Goal: Task Accomplishment & Management: Manage account settings

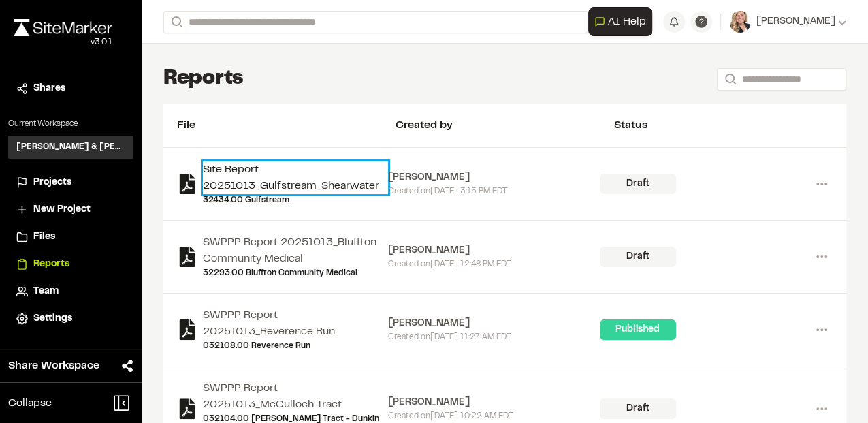
click at [259, 183] on link "Site Report 20251013_Gulfstream_Shearwater" at bounding box center [295, 177] width 185 height 33
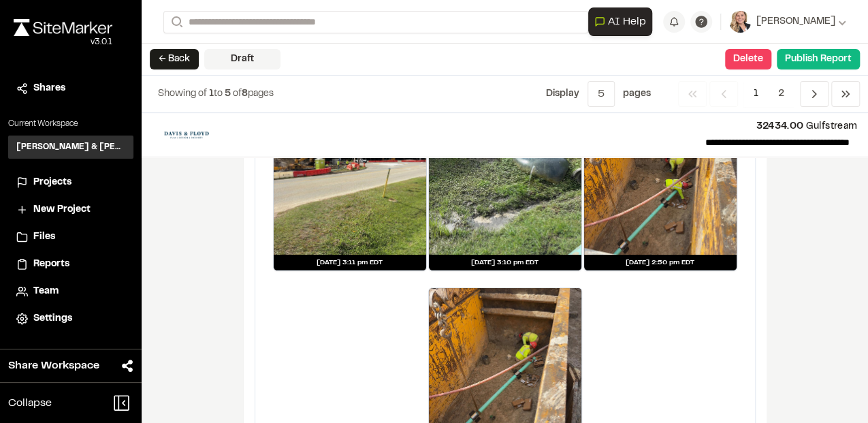
scroll to position [2679, 0]
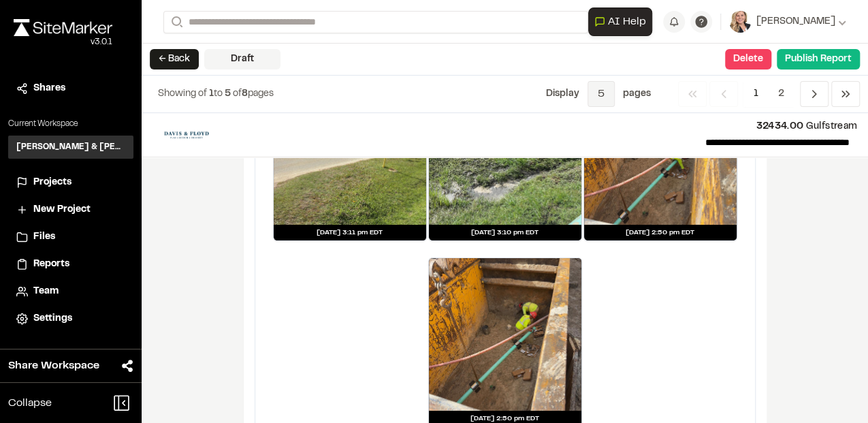
click at [606, 96] on span "5" at bounding box center [601, 94] width 27 height 26
click at [554, 157] on span "All" at bounding box center [591, 165] width 119 height 20
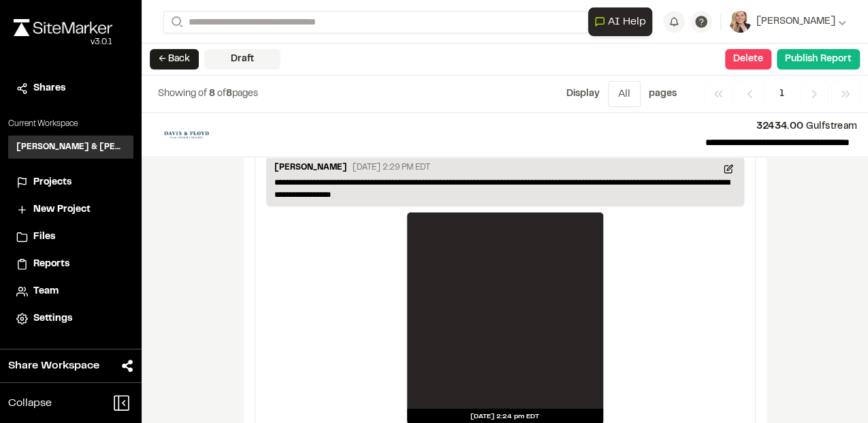
scroll to position [4726, 0]
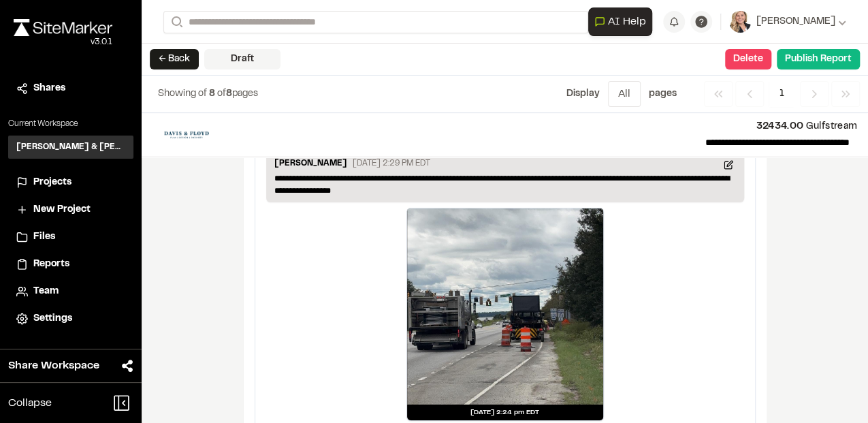
click at [791, 221] on div "**********" at bounding box center [505, 268] width 727 height 310
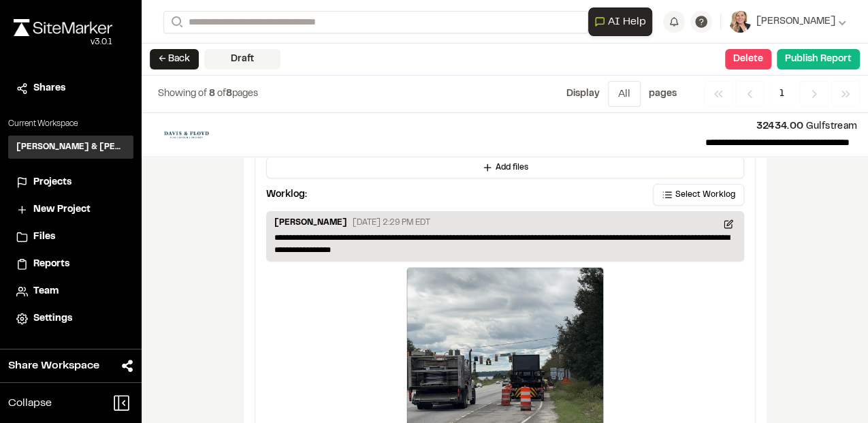
scroll to position [4635, 0]
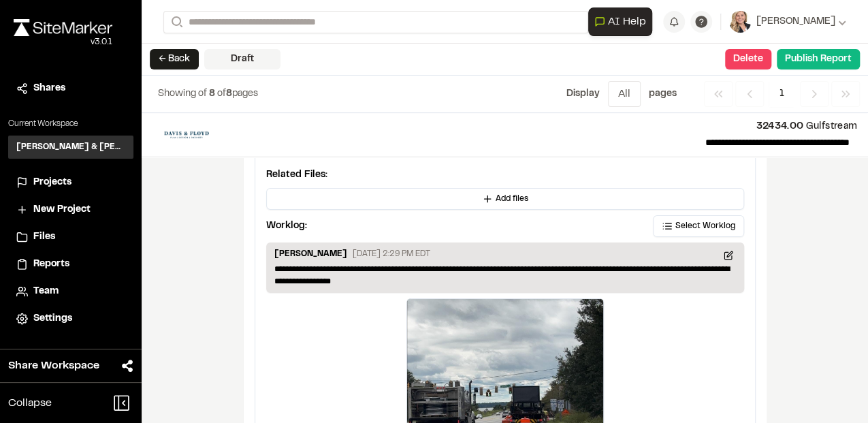
click at [739, 344] on div "[DATE] 2:24 pm EDT" at bounding box center [505, 404] width 478 height 213
click at [809, 306] on div "**********" at bounding box center [505, 268] width 727 height 310
click at [59, 176] on span "Projects" at bounding box center [52, 182] width 38 height 15
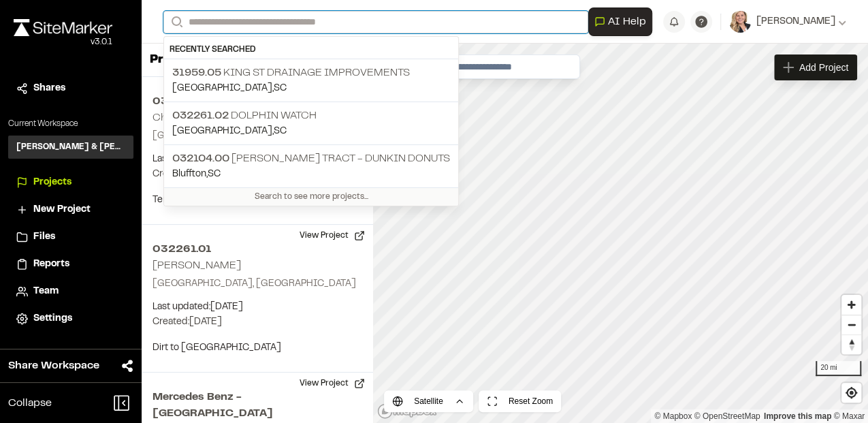
click at [289, 20] on input "Search" at bounding box center [375, 22] width 425 height 22
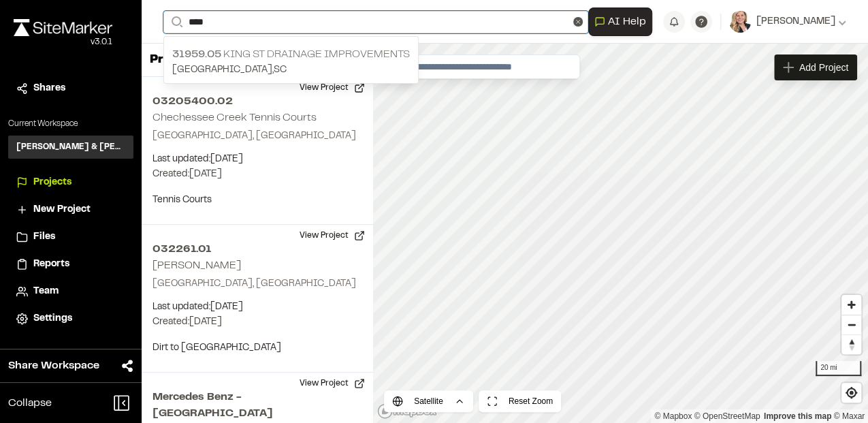
type input "****"
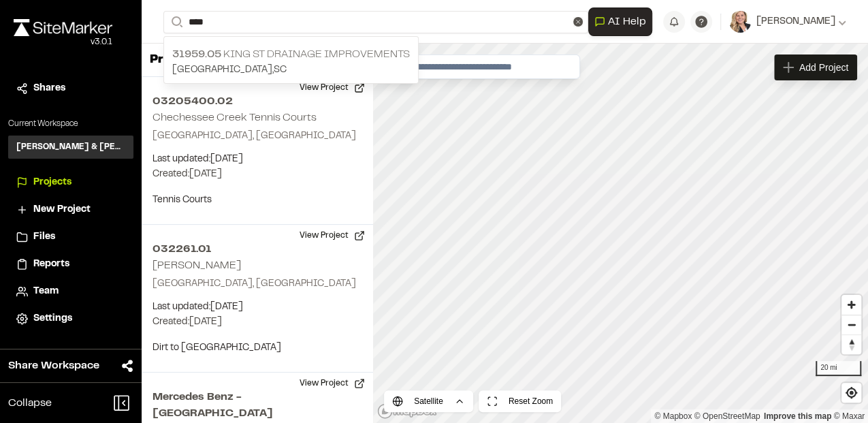
click at [287, 53] on p "31959.05 King St Drainage Improvements" at bounding box center [291, 54] width 238 height 16
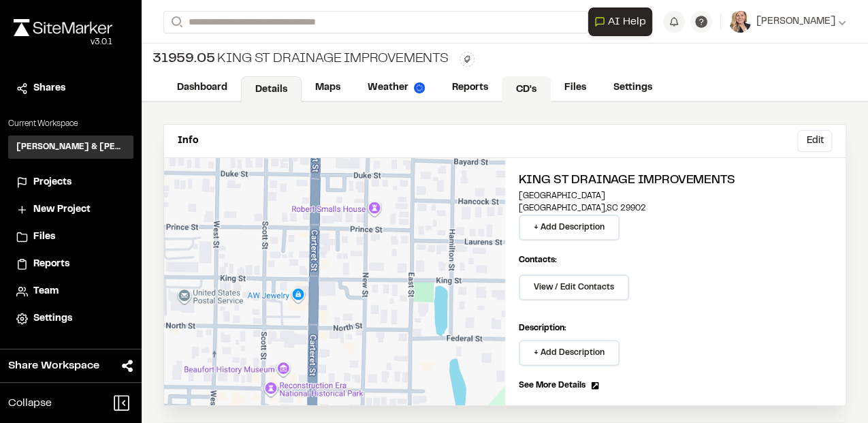
click at [526, 92] on link "CD's" at bounding box center [526, 89] width 49 height 26
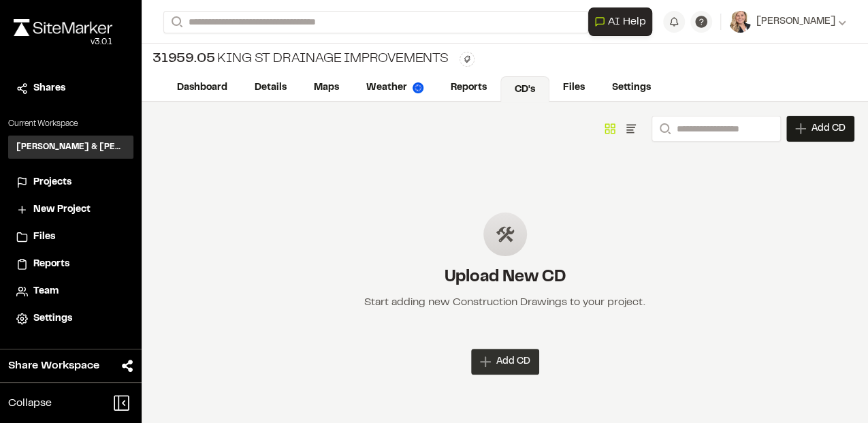
click at [507, 365] on span "Add CD" at bounding box center [513, 362] width 34 height 14
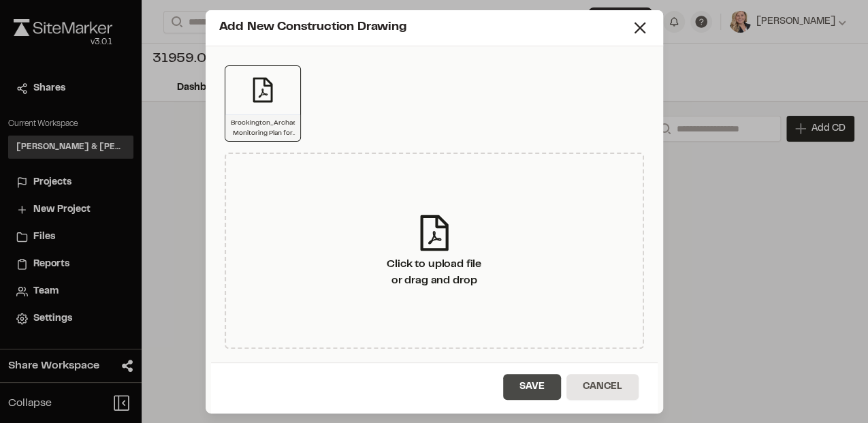
click at [535, 388] on button "Save" at bounding box center [532, 387] width 58 height 26
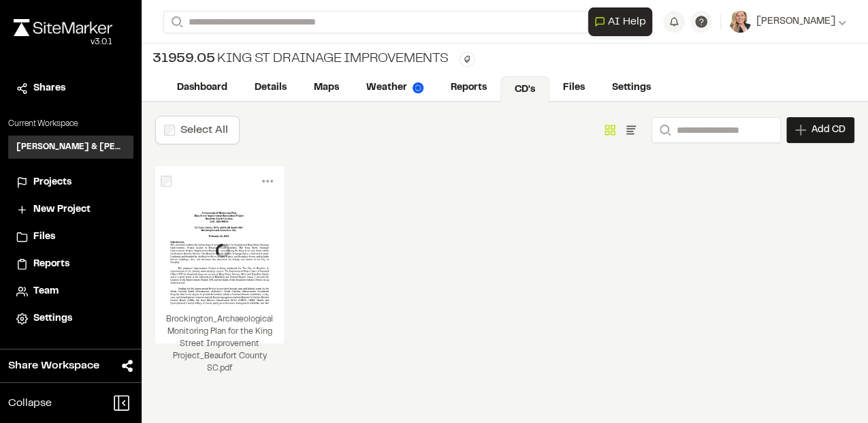
click at [636, 123] on div "Show as Grid Show as List Search Add CD Add New Construction Drawing Click to u…" at bounding box center [729, 130] width 251 height 26
click at [496, 323] on div "Menu View Download Share Upload New Version Delete Delete | Brockington_Archaeo…" at bounding box center [504, 268] width 699 height 204
click at [259, 89] on link "Details" at bounding box center [271, 89] width 61 height 26
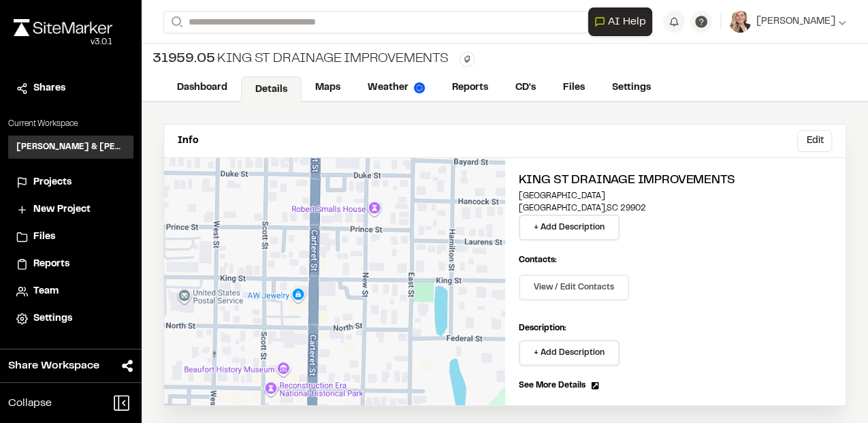
click at [697, 306] on div "Contacts: View / Edit Contacts Manage Project Contacts Main Contact: + Add Main…" at bounding box center [676, 281] width 314 height 54
click at [590, 289] on button "View / Edit Contacts" at bounding box center [574, 287] width 110 height 26
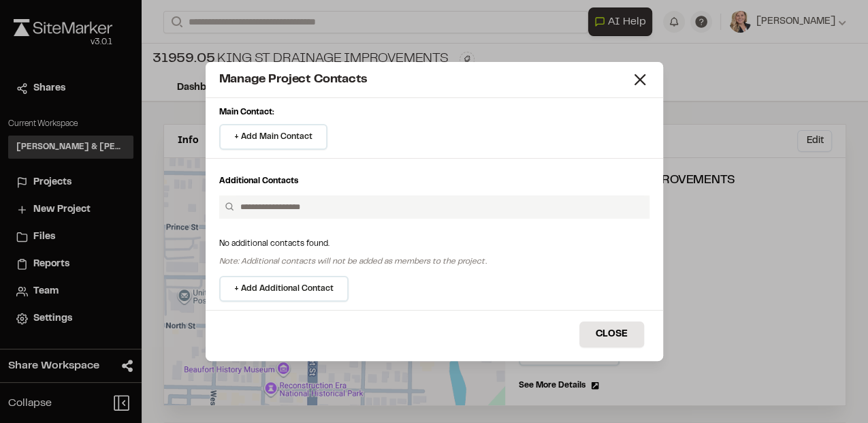
click at [326, 208] on input "text" at bounding box center [439, 206] width 409 height 23
click at [274, 205] on input "text" at bounding box center [439, 206] width 409 height 23
click at [263, 210] on input "text" at bounding box center [439, 206] width 409 height 23
type input "*"
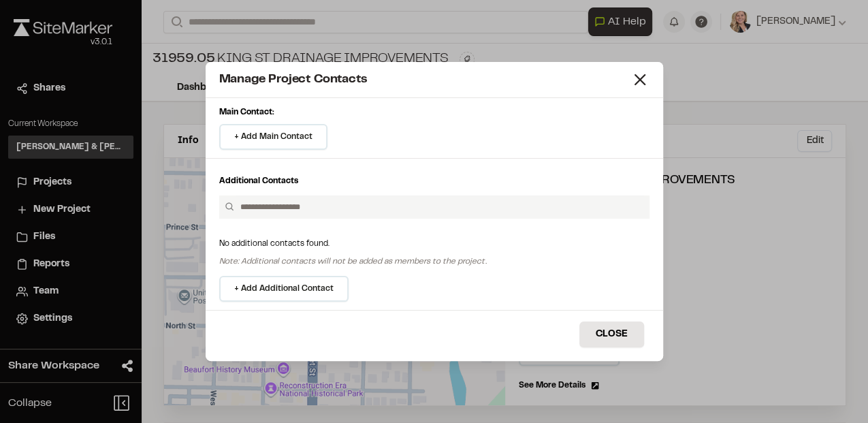
click at [439, 274] on div "Main Contact: + Add Main Contact Add Main Contact Invite New Team Member * Requ…" at bounding box center [435, 204] width 458 height 212
click at [268, 142] on button "+ Add Main Contact" at bounding box center [273, 137] width 108 height 26
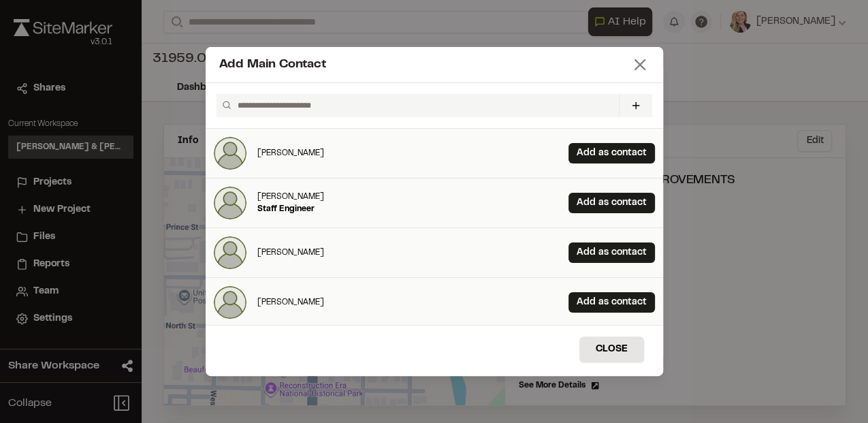
click at [639, 61] on icon at bounding box center [640, 64] width 19 height 19
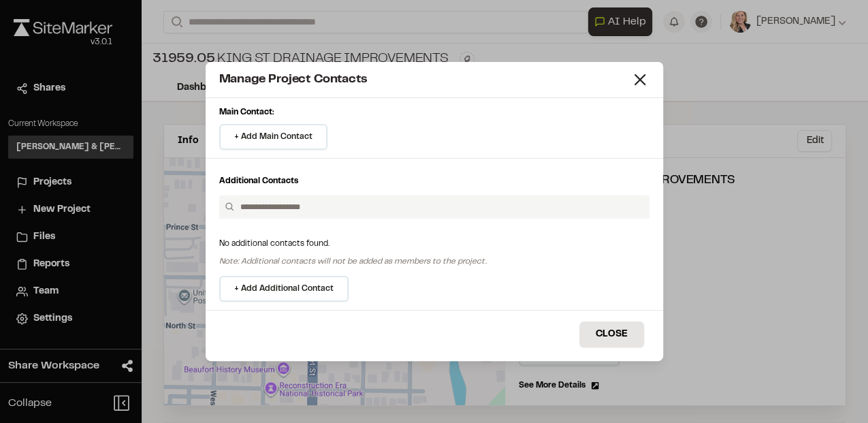
click at [293, 285] on button "+ Add Additional Contact" at bounding box center [283, 289] width 129 height 26
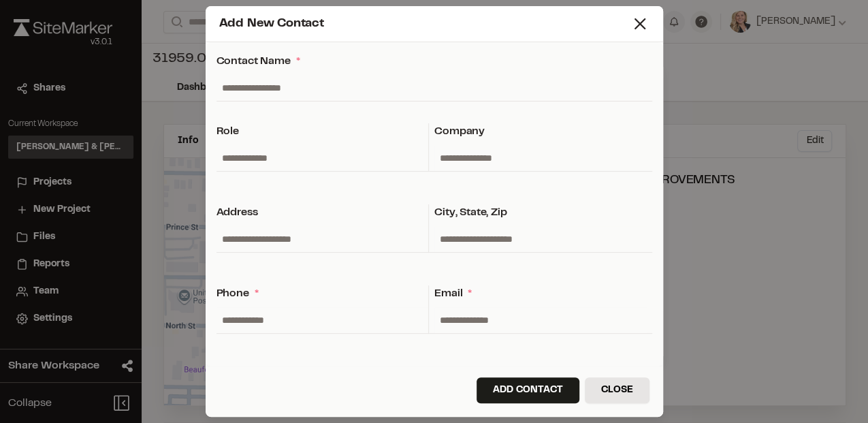
click at [321, 356] on form "Contact Name * Role Company Address City, State, Zip Phone * Email *" at bounding box center [435, 204] width 458 height 324
click at [286, 90] on input "text" at bounding box center [435, 88] width 436 height 26
click at [289, 84] on input "text" at bounding box center [435, 88] width 436 height 26
click at [254, 83] on input "text" at bounding box center [435, 88] width 436 height 26
click at [646, 23] on icon at bounding box center [640, 23] width 19 height 19
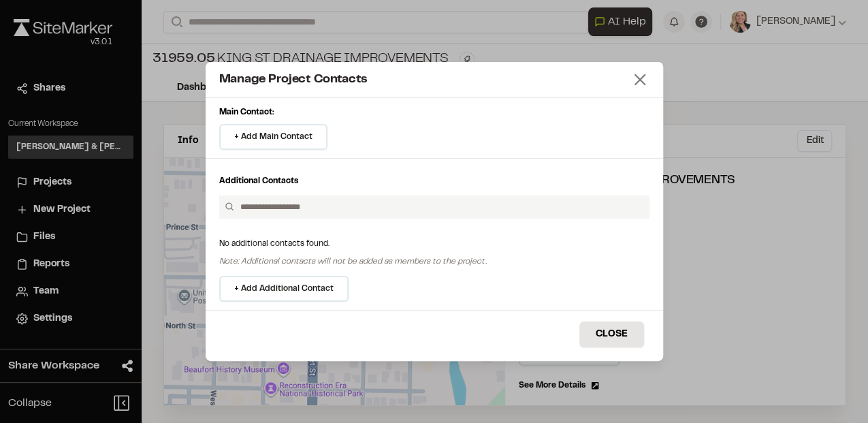
click at [632, 82] on icon at bounding box center [640, 79] width 19 height 19
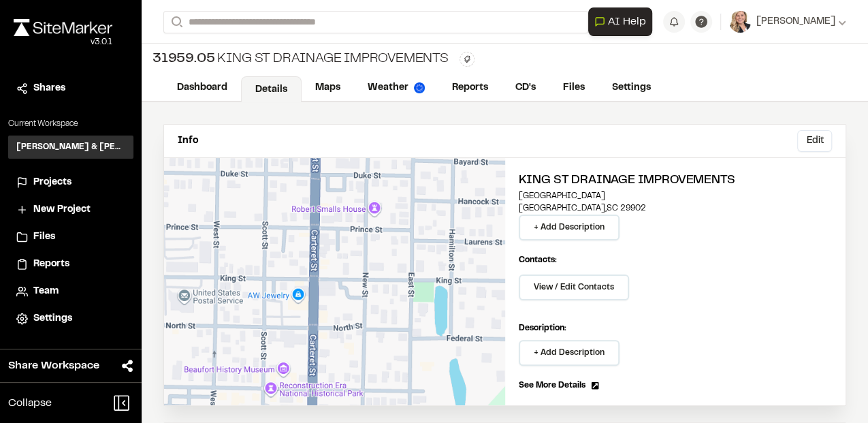
click at [682, 90] on div "Dashboard Details Maps Weather Reports CD's Files Settings" at bounding box center [505, 88] width 727 height 27
click at [568, 86] on link "Files" at bounding box center [575, 89] width 50 height 26
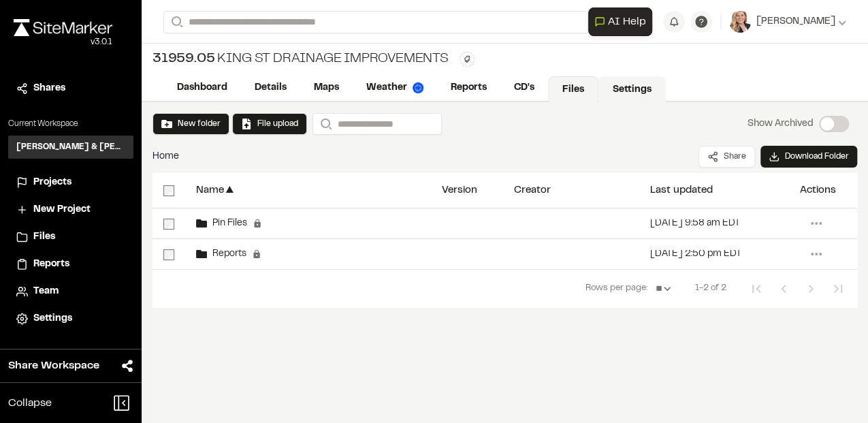
click at [634, 90] on link "Settings" at bounding box center [632, 89] width 67 height 26
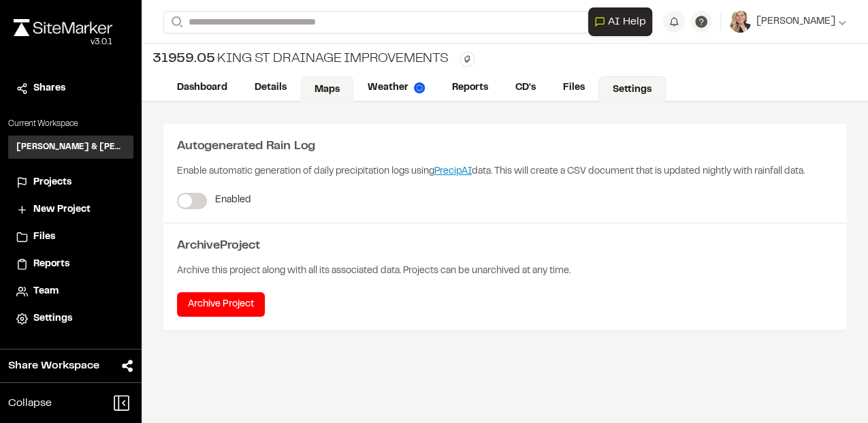
drag, startPoint x: 315, startPoint y: 83, endPoint x: 294, endPoint y: 86, distance: 21.3
click at [315, 83] on link "Maps" at bounding box center [328, 88] width 52 height 26
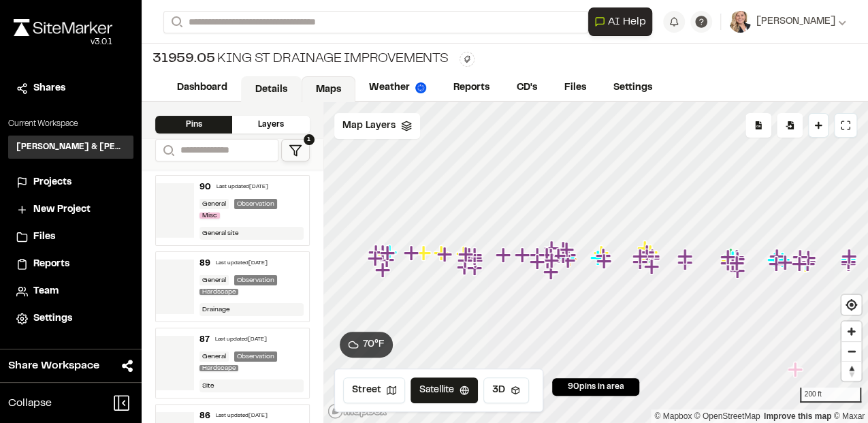
click at [263, 86] on link "Details" at bounding box center [271, 89] width 61 height 26
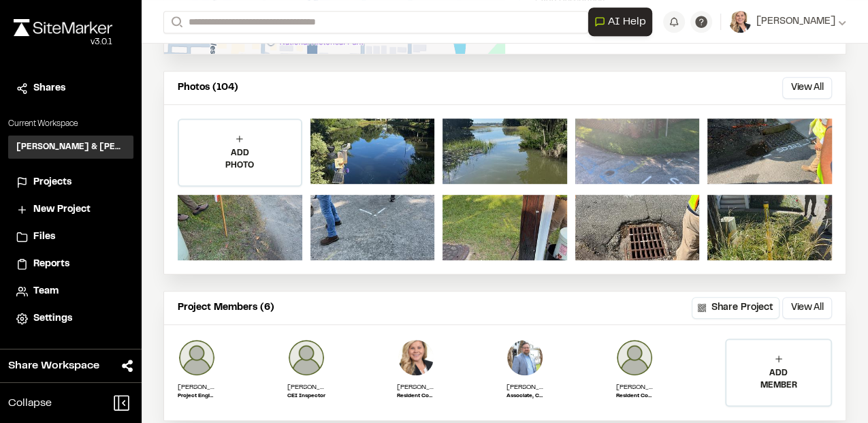
scroll to position [409, 0]
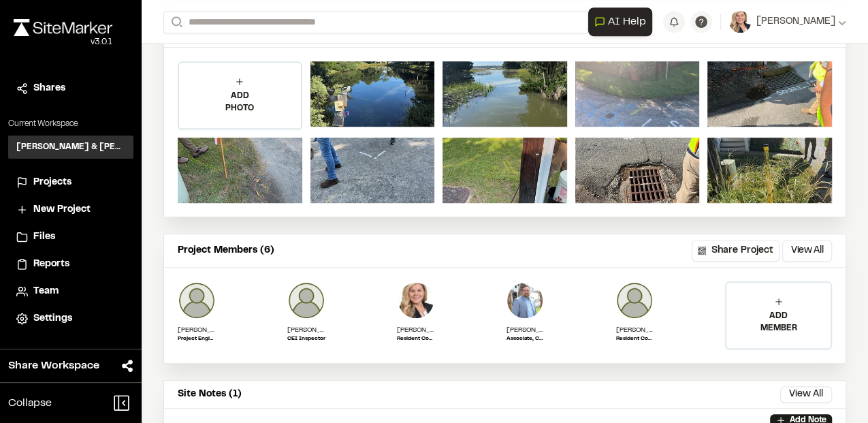
drag, startPoint x: 508, startPoint y: 321, endPoint x: 455, endPoint y: 219, distance: 115.1
click at [455, 219] on div "Info Edit Edit King St Drainage Improvements [GEOGRAPHIC_DATA] + Add Descriptio…" at bounding box center [505, 185] width 727 height 983
click at [44, 181] on span "Projects" at bounding box center [52, 182] width 38 height 15
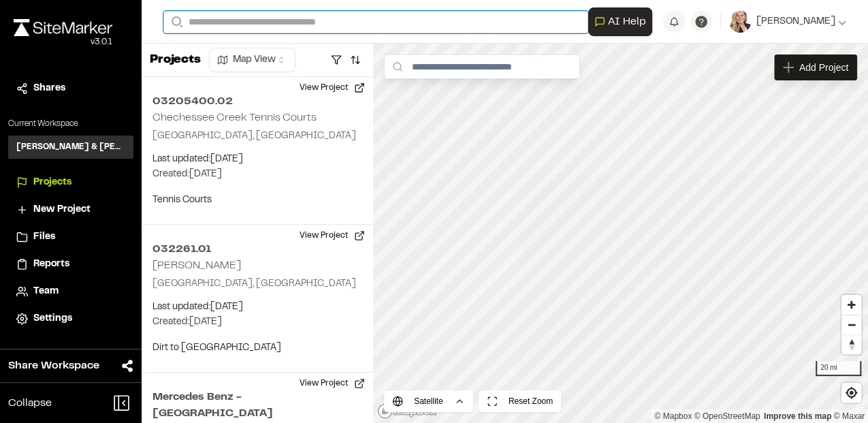
click at [275, 25] on input "Search" at bounding box center [375, 22] width 425 height 22
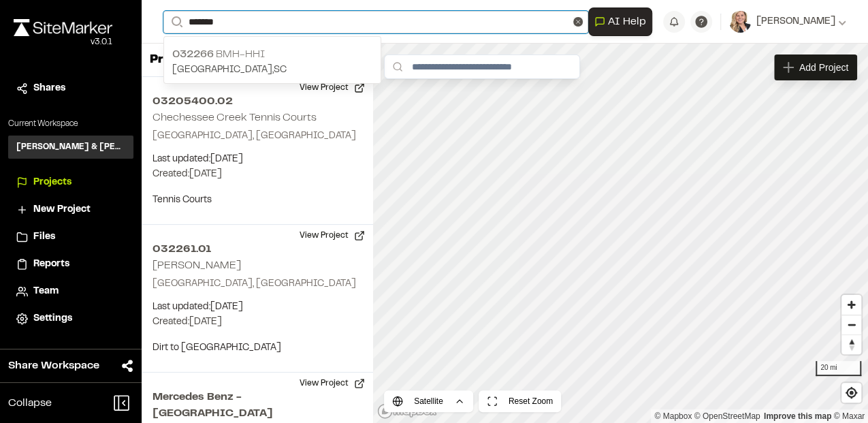
type input "*******"
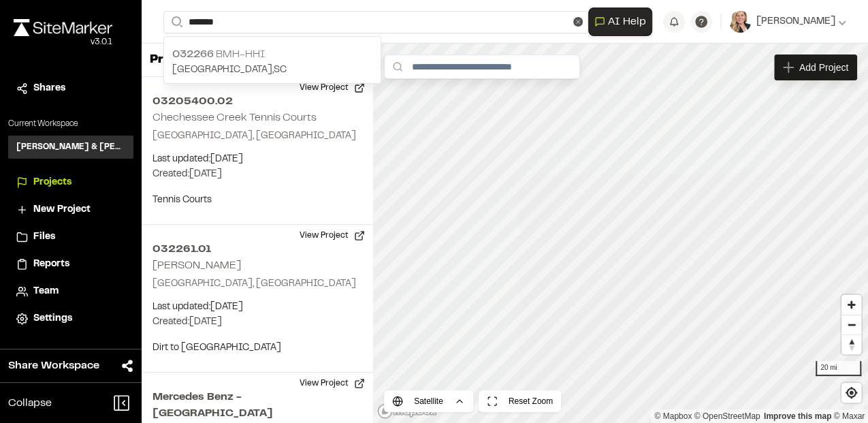
click at [267, 51] on p "032266 BMH-HHI" at bounding box center [272, 54] width 200 height 16
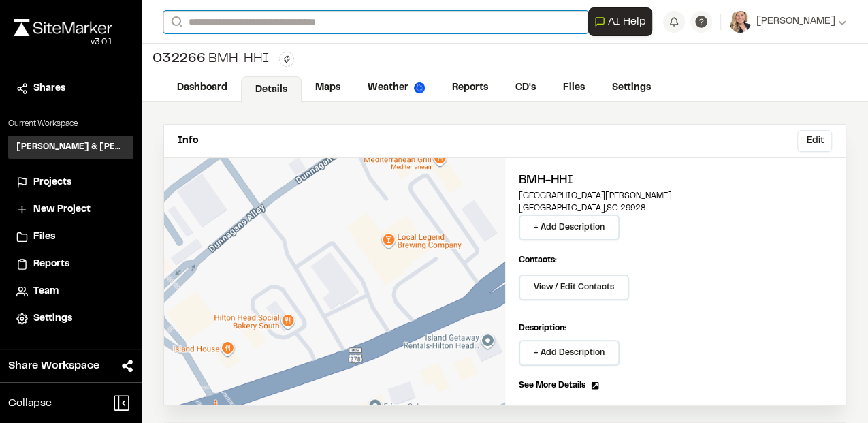
click at [263, 22] on input "Search" at bounding box center [375, 22] width 425 height 22
drag, startPoint x: 343, startPoint y: 25, endPoint x: 334, endPoint y: 28, distance: 9.3
click at [341, 27] on input "**********" at bounding box center [375, 22] width 425 height 22
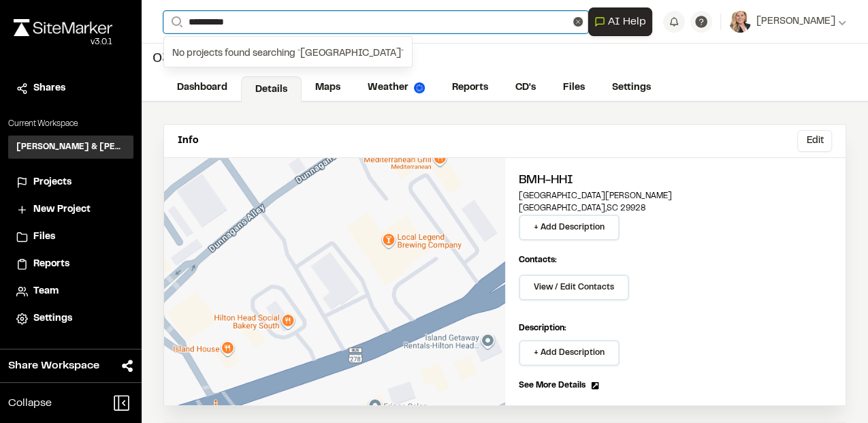
click at [454, 29] on input "**********" at bounding box center [375, 22] width 425 height 22
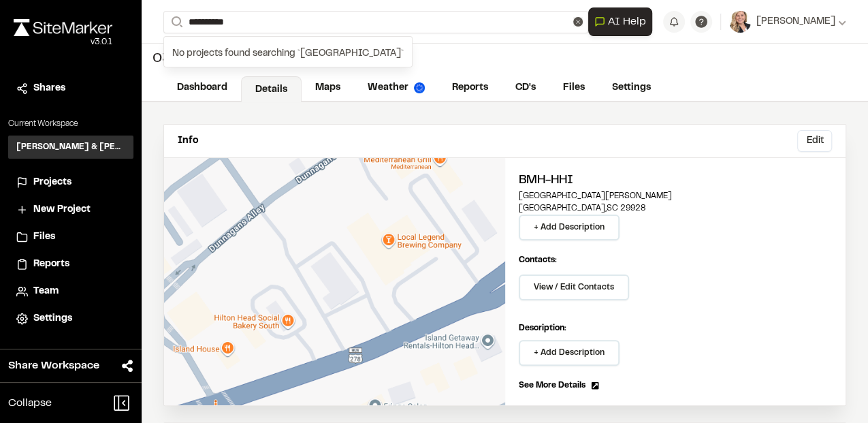
click at [509, 66] on div "032266 BMH-HHI" at bounding box center [505, 59] width 727 height 31
click at [199, 87] on link "Dashboard" at bounding box center [202, 89] width 79 height 26
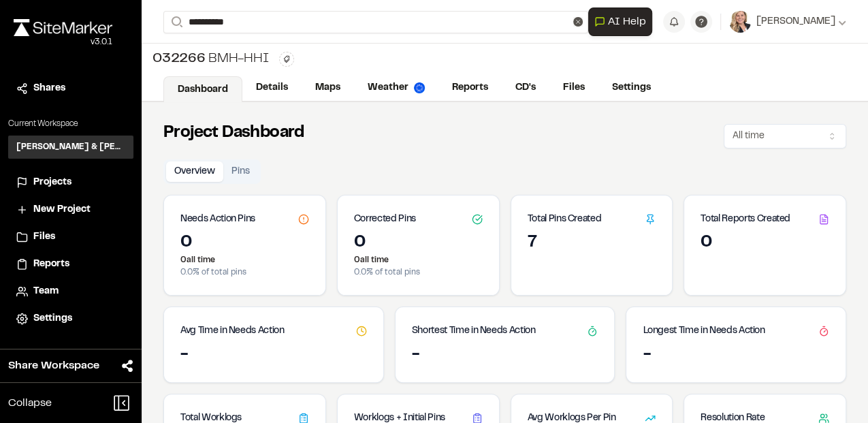
click at [41, 183] on span "Projects" at bounding box center [52, 182] width 38 height 15
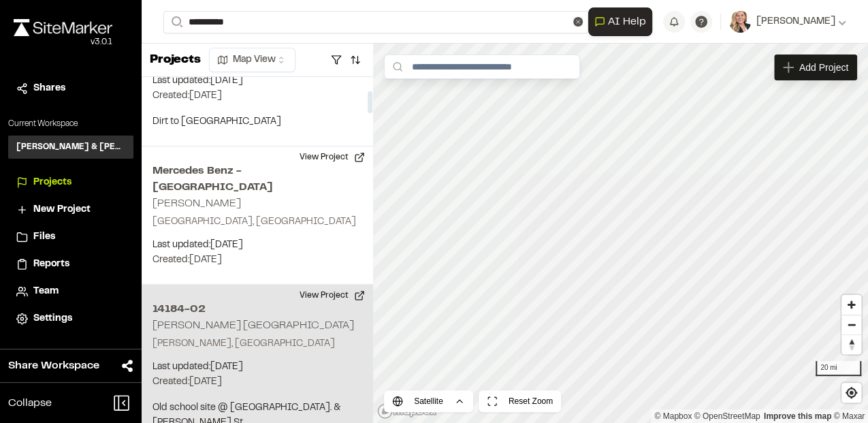
scroll to position [227, 0]
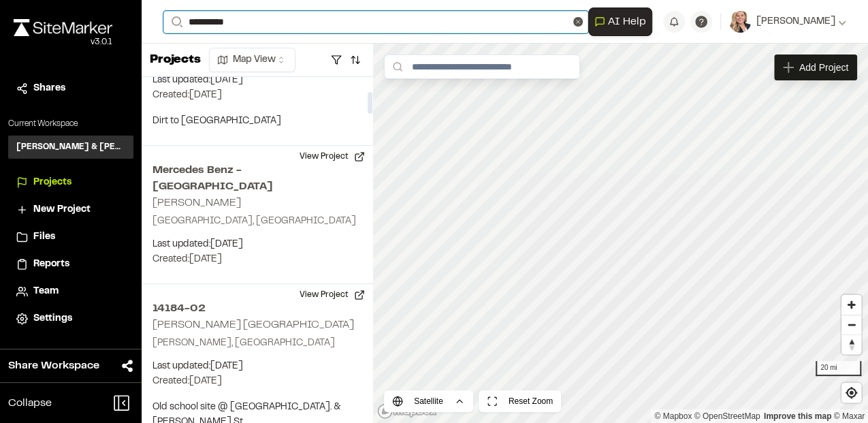
click at [264, 23] on input "**********" at bounding box center [375, 22] width 425 height 22
drag, startPoint x: 255, startPoint y: 19, endPoint x: 131, endPoint y: 22, distance: 124.7
click at [131, 21] on div "**********" at bounding box center [434, 211] width 868 height 423
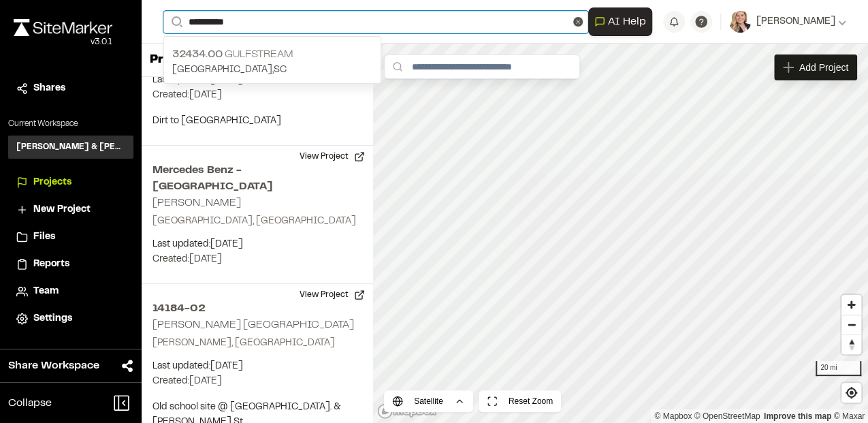
type input "**********"
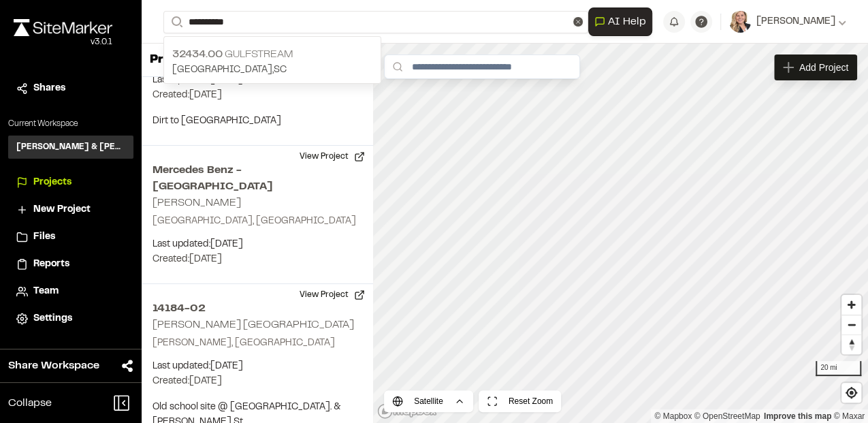
click at [253, 64] on p "[GEOGRAPHIC_DATA] , [GEOGRAPHIC_DATA]" at bounding box center [272, 70] width 200 height 15
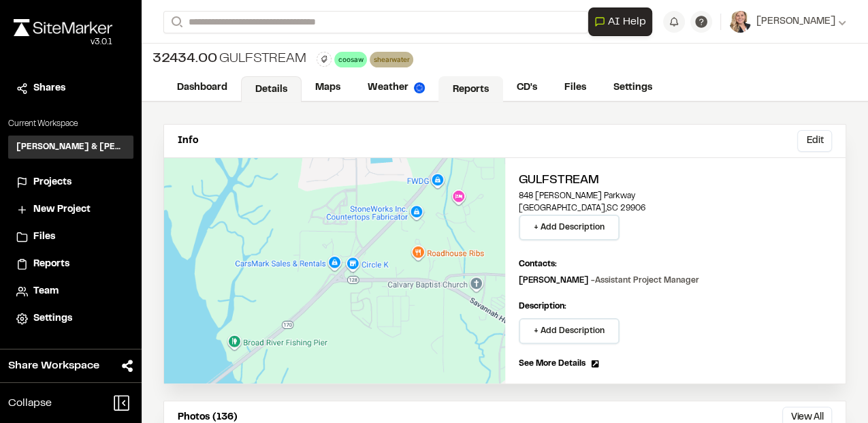
click at [449, 87] on link "Reports" at bounding box center [471, 89] width 65 height 26
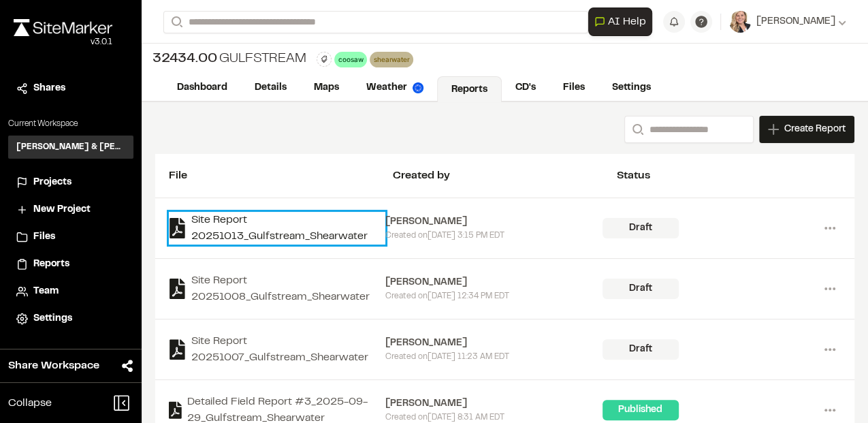
click at [275, 232] on link "Site Report 20251013_Gulfstream_Shearwater" at bounding box center [277, 228] width 217 height 33
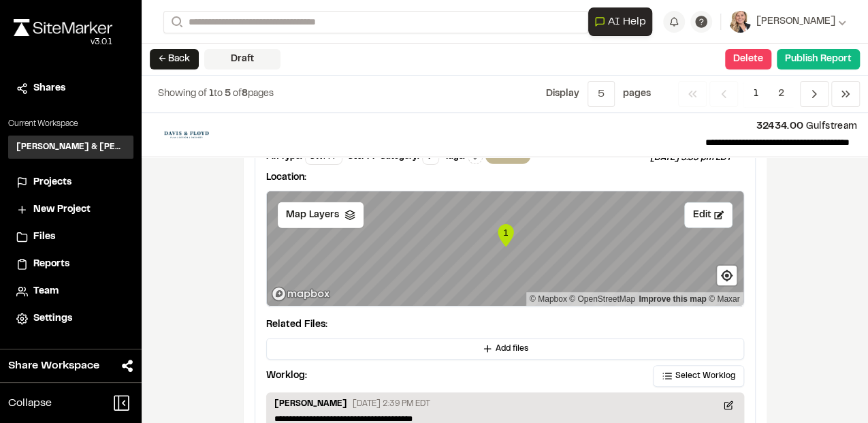
scroll to position [1816, 0]
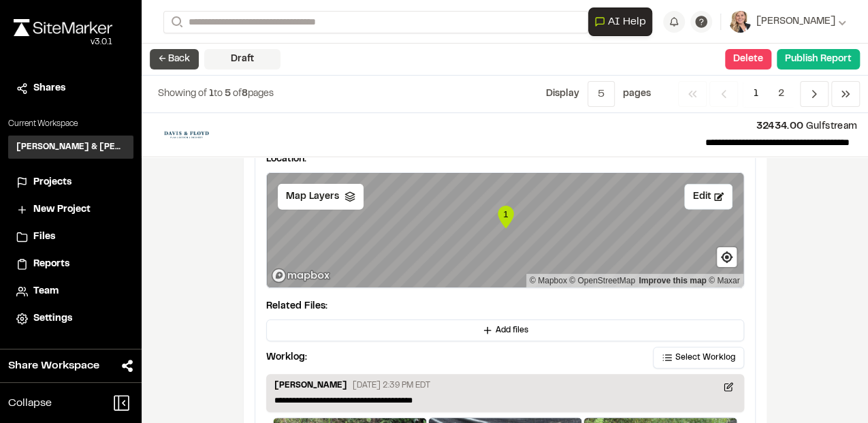
click at [162, 59] on button "← Back" at bounding box center [174, 59] width 49 height 20
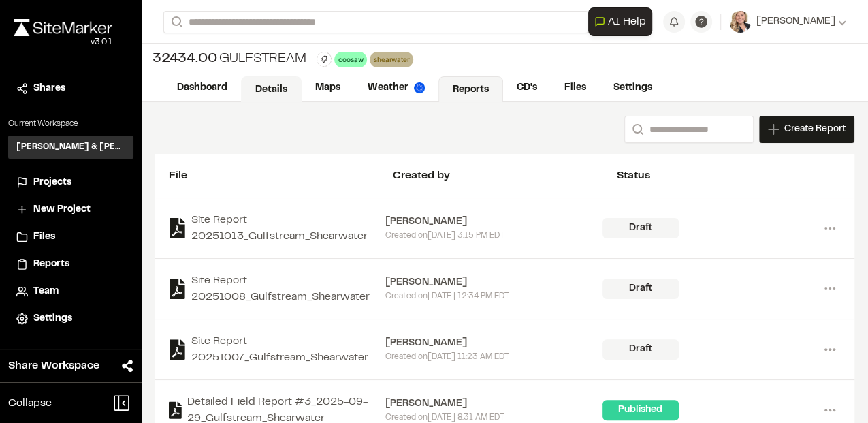
click at [260, 90] on link "Details" at bounding box center [271, 89] width 61 height 26
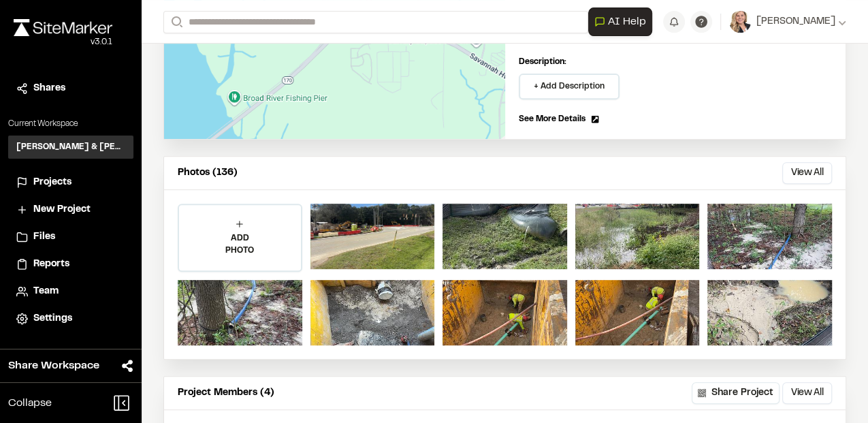
scroll to position [363, 0]
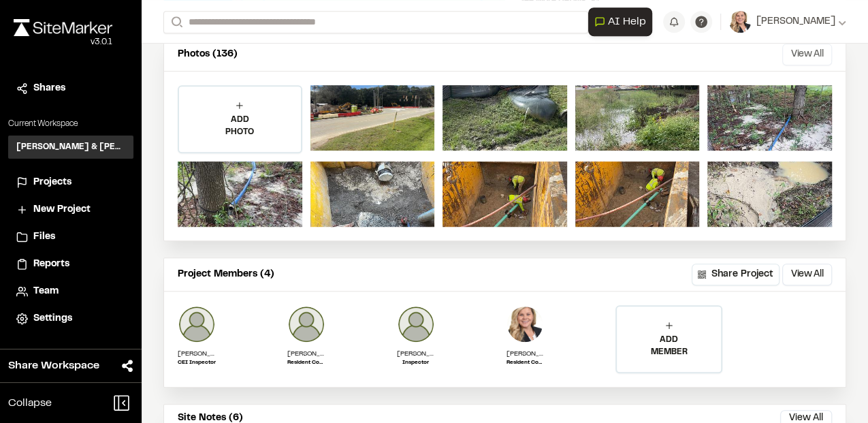
click at [783, 57] on button "View All" at bounding box center [808, 55] width 50 height 22
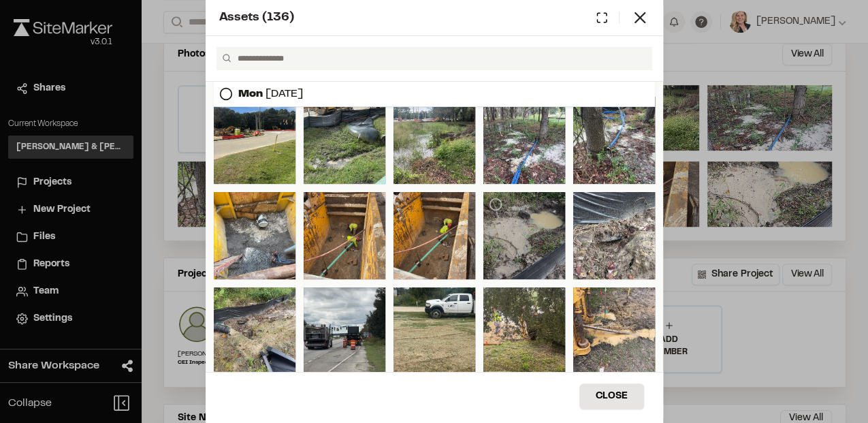
scroll to position [0, 0]
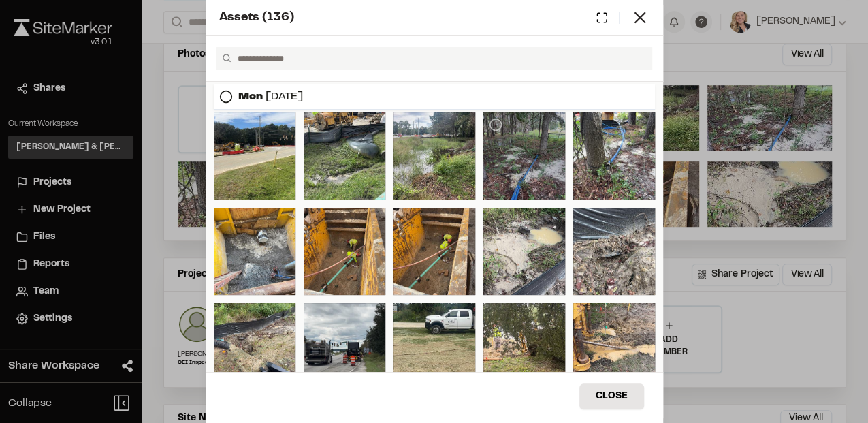
click at [529, 161] on div at bounding box center [525, 155] width 82 height 87
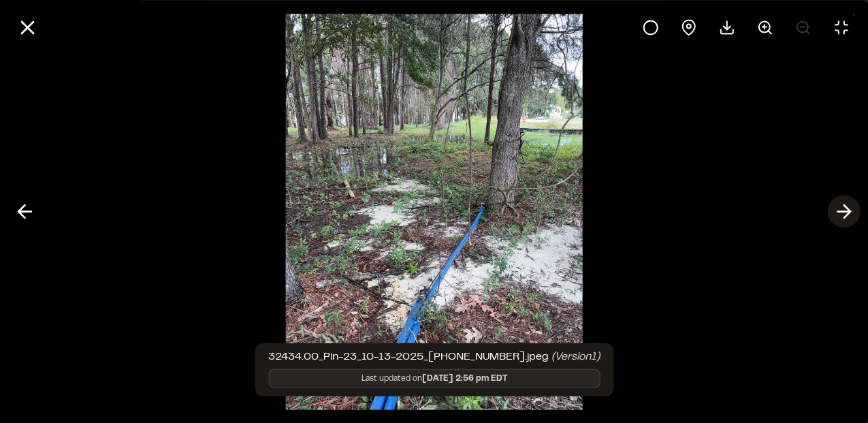
click at [839, 214] on icon at bounding box center [844, 211] width 22 height 23
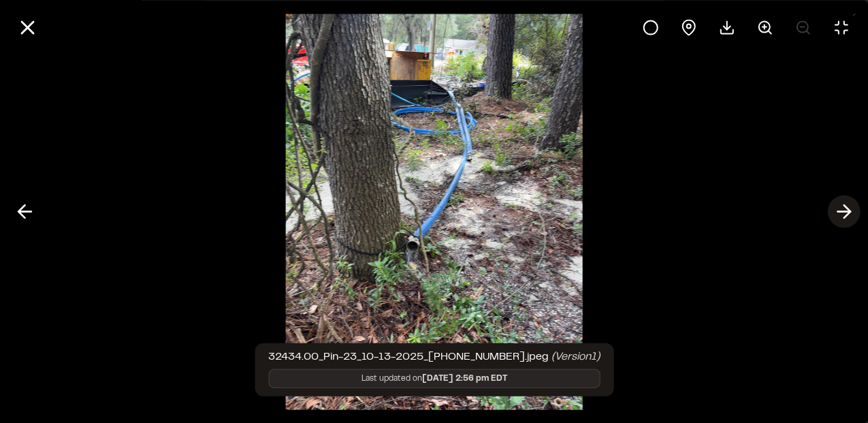
click at [842, 206] on icon at bounding box center [844, 211] width 22 height 23
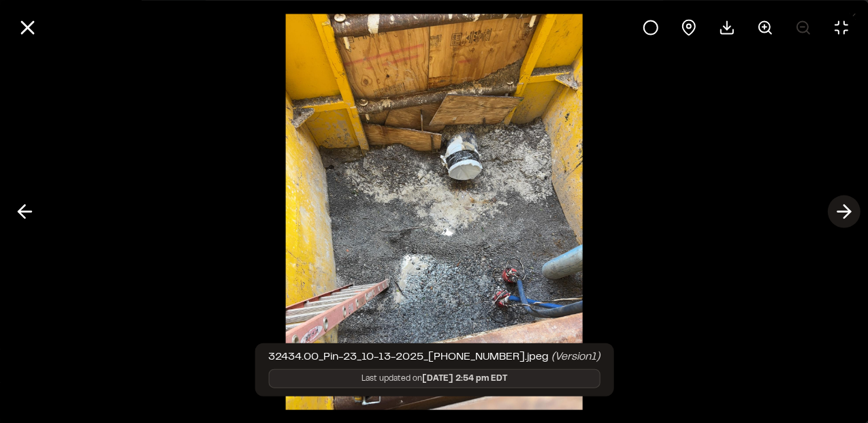
click at [842, 206] on icon at bounding box center [844, 211] width 22 height 23
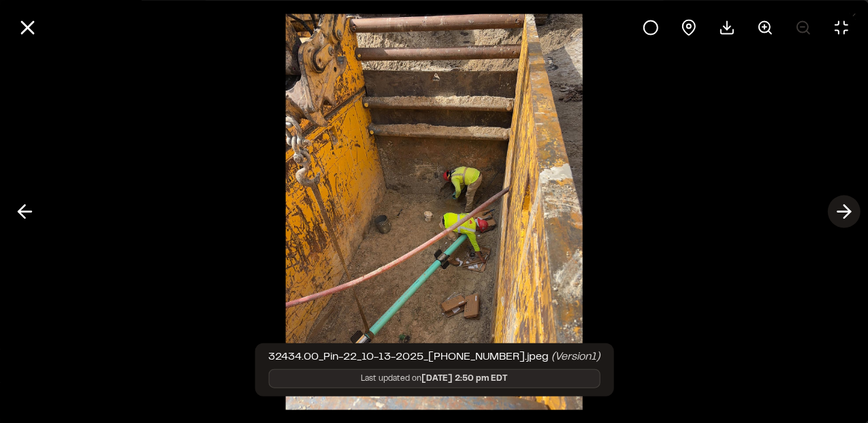
click at [842, 209] on icon at bounding box center [844, 211] width 22 height 23
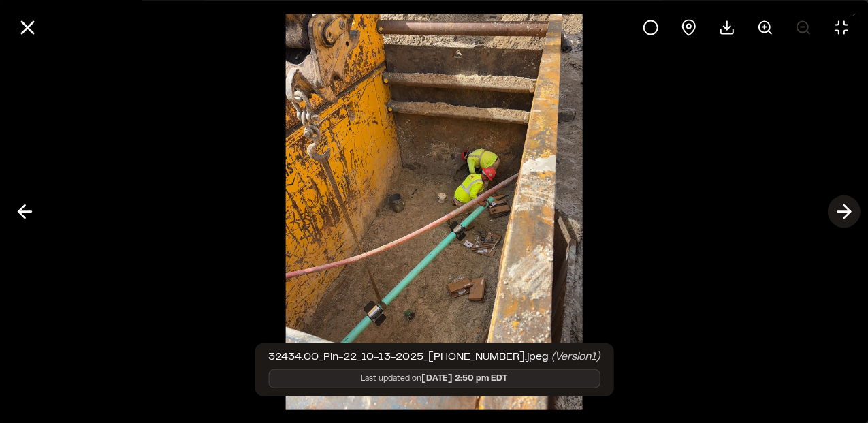
click at [842, 209] on icon at bounding box center [844, 211] width 22 height 23
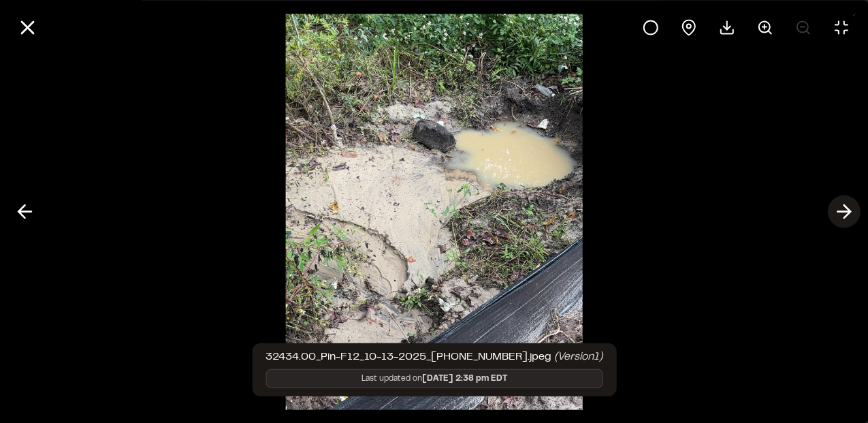
click at [840, 208] on icon at bounding box center [844, 211] width 22 height 23
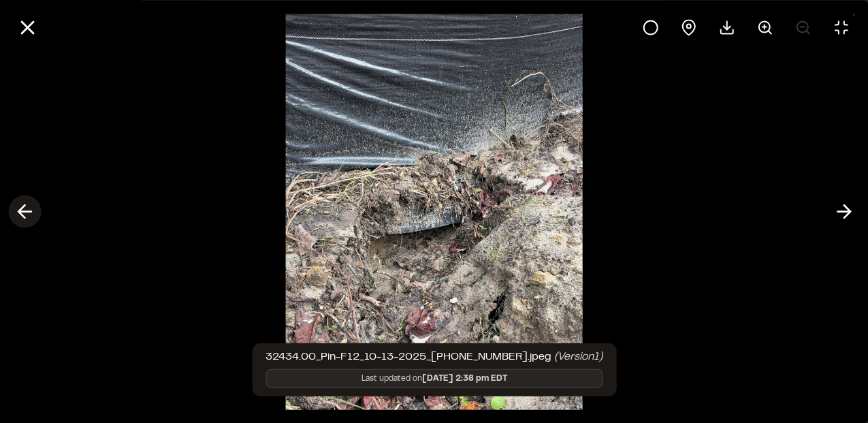
click at [20, 213] on polyline at bounding box center [21, 211] width 6 height 13
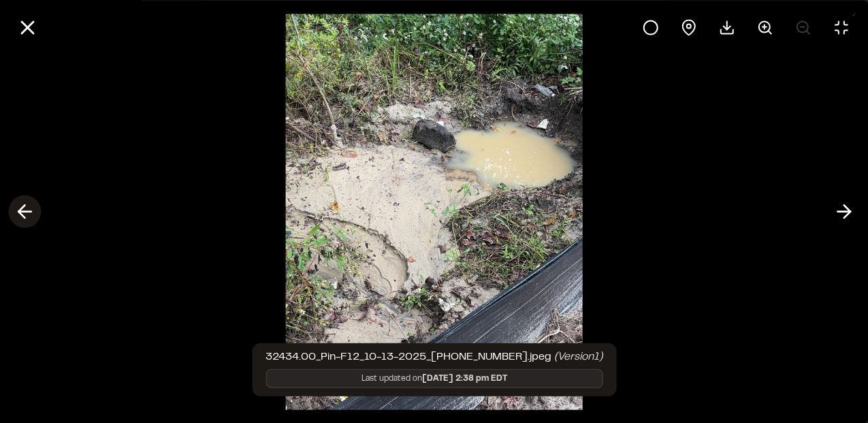
click at [20, 213] on polyline at bounding box center [21, 211] width 6 height 13
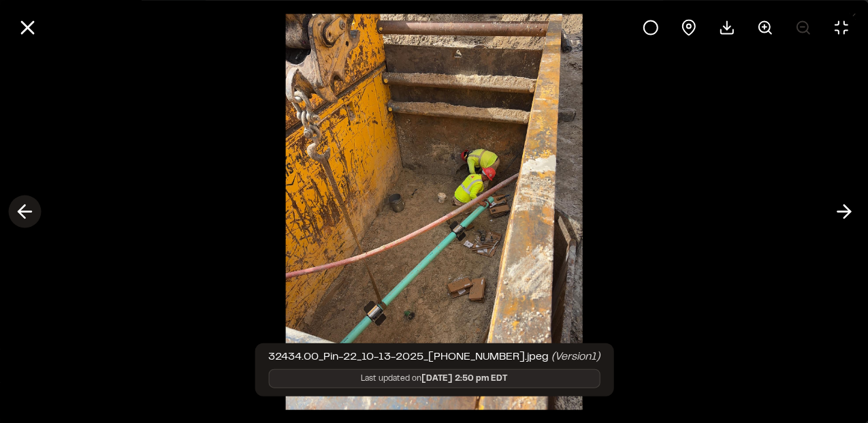
click at [20, 212] on line at bounding box center [24, 212] width 13 height 0
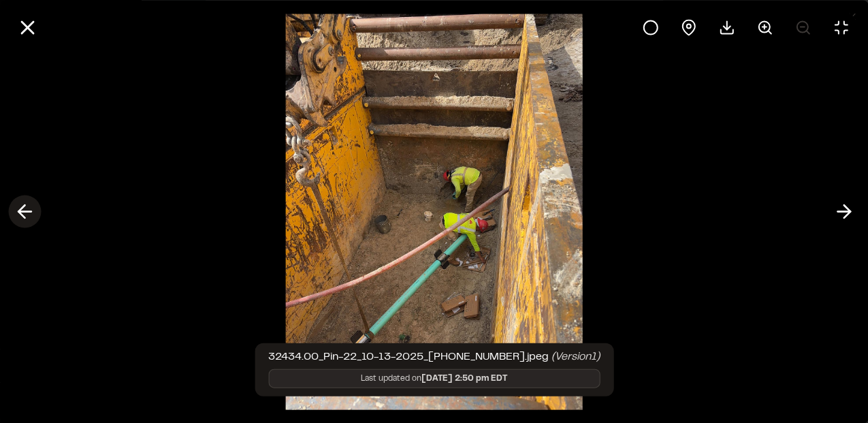
click at [20, 212] on line at bounding box center [24, 212] width 13 height 0
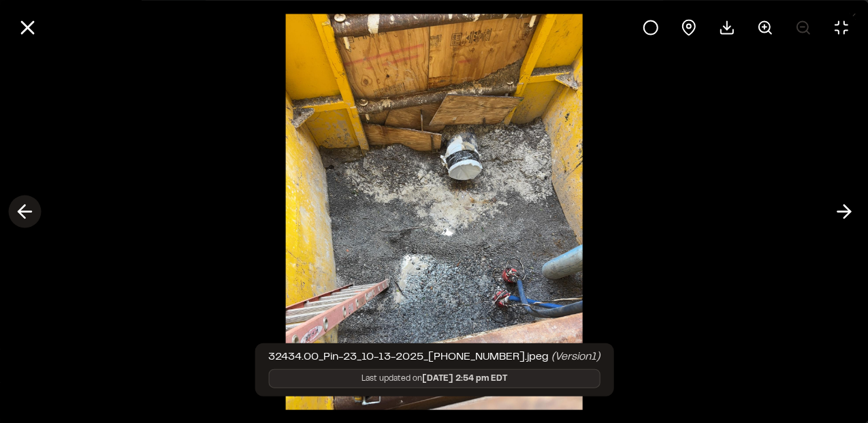
click at [20, 212] on line at bounding box center [24, 212] width 13 height 0
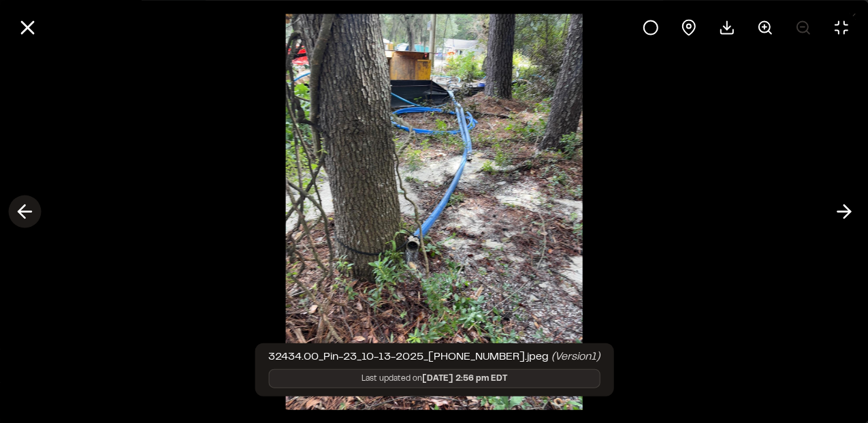
click at [23, 217] on polyline at bounding box center [21, 211] width 6 height 13
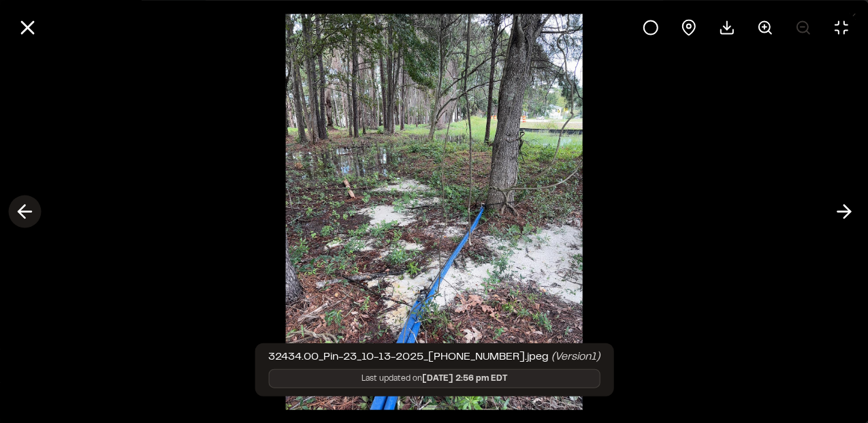
click at [26, 214] on icon at bounding box center [25, 211] width 22 height 23
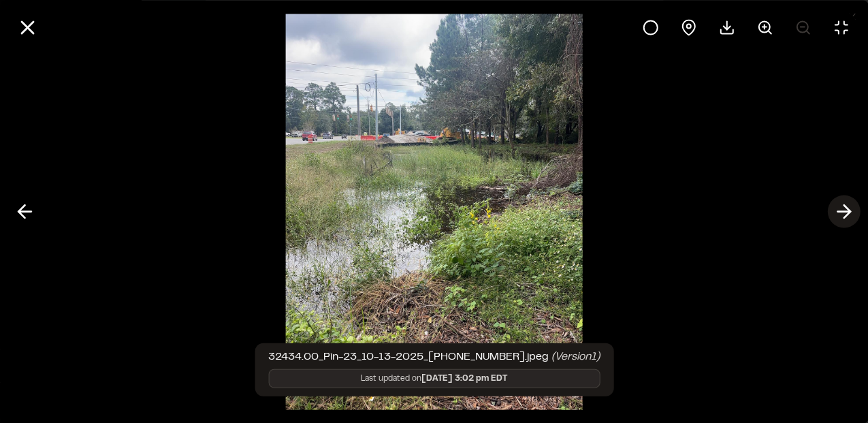
click at [838, 212] on line at bounding box center [844, 212] width 13 height 0
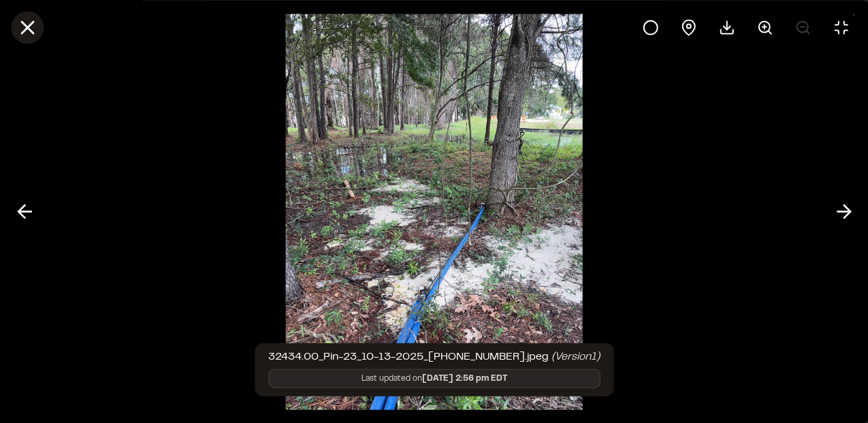
click at [31, 22] on line at bounding box center [28, 28] width 12 height 12
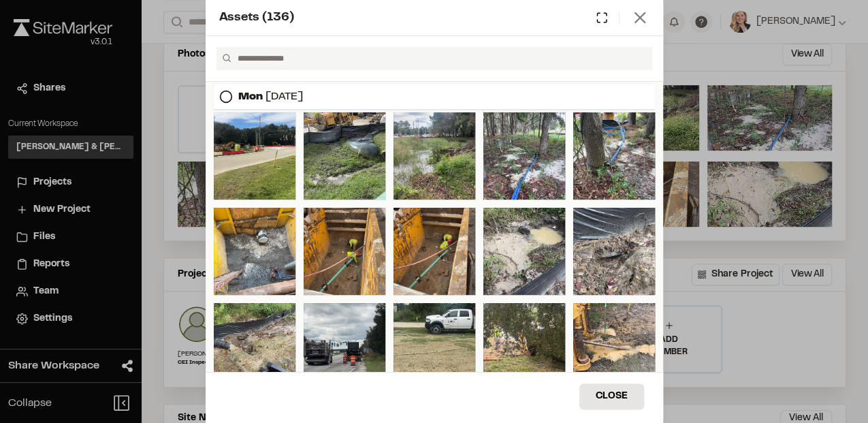
click at [638, 18] on line at bounding box center [640, 18] width 10 height 10
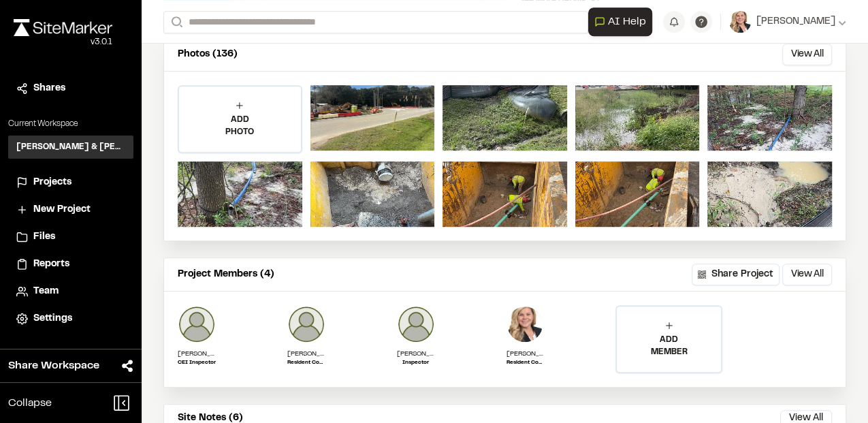
click at [49, 264] on span "Reports" at bounding box center [51, 264] width 36 height 15
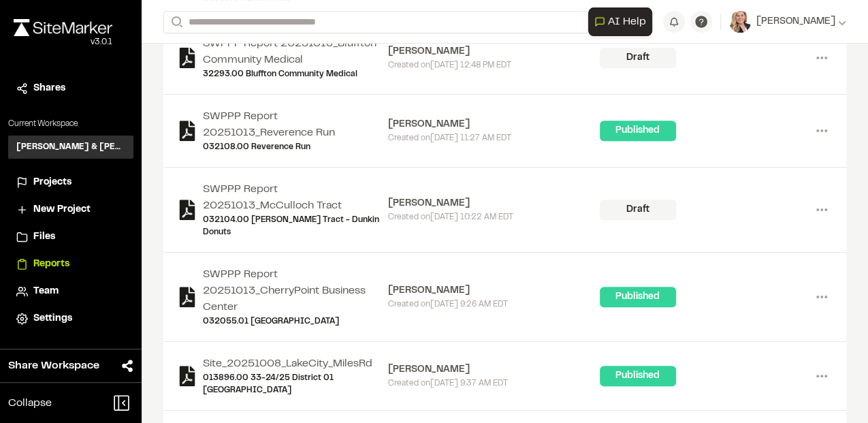
scroll to position [272, 0]
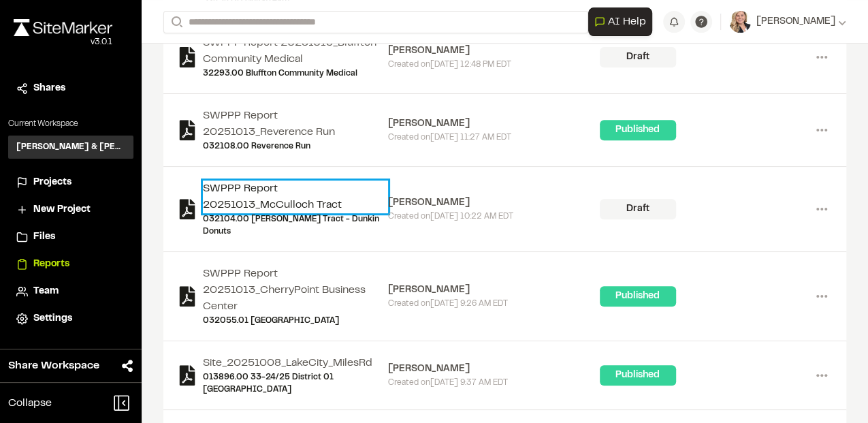
click at [266, 202] on link "SWPPP Report 20251013_McCulloch Tract" at bounding box center [295, 196] width 185 height 33
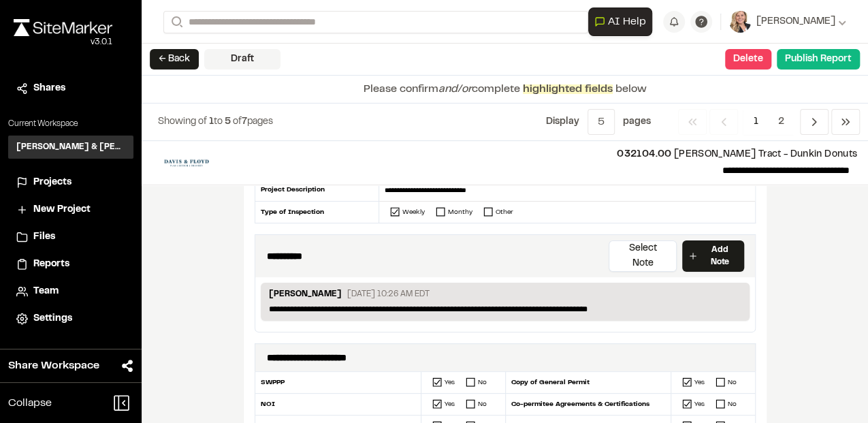
scroll to position [181, 0]
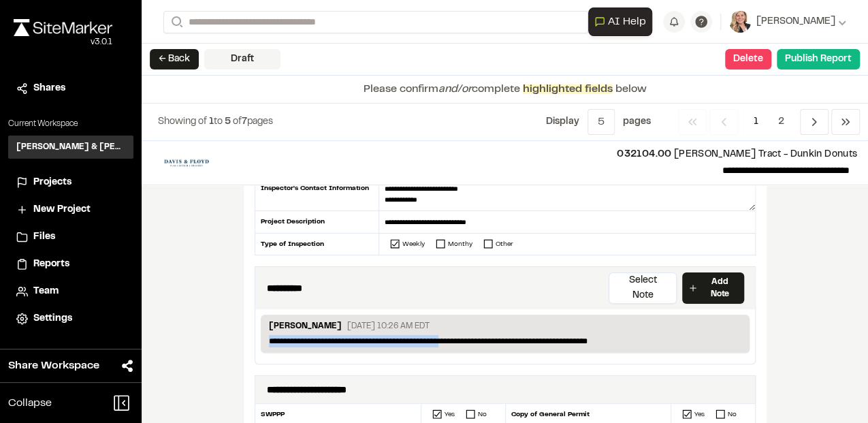
drag, startPoint x: 267, startPoint y: 320, endPoint x: 445, endPoint y: 319, distance: 178.4
click at [445, 335] on p "**********" at bounding box center [505, 341] width 473 height 12
click at [447, 335] on p "**********" at bounding box center [505, 341] width 473 height 12
click at [441, 335] on p "**********" at bounding box center [505, 341] width 473 height 12
click at [636, 335] on p "**********" at bounding box center [505, 341] width 473 height 12
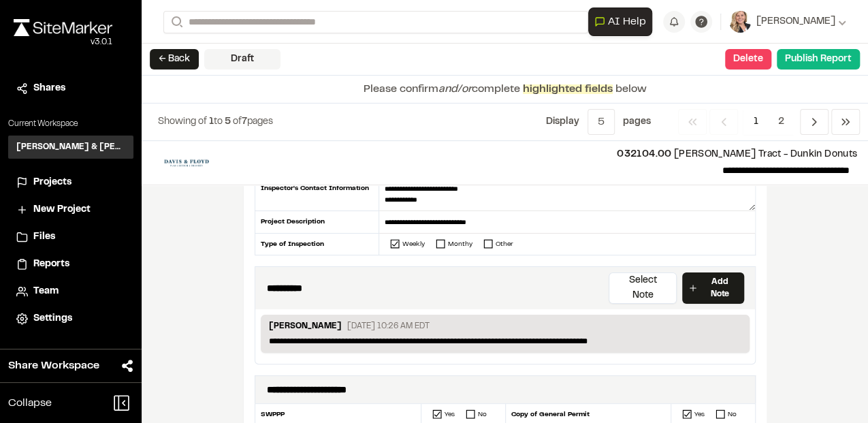
click at [820, 284] on div "**********" at bounding box center [505, 282] width 727 height 282
click at [177, 51] on button "← Back" at bounding box center [174, 59] width 49 height 20
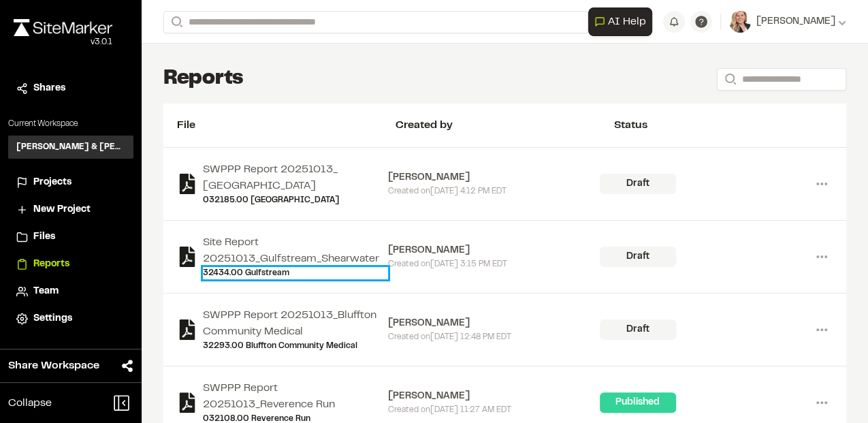
click at [287, 267] on link "32434.00 Gulfstream" at bounding box center [295, 273] width 185 height 12
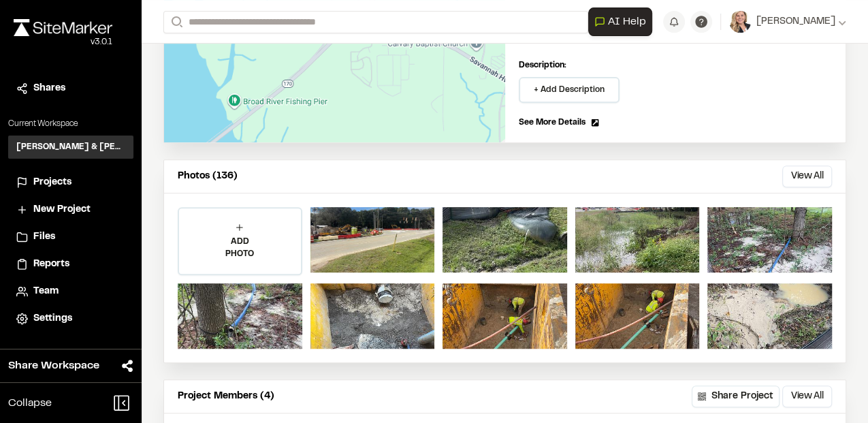
scroll to position [363, 0]
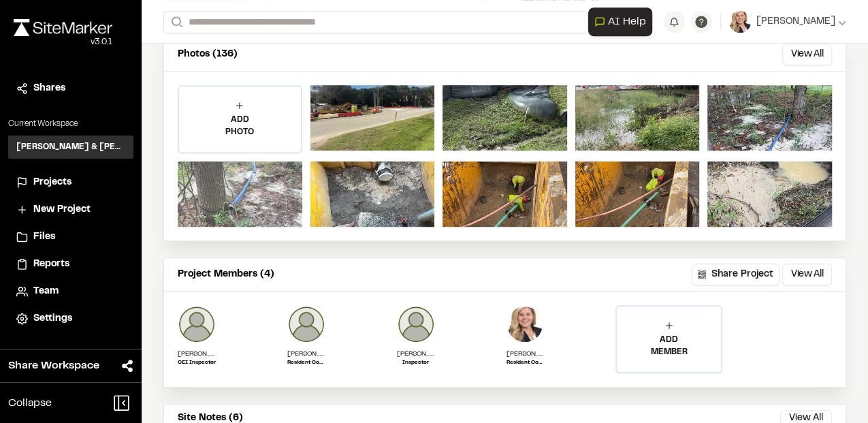
click at [260, 195] on div at bounding box center [240, 193] width 125 height 65
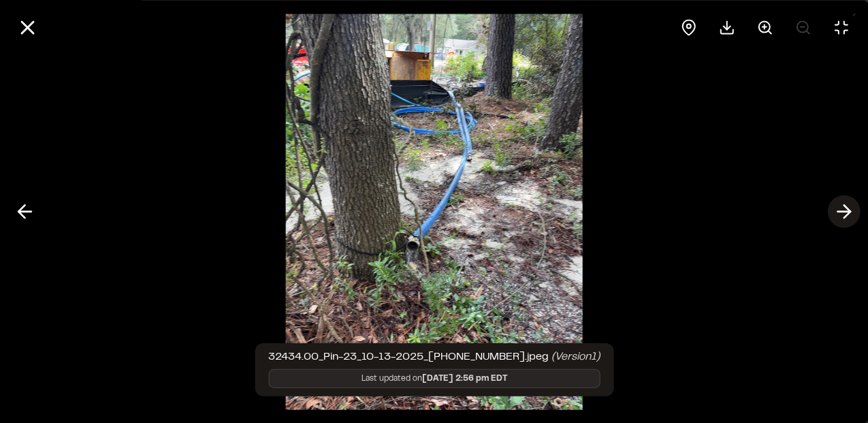
click at [836, 206] on icon at bounding box center [844, 211] width 22 height 23
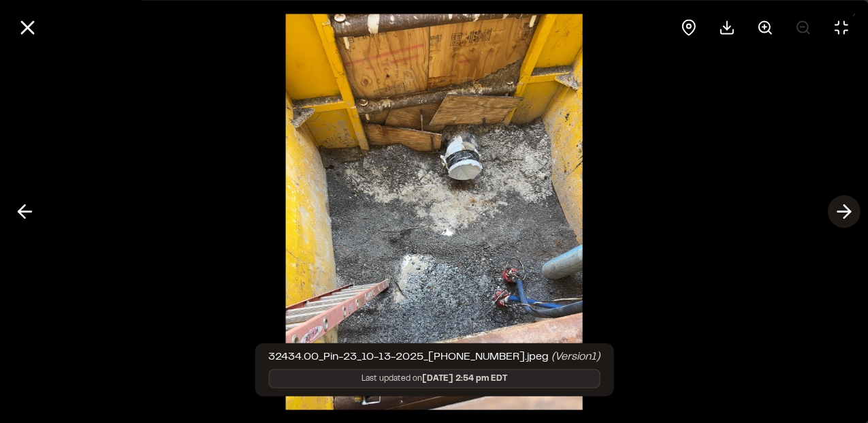
click at [836, 206] on icon at bounding box center [844, 211] width 22 height 23
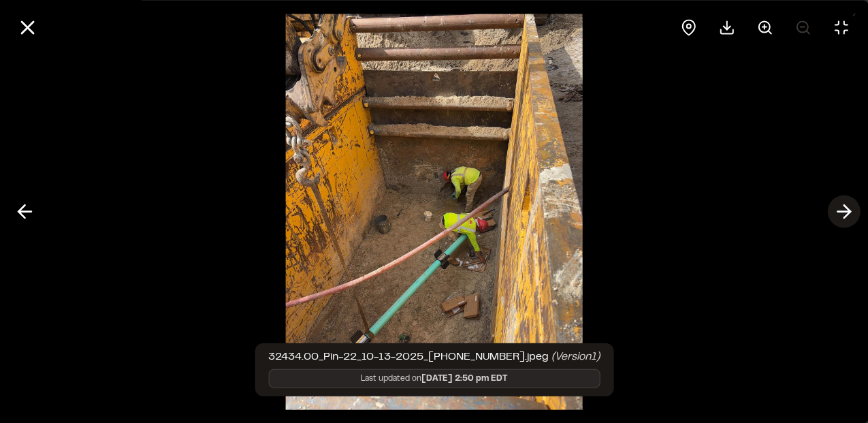
click at [835, 208] on icon at bounding box center [844, 211] width 22 height 23
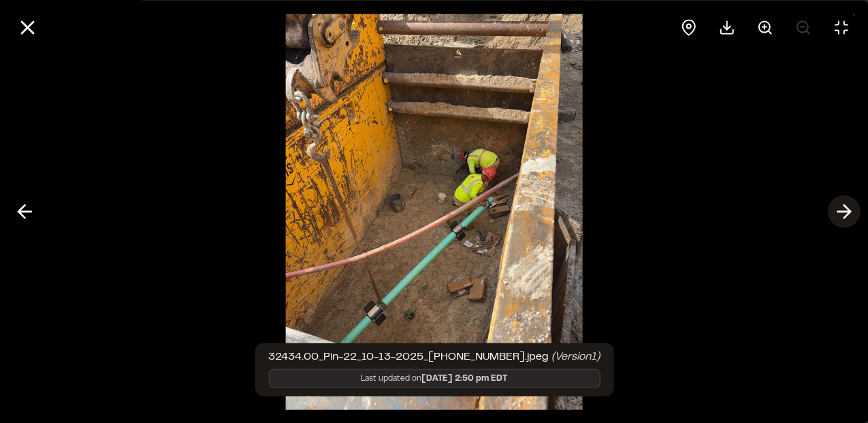
click at [836, 208] on icon at bounding box center [844, 211] width 22 height 23
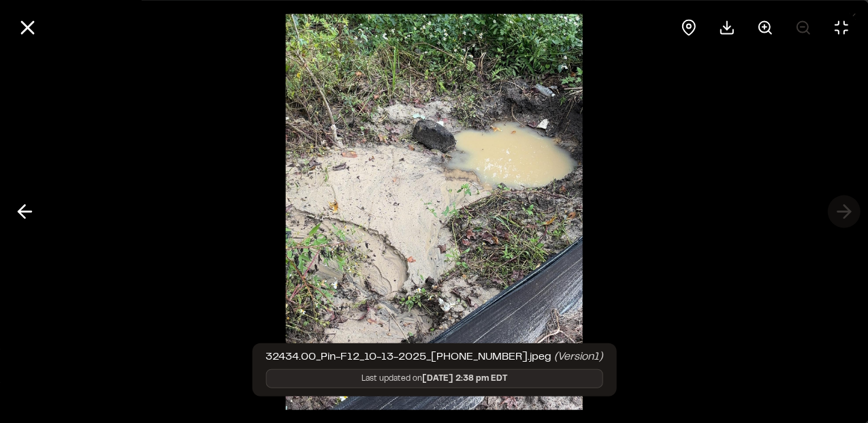
click at [836, 208] on div at bounding box center [434, 211] width 868 height 423
drag, startPoint x: 847, startPoint y: 210, endPoint x: 836, endPoint y: 204, distance: 12.5
click at [846, 210] on div at bounding box center [434, 211] width 868 height 423
click at [34, 210] on icon at bounding box center [25, 211] width 22 height 23
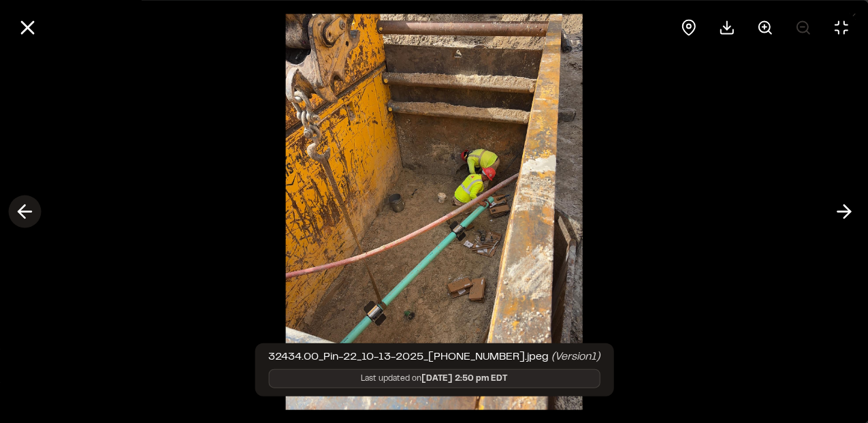
click at [34, 210] on icon at bounding box center [25, 211] width 22 height 23
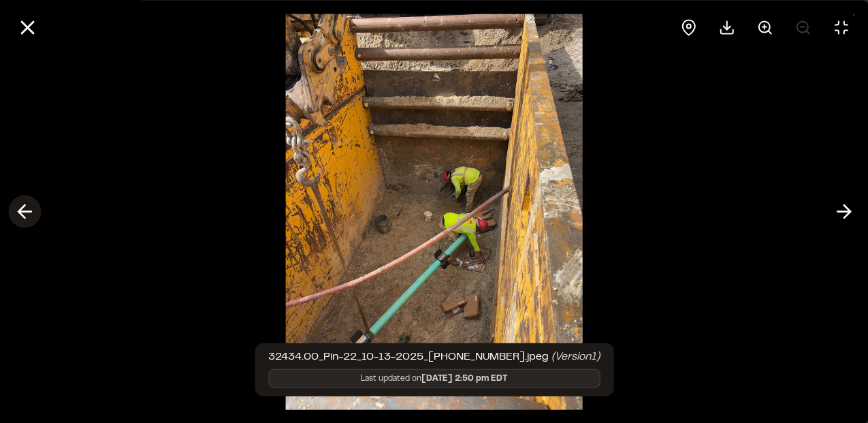
click at [34, 210] on icon at bounding box center [25, 211] width 22 height 23
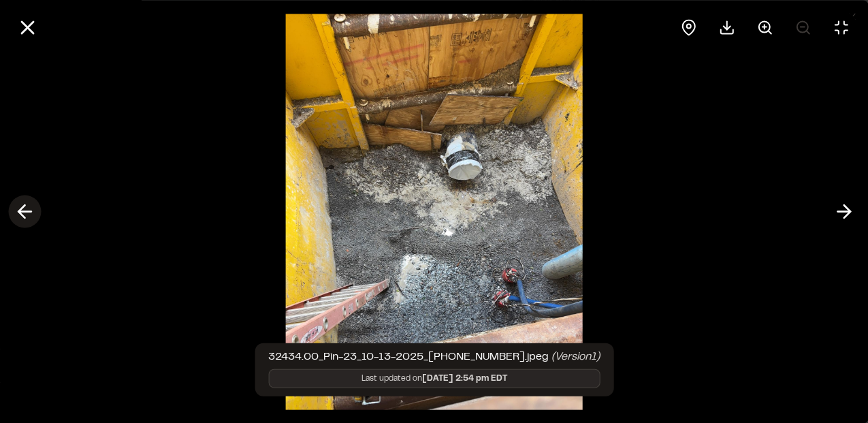
click at [34, 210] on icon at bounding box center [25, 211] width 22 height 23
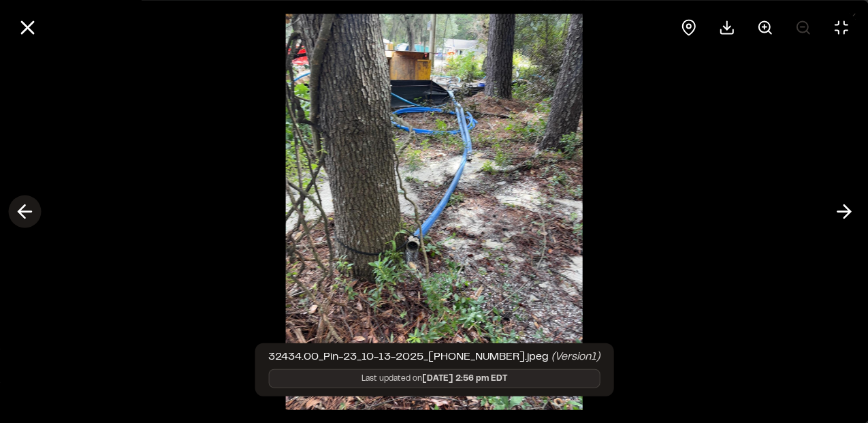
click at [35, 210] on icon at bounding box center [25, 211] width 22 height 23
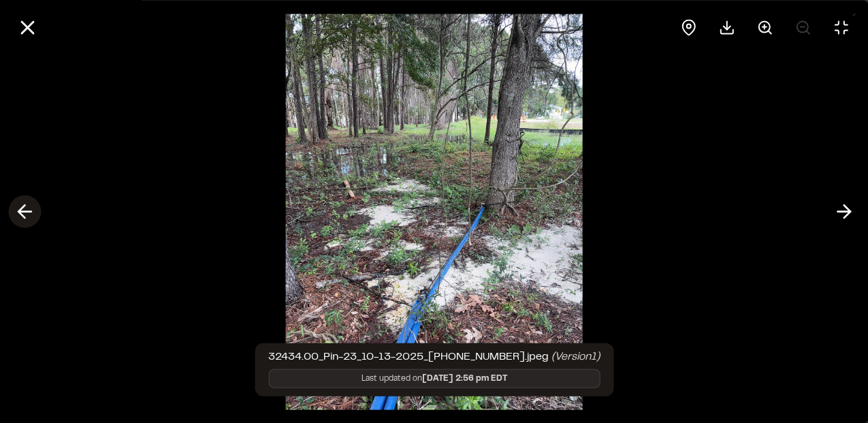
click at [35, 210] on button at bounding box center [24, 211] width 33 height 33
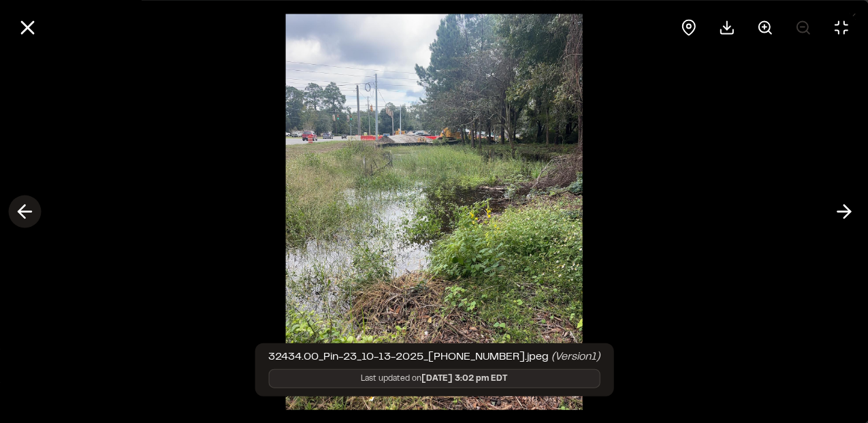
click at [37, 209] on button at bounding box center [24, 211] width 33 height 33
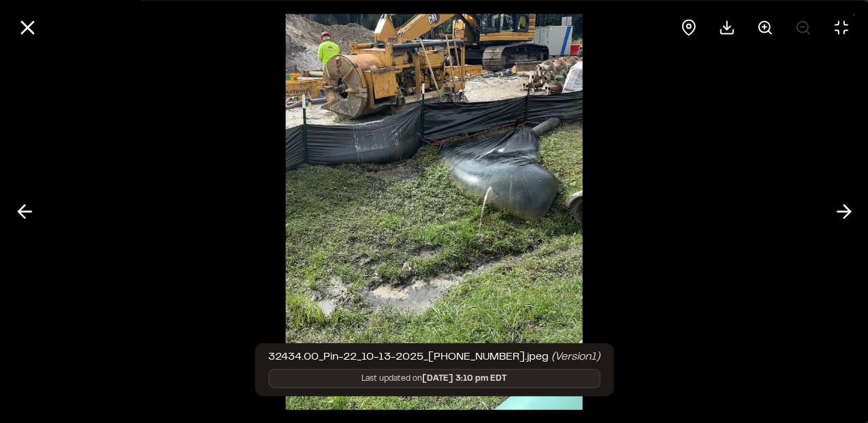
click at [42, 210] on div at bounding box center [434, 211] width 868 height 423
click at [31, 210] on icon at bounding box center [25, 211] width 22 height 23
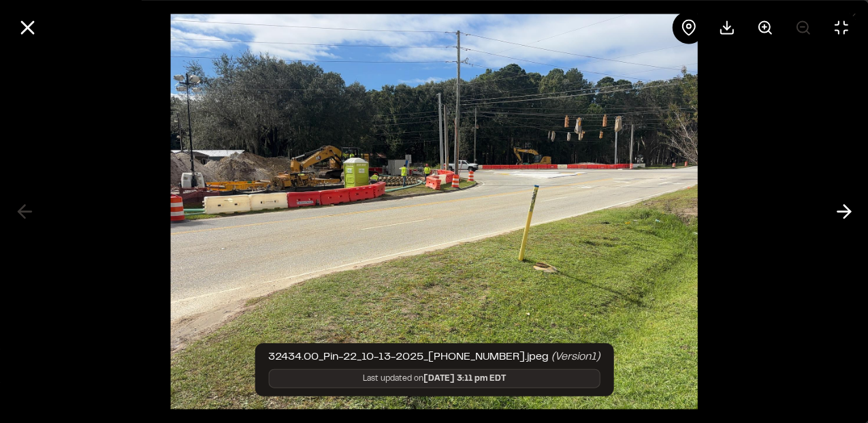
click at [40, 212] on div at bounding box center [434, 211] width 868 height 423
click at [20, 212] on div at bounding box center [434, 211] width 868 height 423
drag, startPoint x: 23, startPoint y: 23, endPoint x: 26, endPoint y: 31, distance: 8.6
click at [23, 25] on line at bounding box center [28, 28] width 12 height 12
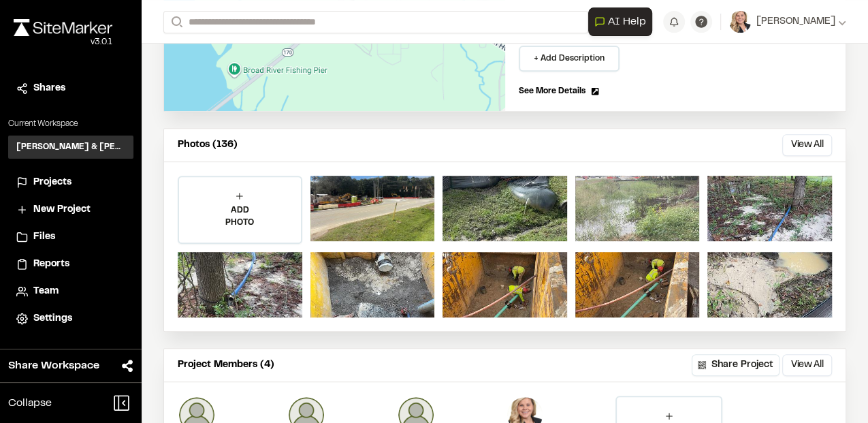
scroll to position [181, 0]
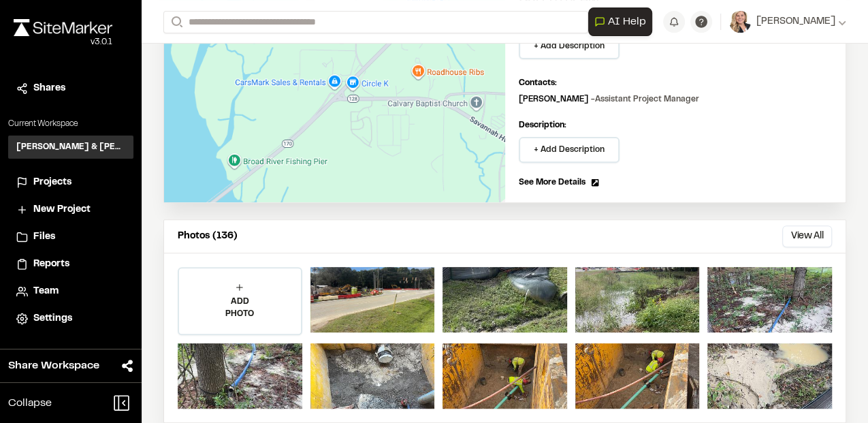
drag, startPoint x: 787, startPoint y: 233, endPoint x: 780, endPoint y: 233, distance: 7.5
click at [785, 231] on button "View All" at bounding box center [808, 236] width 50 height 22
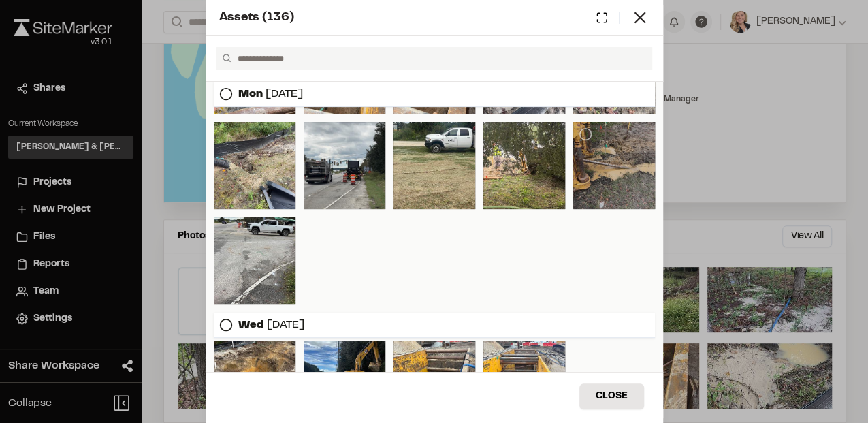
click at [605, 182] on div at bounding box center [614, 165] width 82 height 87
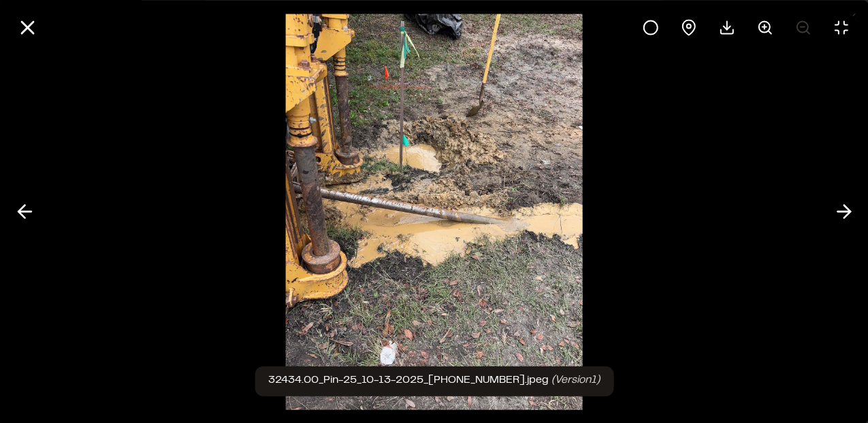
click at [22, 22] on line at bounding box center [28, 28] width 12 height 12
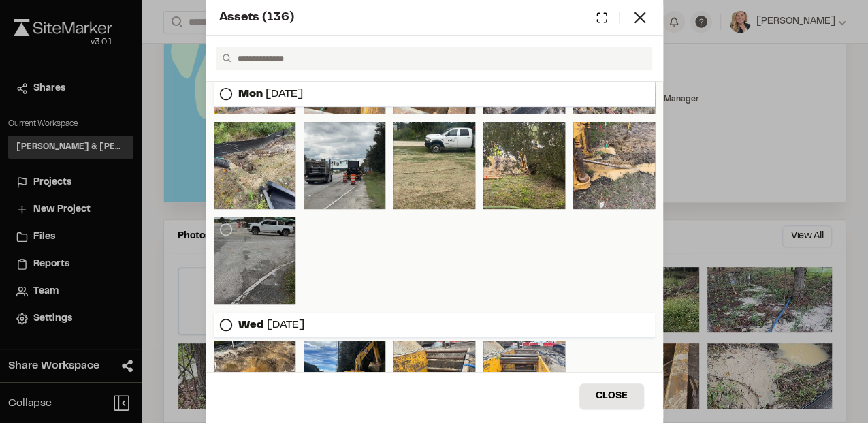
click at [278, 261] on div at bounding box center [255, 260] width 82 height 87
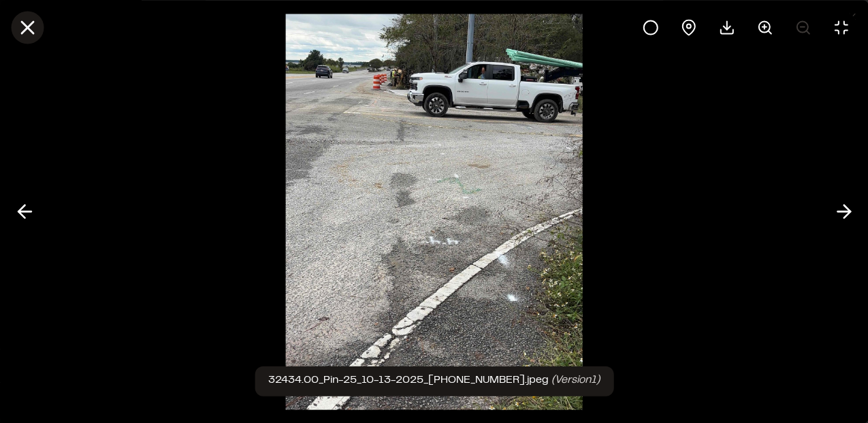
click at [22, 28] on icon at bounding box center [27, 27] width 23 height 23
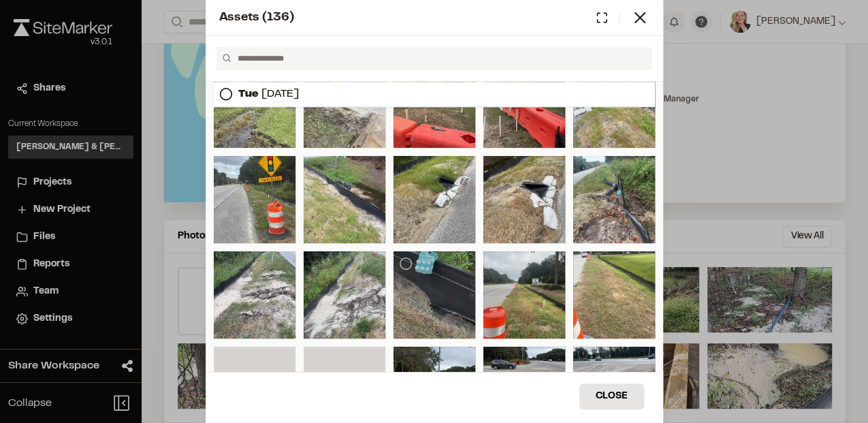
scroll to position [681, 0]
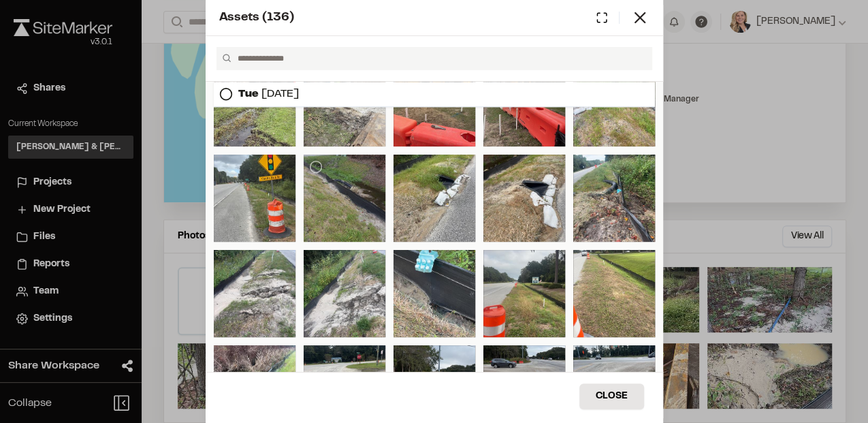
click at [334, 198] on div at bounding box center [345, 198] width 82 height 87
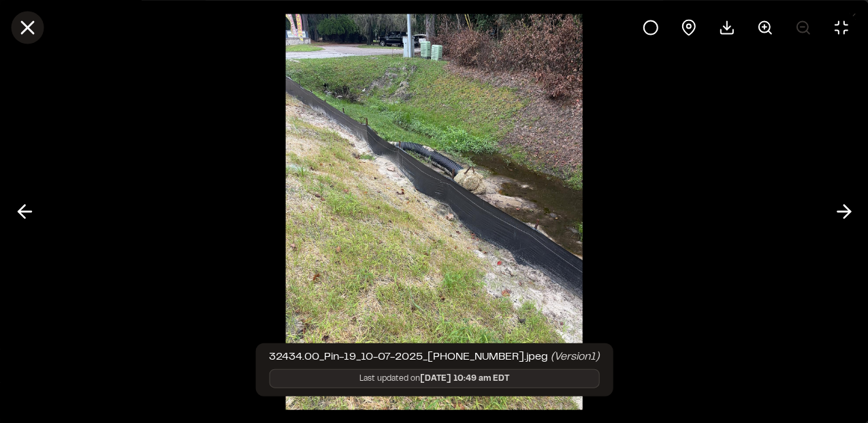
click at [26, 25] on line at bounding box center [28, 28] width 12 height 12
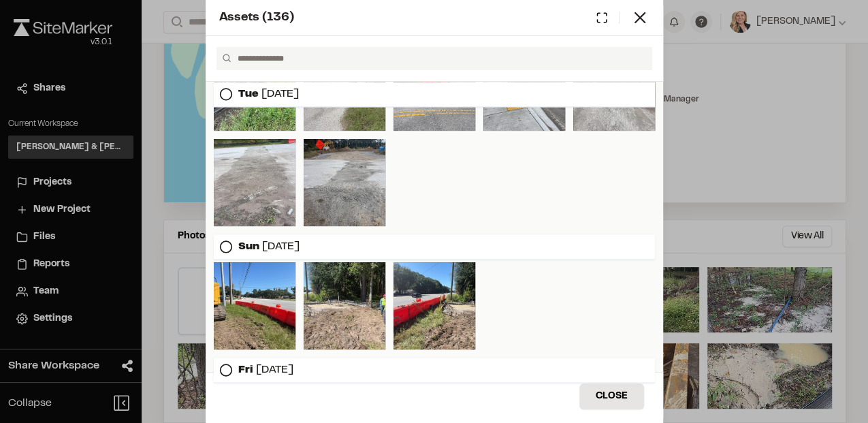
scroll to position [998, 0]
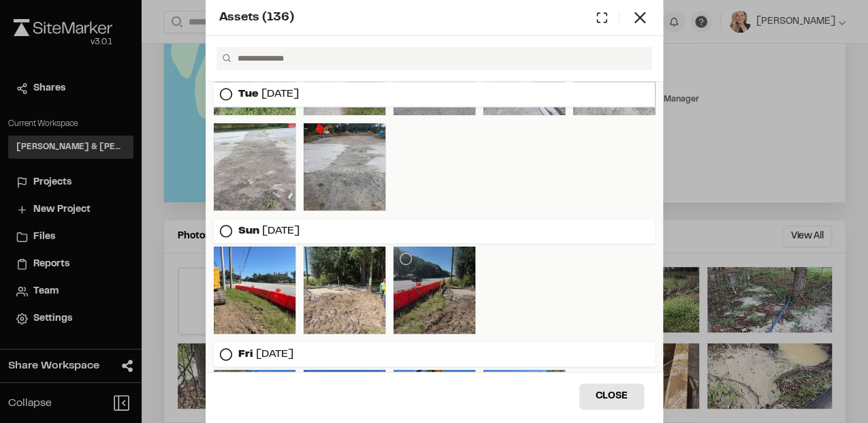
click at [427, 295] on div at bounding box center [435, 290] width 82 height 87
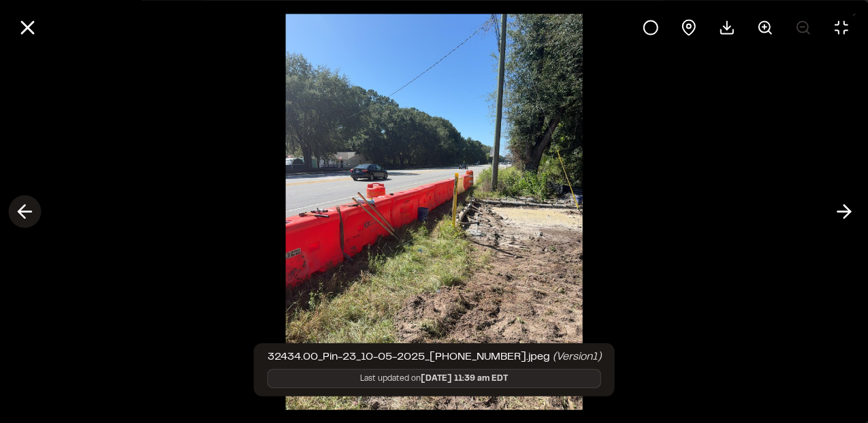
click at [17, 210] on icon at bounding box center [25, 211] width 22 height 23
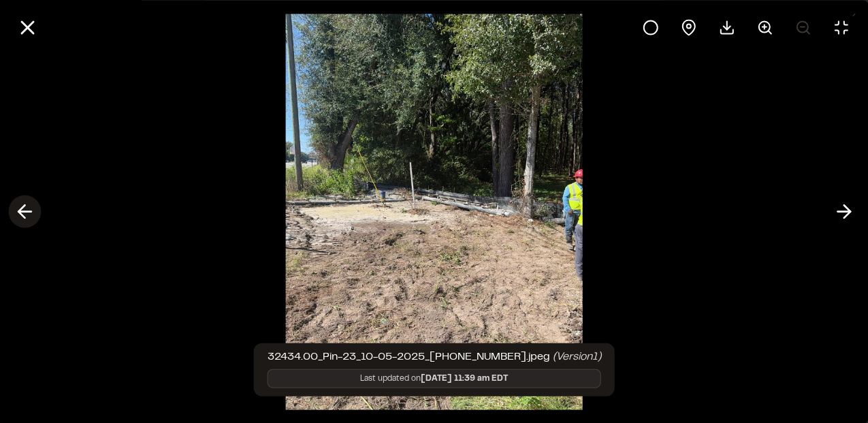
click at [18, 209] on icon at bounding box center [25, 211] width 22 height 23
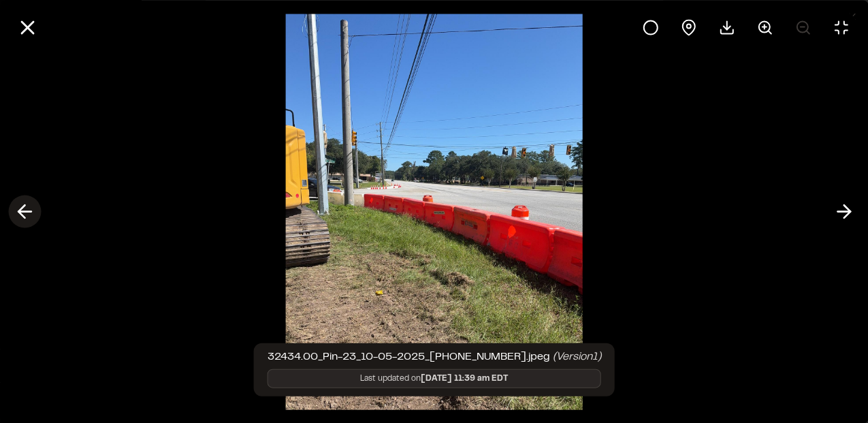
click at [29, 212] on line at bounding box center [24, 212] width 13 height 0
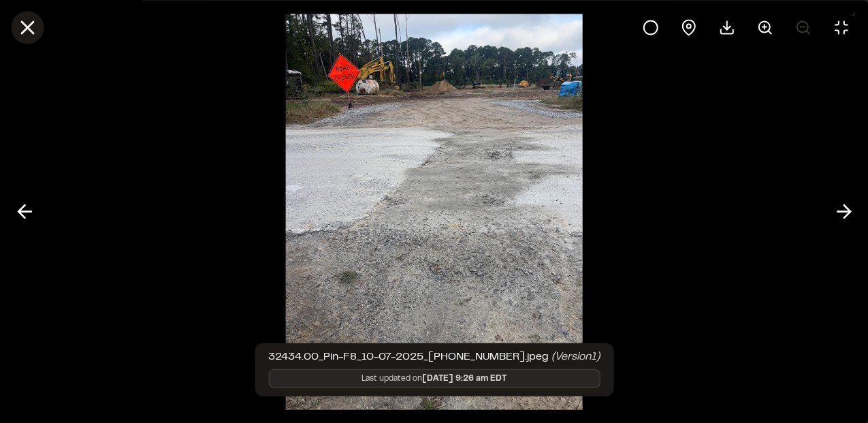
click at [23, 25] on icon at bounding box center [27, 27] width 23 height 23
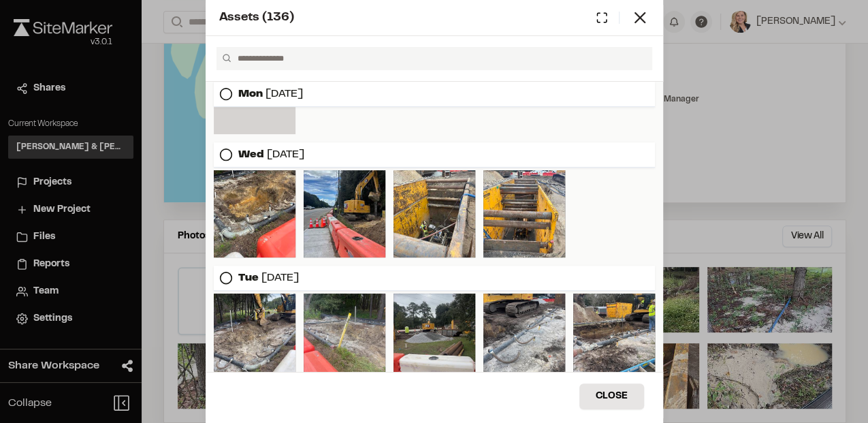
scroll to position [317, 0]
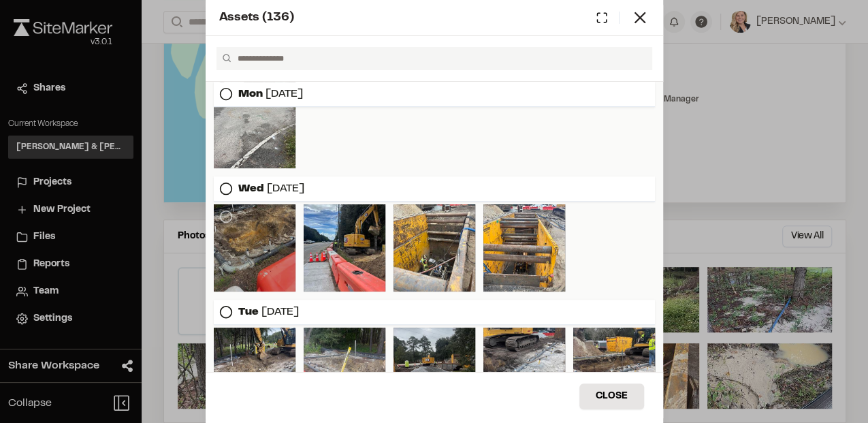
click at [242, 245] on div at bounding box center [255, 247] width 82 height 87
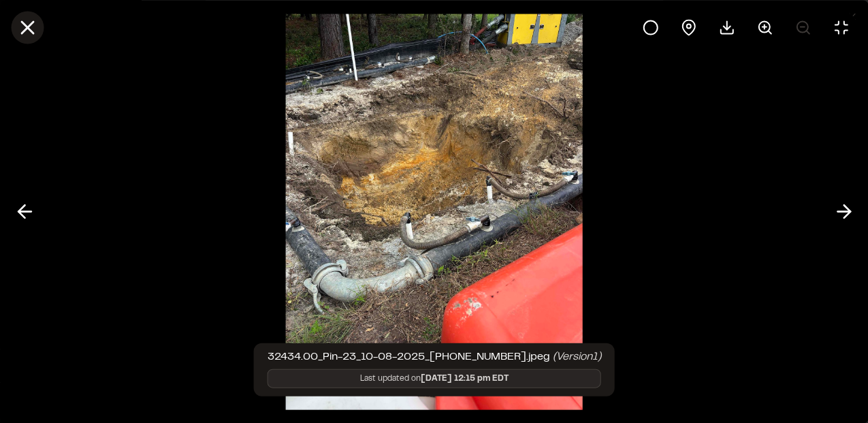
click at [33, 26] on icon at bounding box center [27, 27] width 23 height 23
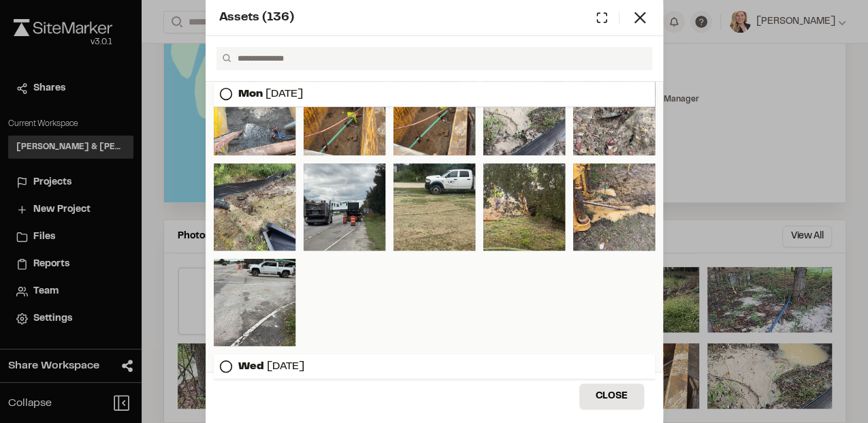
scroll to position [136, 0]
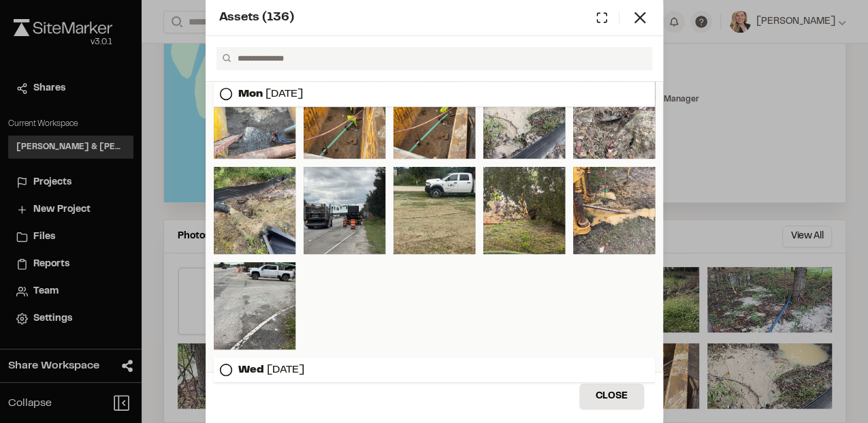
click at [520, 306] on div at bounding box center [434, 162] width 441 height 373
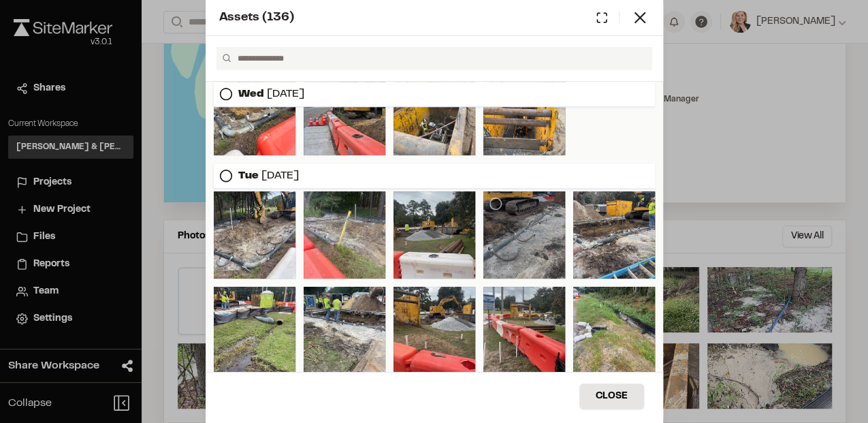
scroll to position [499, 0]
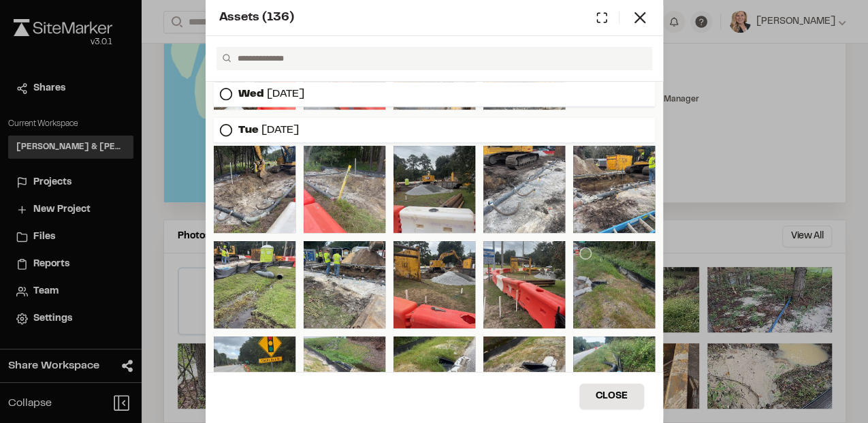
click at [573, 306] on div at bounding box center [614, 284] width 82 height 87
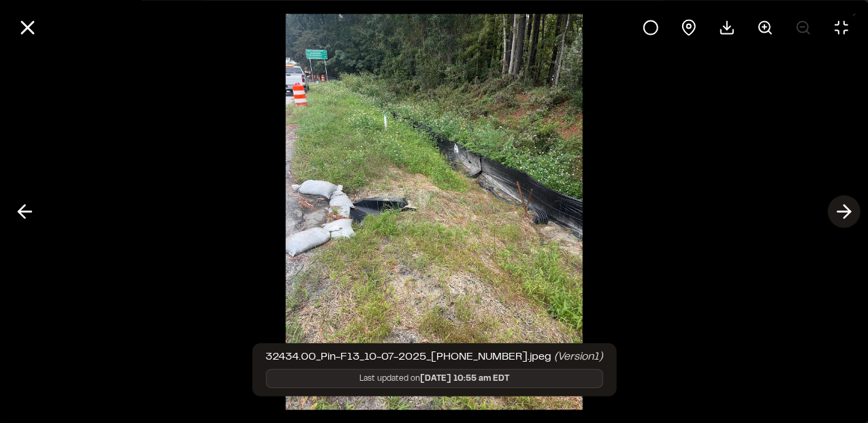
click at [845, 213] on icon at bounding box center [844, 211] width 22 height 23
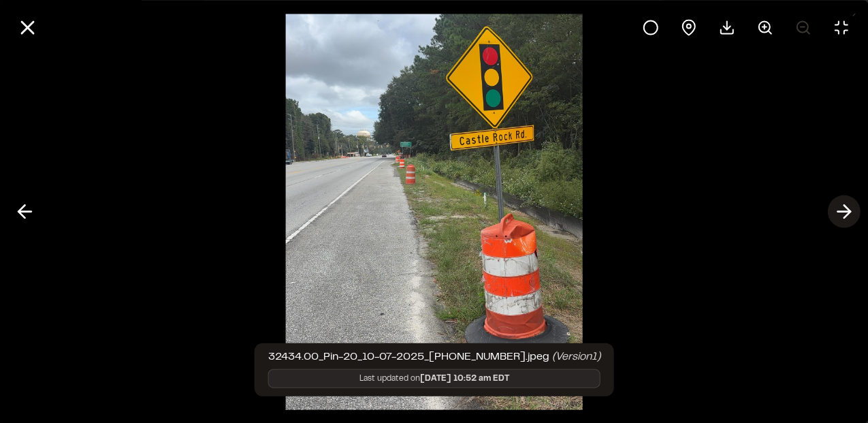
click at [845, 213] on icon at bounding box center [844, 211] width 22 height 23
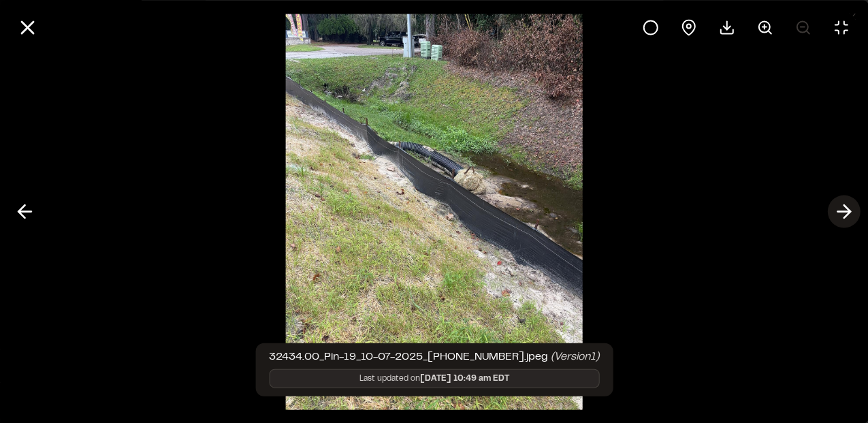
click at [845, 213] on icon at bounding box center [844, 211] width 22 height 23
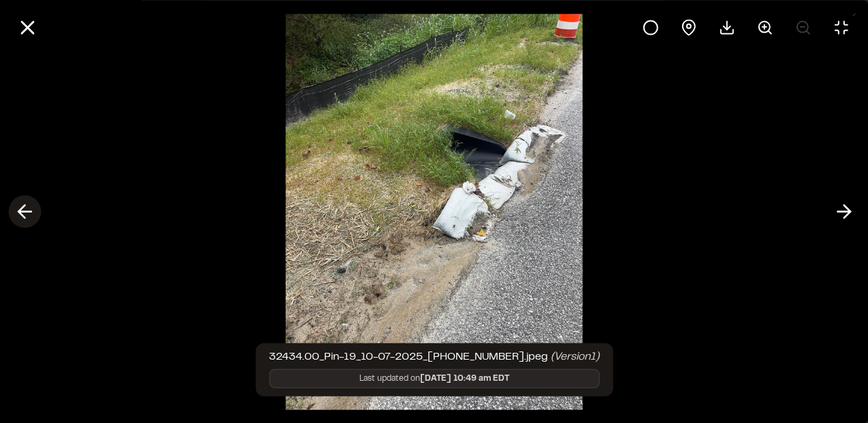
click at [23, 210] on icon at bounding box center [25, 211] width 22 height 23
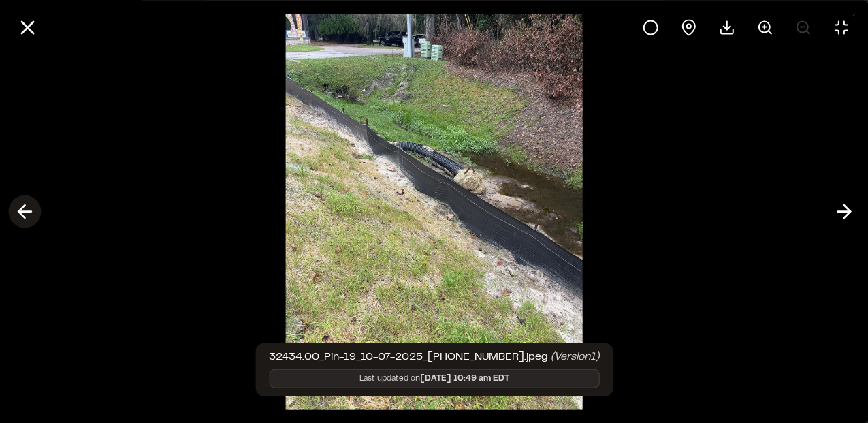
click at [23, 210] on icon at bounding box center [25, 211] width 22 height 23
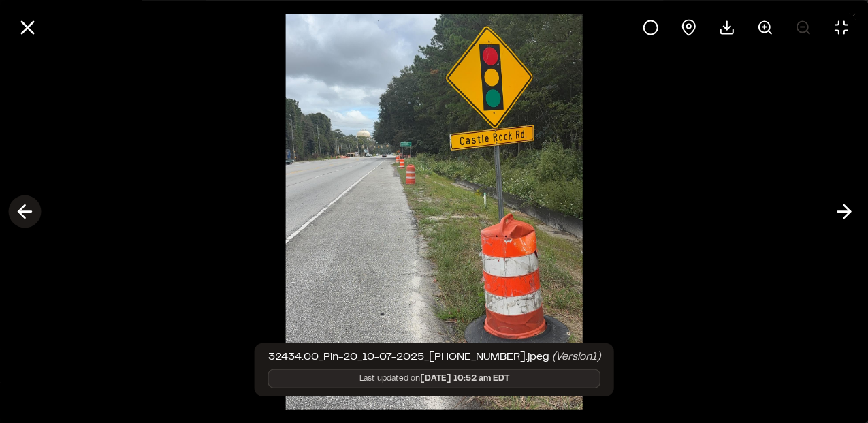
click at [23, 210] on icon at bounding box center [25, 211] width 22 height 23
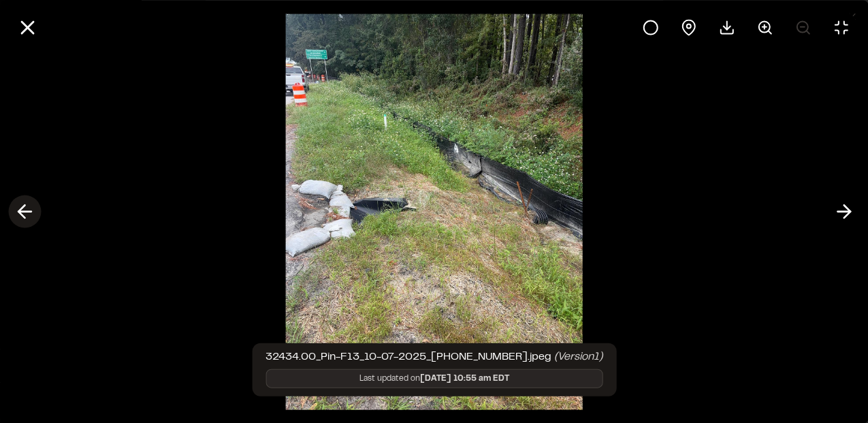
click at [23, 210] on icon at bounding box center [25, 211] width 22 height 23
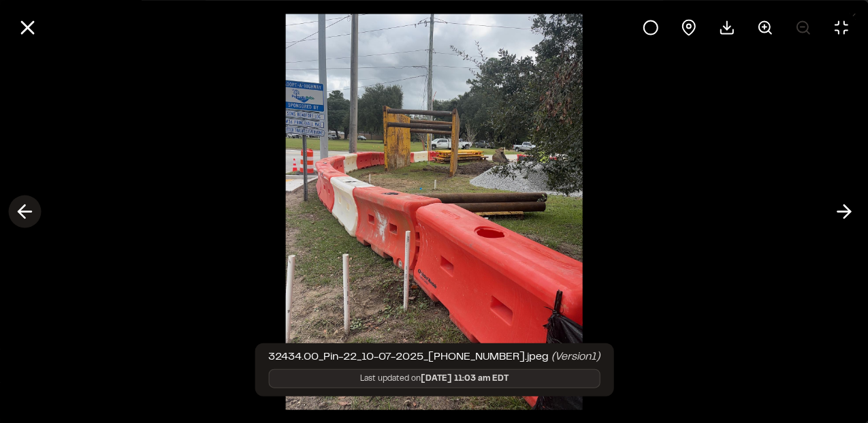
click at [25, 215] on icon at bounding box center [25, 211] width 22 height 23
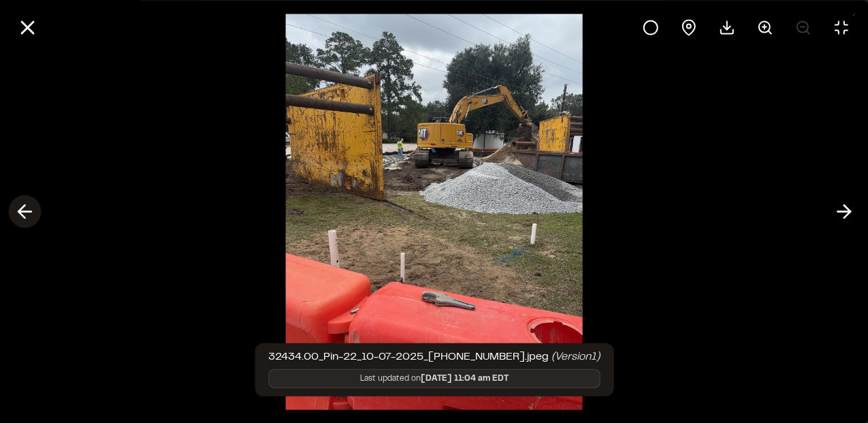
click at [25, 215] on icon at bounding box center [25, 211] width 22 height 23
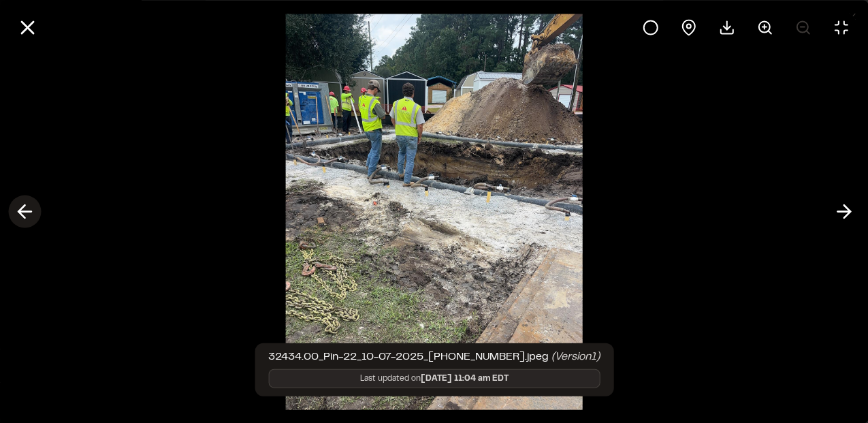
click at [25, 215] on icon at bounding box center [25, 211] width 22 height 23
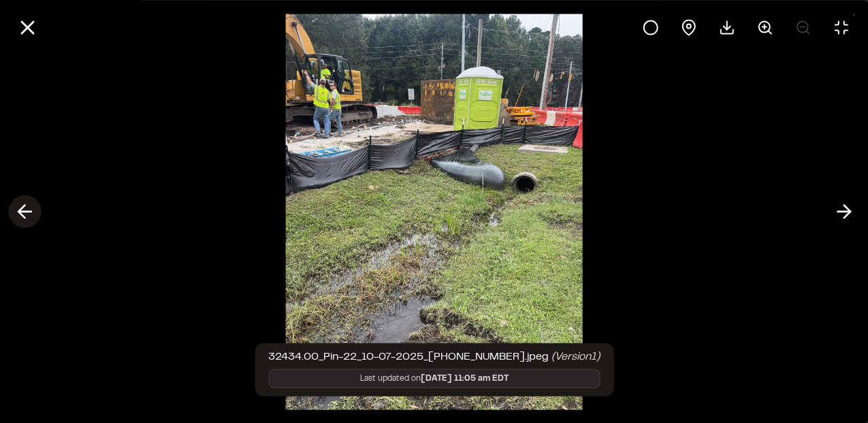
click at [25, 215] on icon at bounding box center [25, 211] width 22 height 23
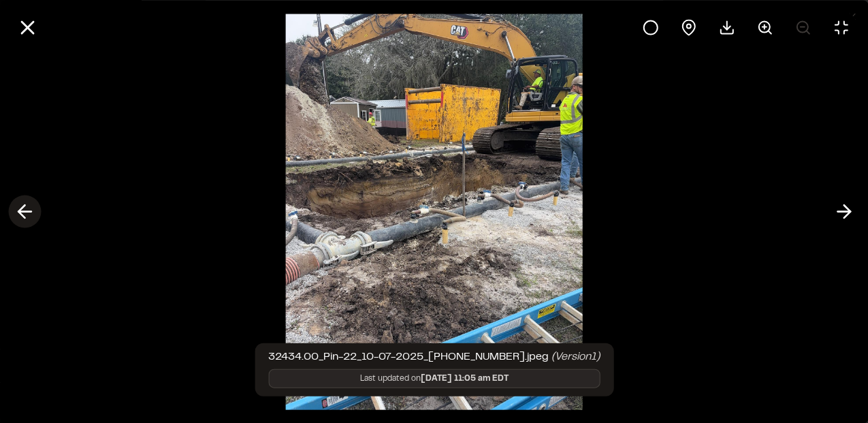
click at [25, 215] on icon at bounding box center [25, 211] width 22 height 23
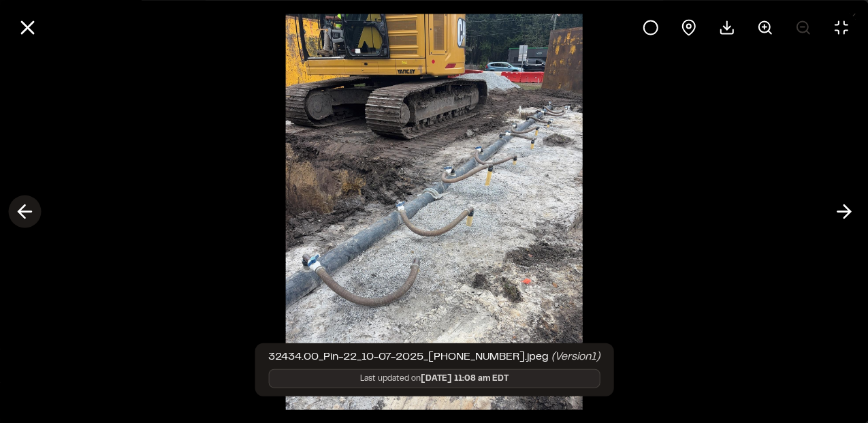
click at [25, 215] on icon at bounding box center [25, 211] width 22 height 23
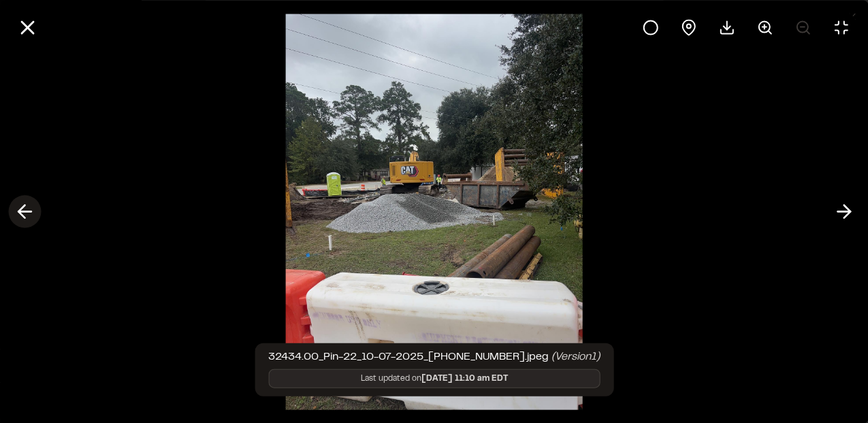
click at [25, 215] on icon at bounding box center [25, 211] width 22 height 23
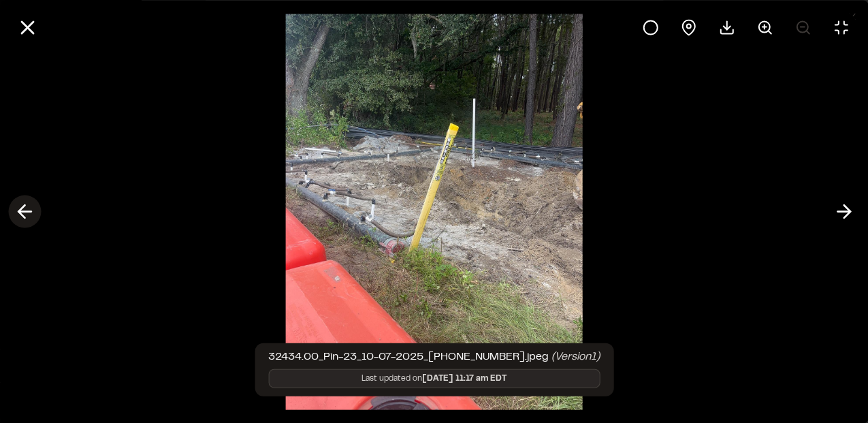
click at [25, 215] on icon at bounding box center [25, 211] width 22 height 23
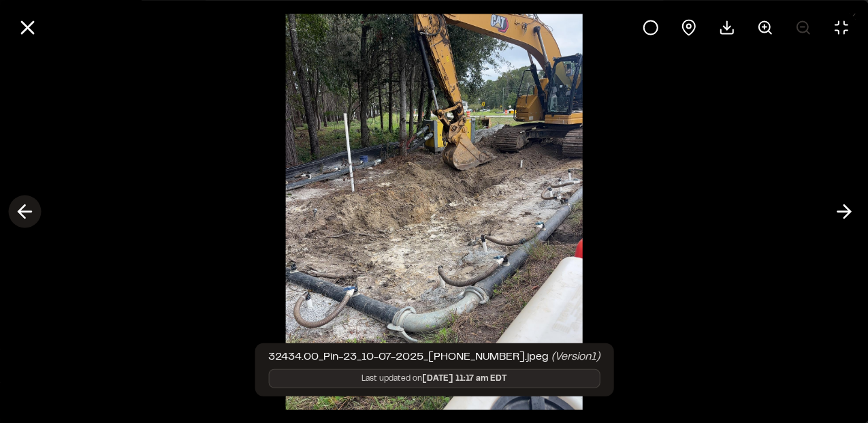
click at [28, 217] on icon at bounding box center [25, 211] width 22 height 23
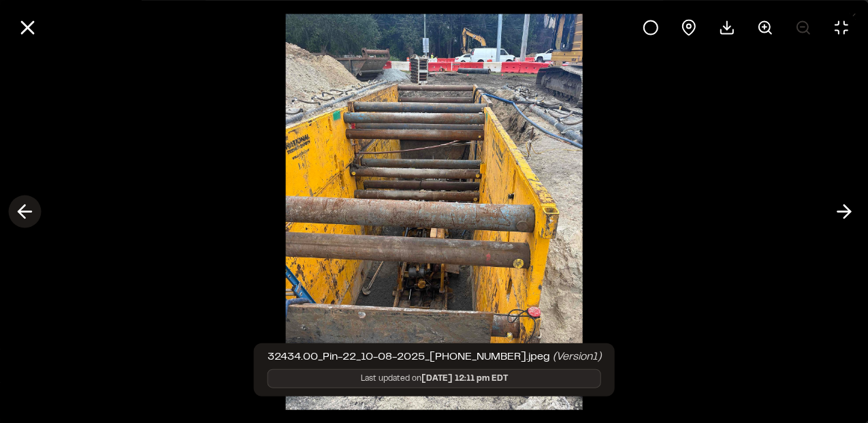
click at [25, 218] on polyline at bounding box center [21, 211] width 6 height 13
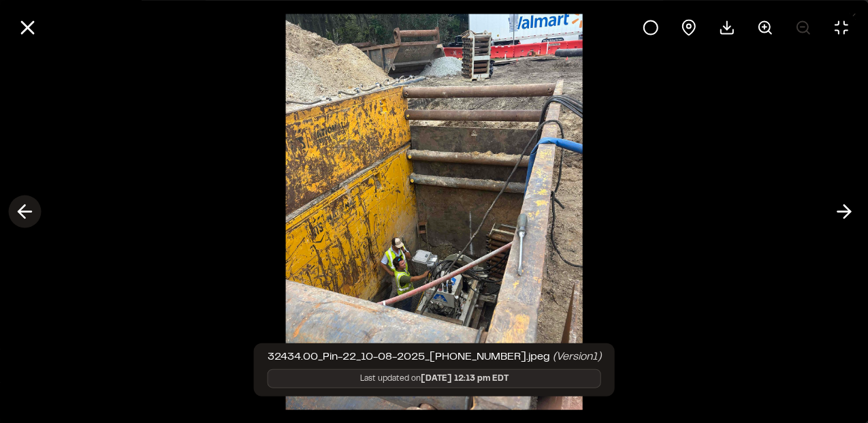
click at [25, 218] on polyline at bounding box center [21, 211] width 6 height 13
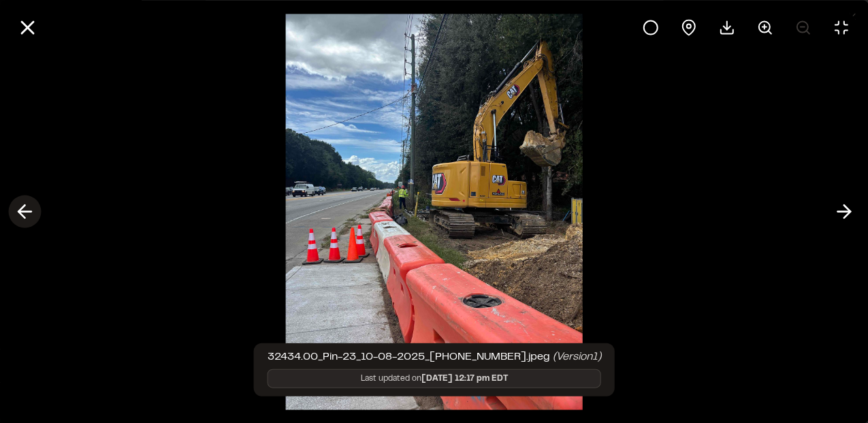
click at [25, 218] on polyline at bounding box center [21, 211] width 6 height 13
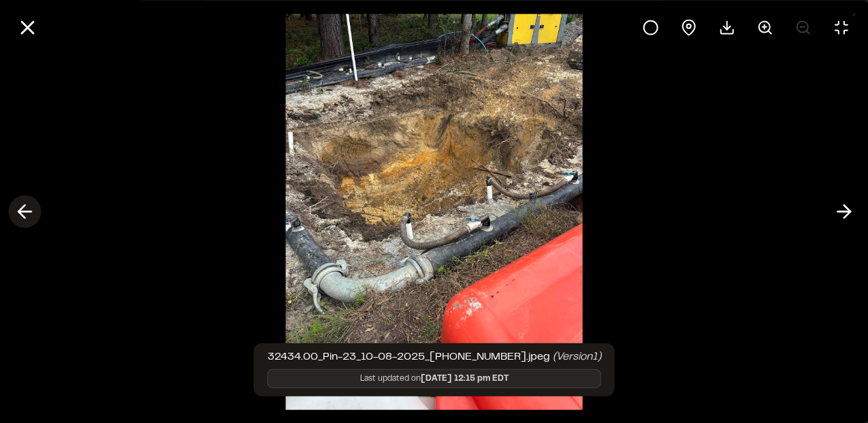
click at [25, 218] on polyline at bounding box center [21, 211] width 6 height 13
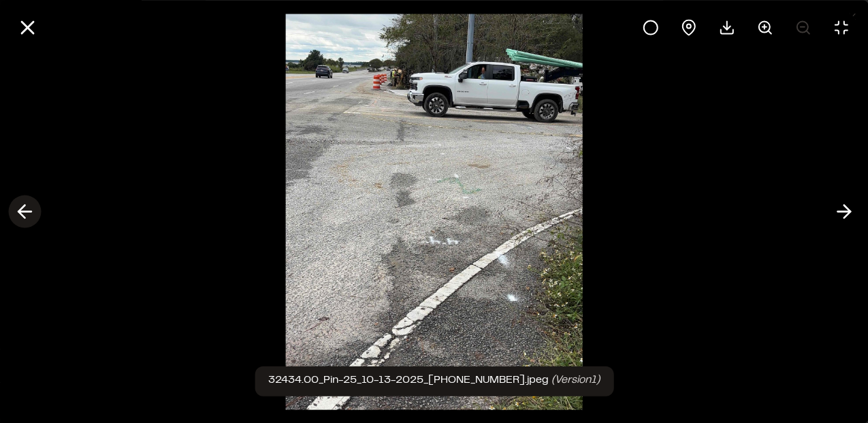
click at [25, 218] on polyline at bounding box center [21, 211] width 6 height 13
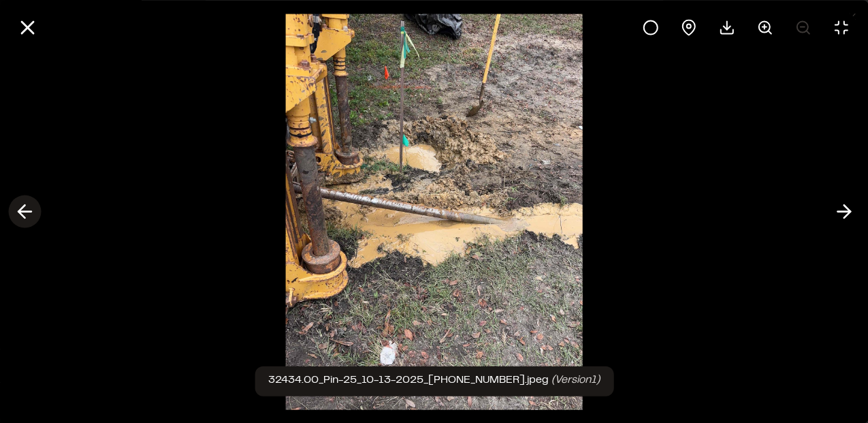
click at [25, 218] on polyline at bounding box center [21, 211] width 6 height 13
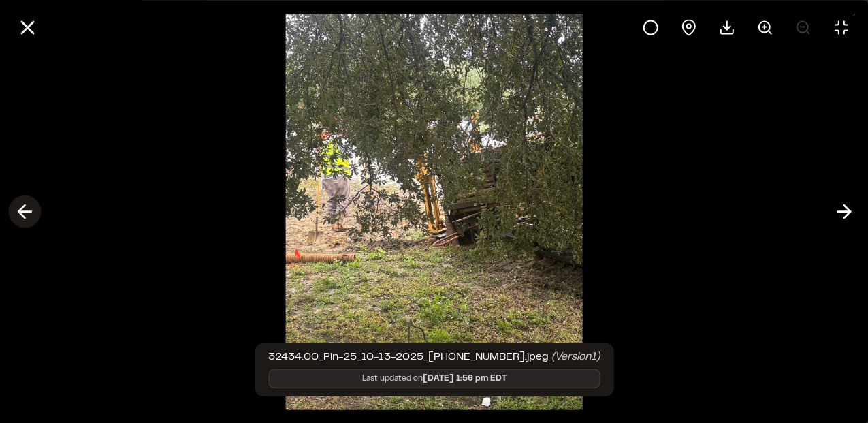
click at [25, 218] on polyline at bounding box center [21, 211] width 6 height 13
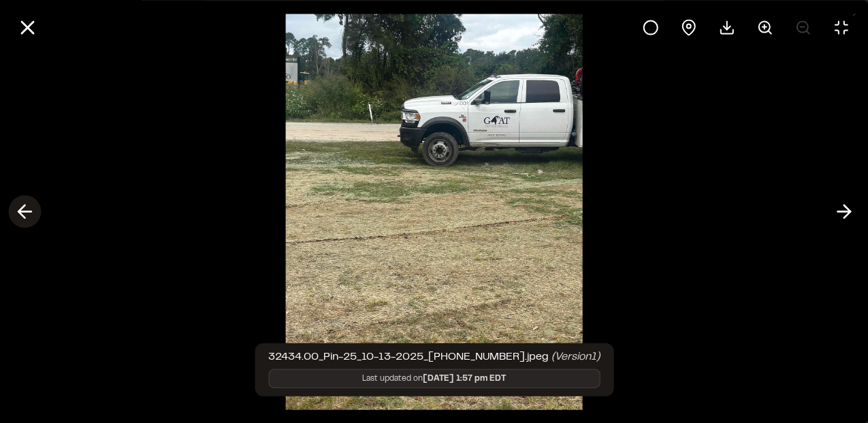
click at [25, 218] on polyline at bounding box center [21, 211] width 6 height 13
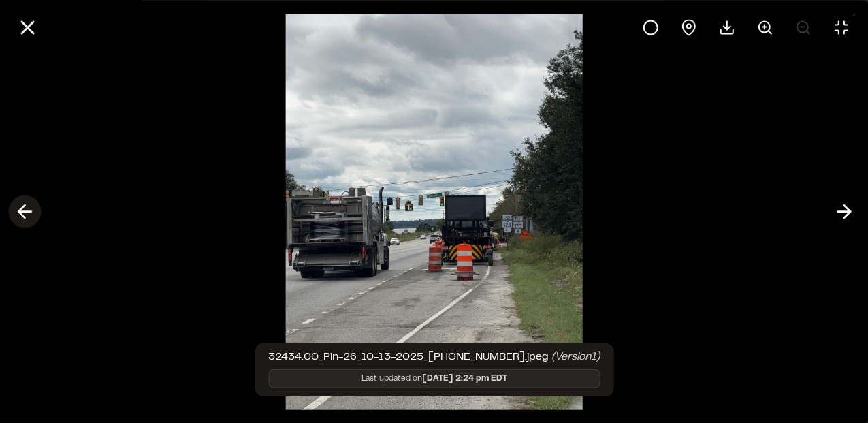
click at [19, 217] on icon at bounding box center [25, 211] width 22 height 23
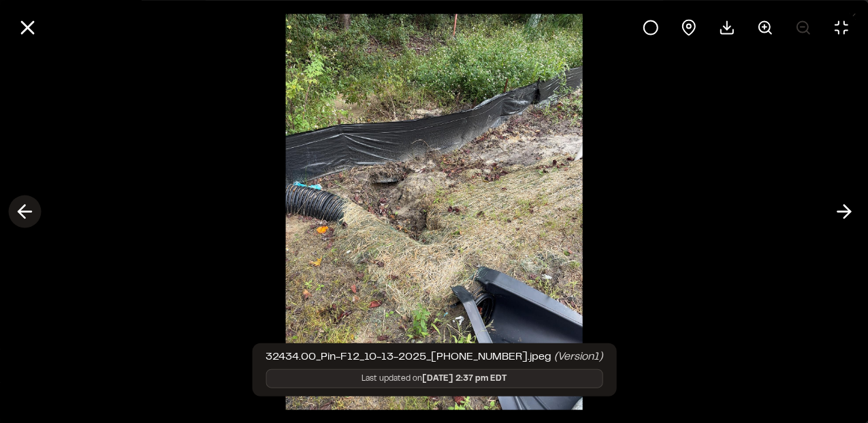
click at [19, 217] on icon at bounding box center [25, 211] width 22 height 23
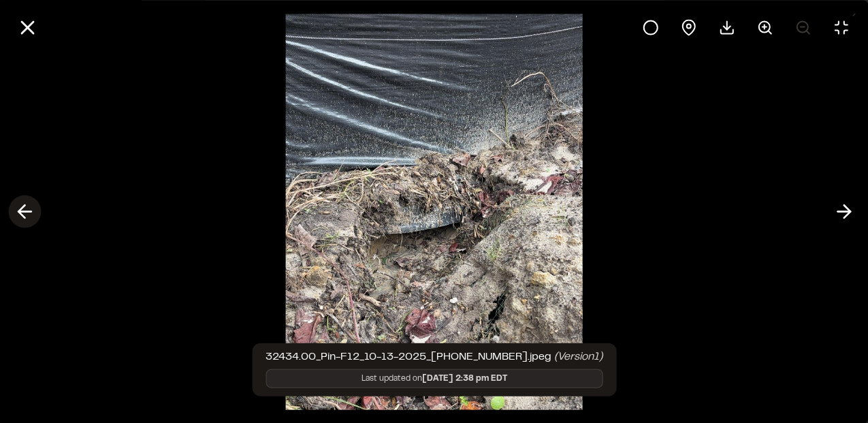
click at [19, 217] on icon at bounding box center [25, 211] width 22 height 23
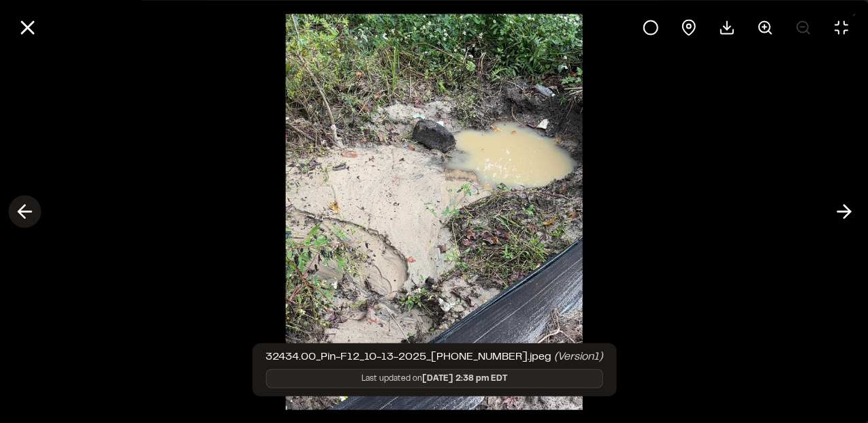
click at [19, 217] on icon at bounding box center [25, 211] width 22 height 23
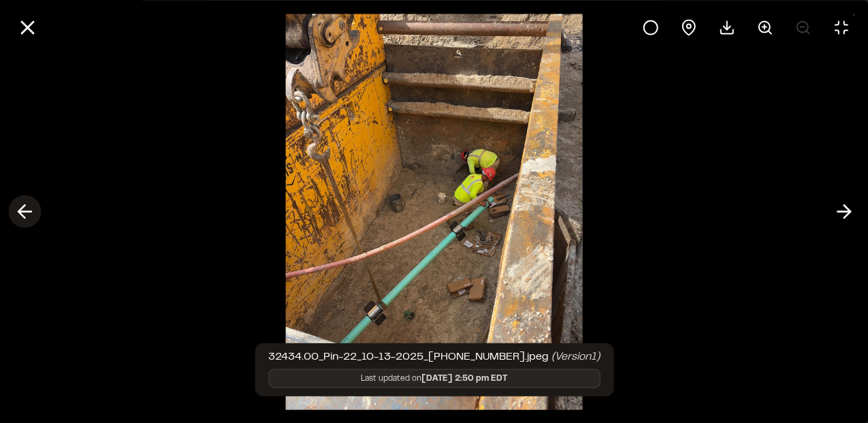
click at [19, 217] on icon at bounding box center [25, 211] width 22 height 23
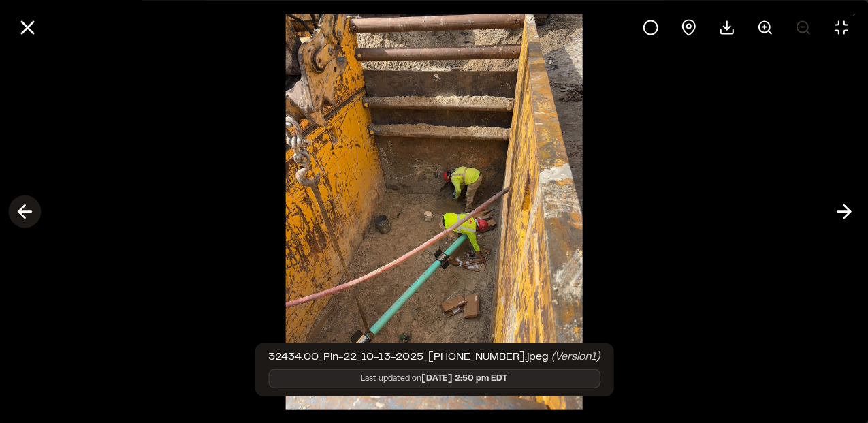
click at [19, 217] on icon at bounding box center [25, 211] width 22 height 23
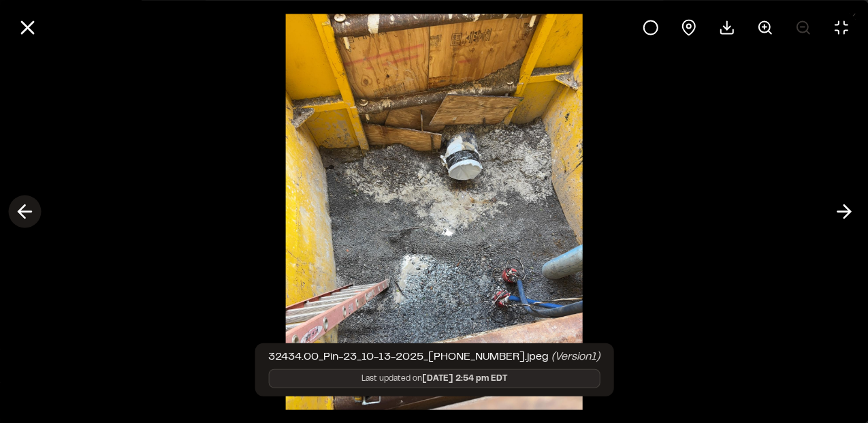
click at [19, 217] on icon at bounding box center [25, 211] width 22 height 23
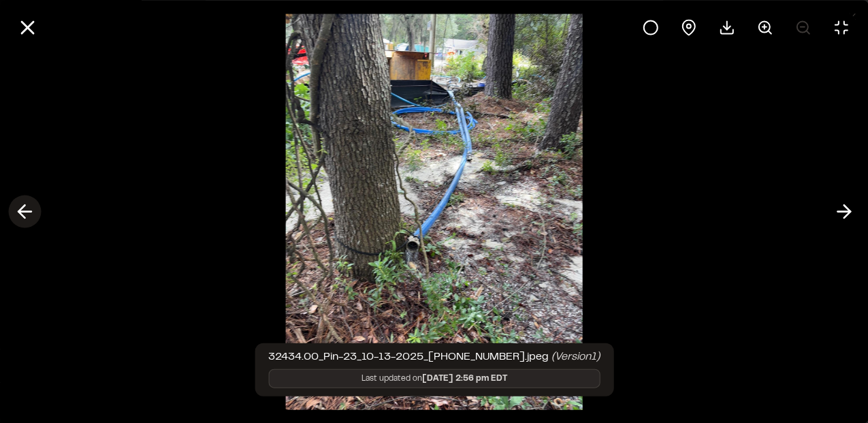
click at [19, 217] on icon at bounding box center [25, 211] width 22 height 23
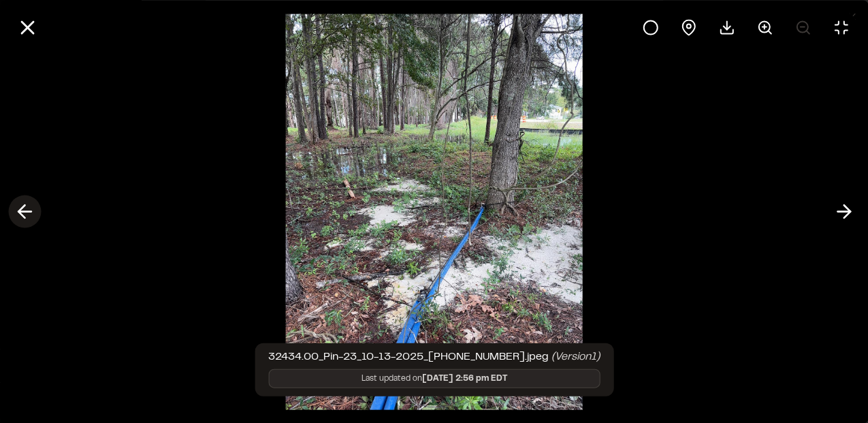
click at [19, 217] on icon at bounding box center [25, 211] width 22 height 23
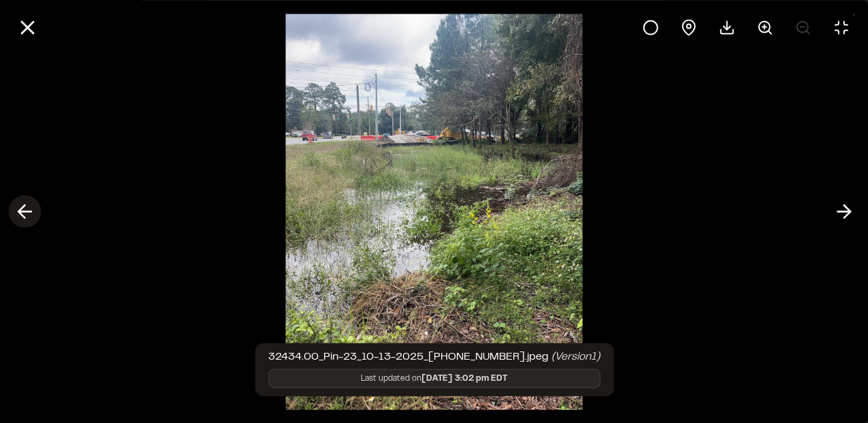
click at [19, 217] on icon at bounding box center [25, 211] width 22 height 23
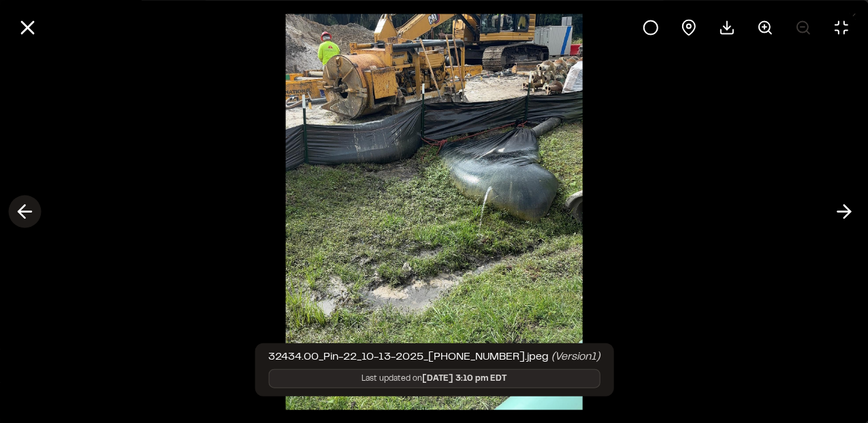
click at [22, 205] on icon at bounding box center [25, 211] width 22 height 23
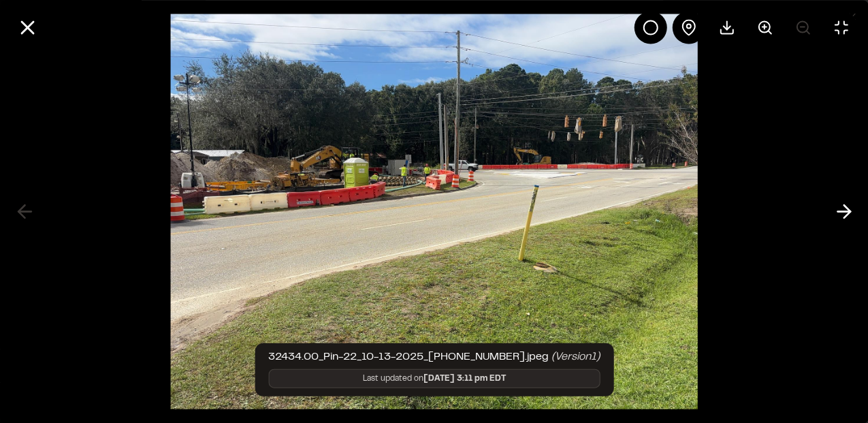
click at [22, 205] on div at bounding box center [434, 211] width 868 height 423
drag, startPoint x: 27, startPoint y: 219, endPoint x: 38, endPoint y: 191, distance: 29.3
click at [27, 217] on div at bounding box center [434, 211] width 868 height 423
click at [30, 31] on icon at bounding box center [27, 27] width 23 height 23
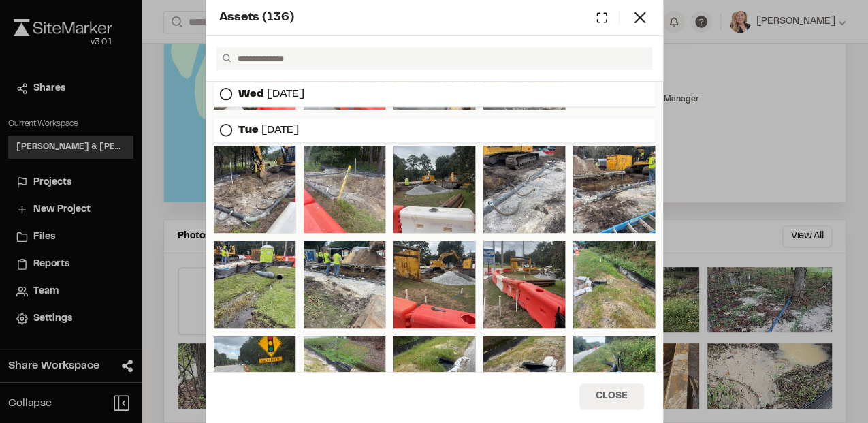
click at [615, 396] on button "Close" at bounding box center [612, 396] width 65 height 26
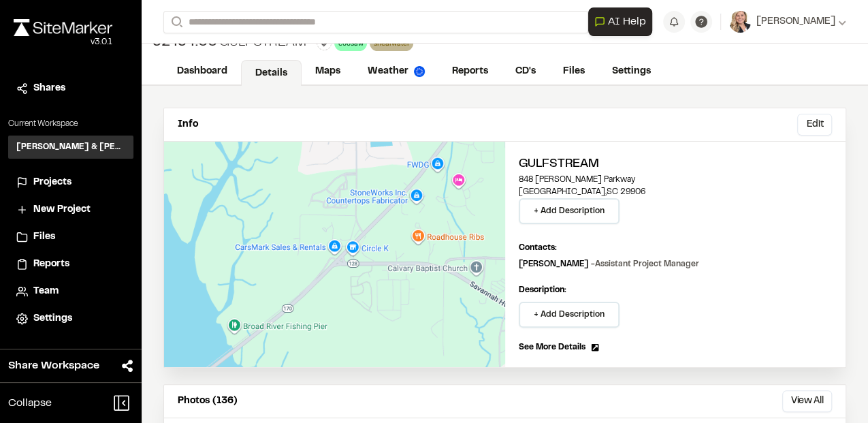
scroll to position [0, 0]
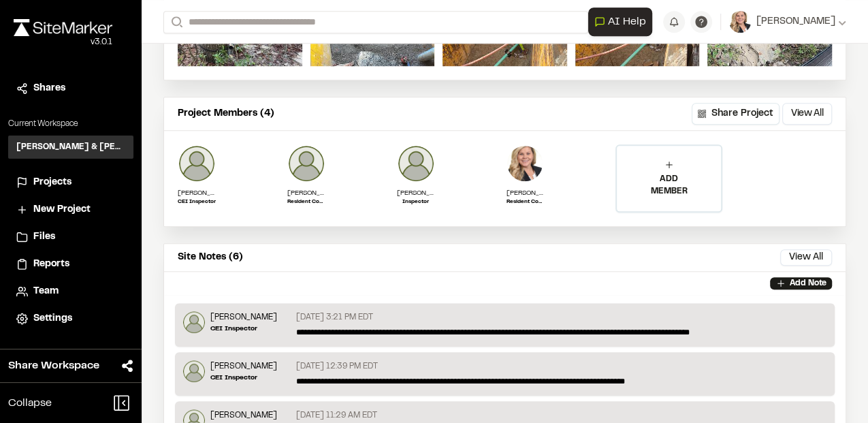
scroll to position [590, 0]
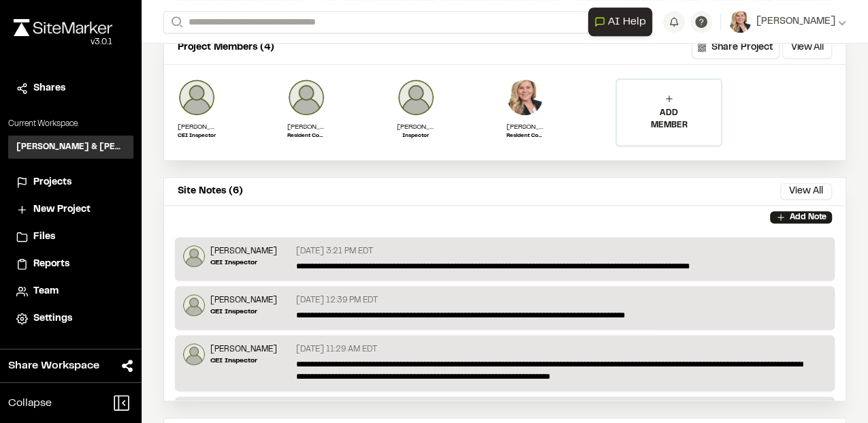
click at [745, 262] on p "**********" at bounding box center [556, 266] width 520 height 12
drag, startPoint x: 687, startPoint y: 311, endPoint x: 622, endPoint y: 318, distance: 64.4
click at [684, 311] on p "**********" at bounding box center [556, 315] width 520 height 12
click at [434, 252] on div "[DATE] 3:21 PM EDT" at bounding box center [561, 252] width 531 height 15
click at [589, 365] on p "**********" at bounding box center [556, 370] width 520 height 25
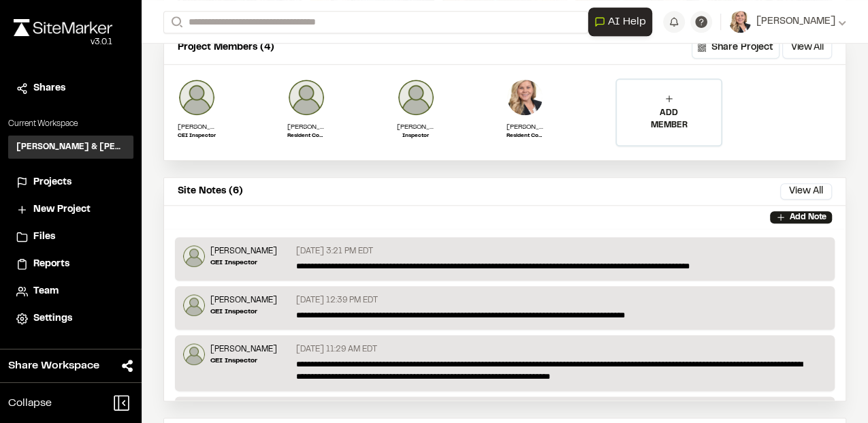
click at [625, 375] on p "**********" at bounding box center [556, 370] width 520 height 25
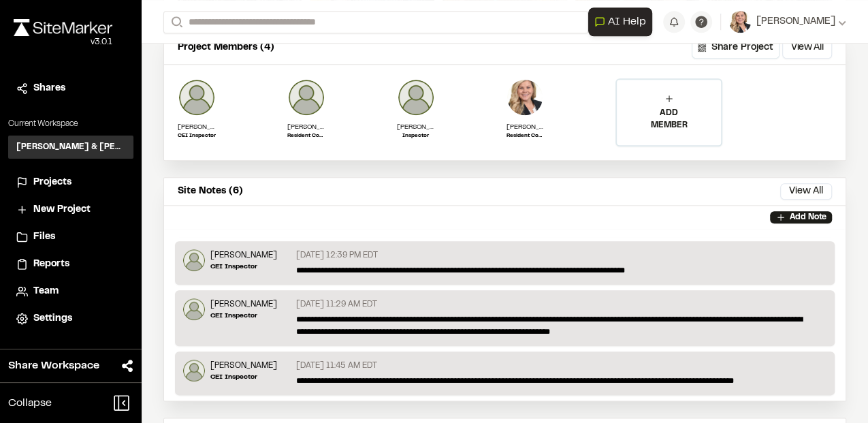
scroll to position [91, 0]
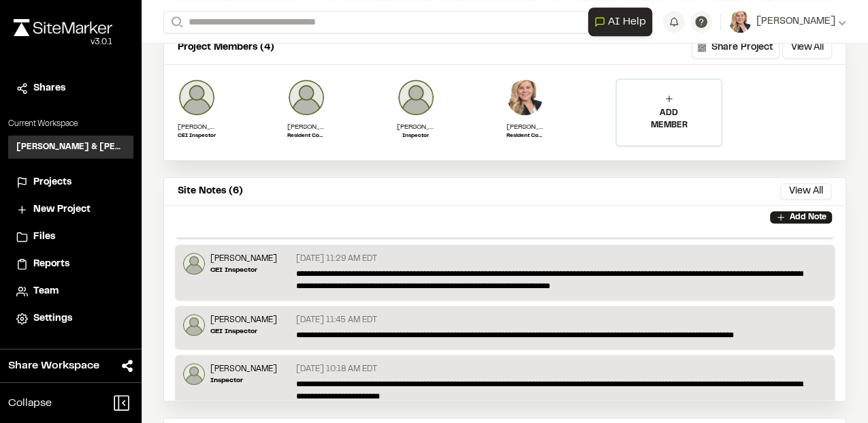
click at [849, 70] on div "Info Edit Edit Gulfstream [STREET_ADDRESS][PERSON_NAME] + Add Description Conta…" at bounding box center [505, 50] width 727 height 1076
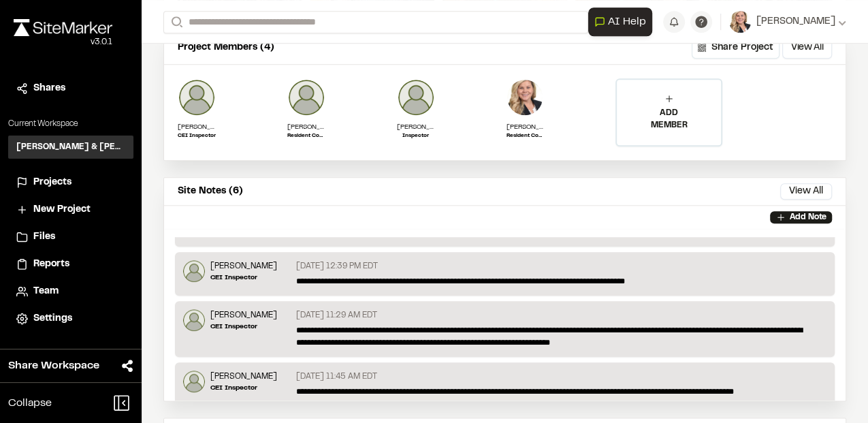
scroll to position [0, 0]
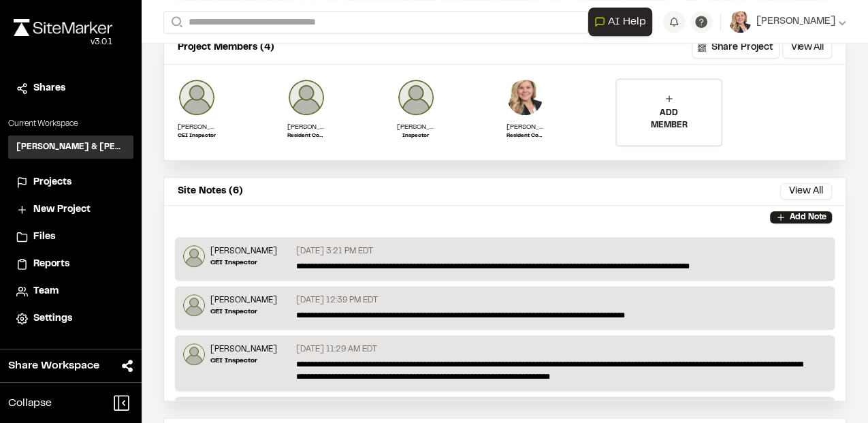
click at [357, 206] on div "Add Note" at bounding box center [505, 217] width 682 height 23
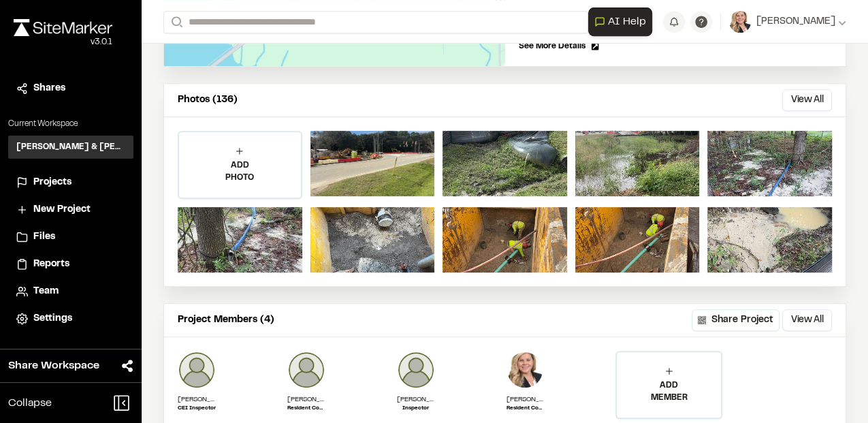
scroll to position [363, 0]
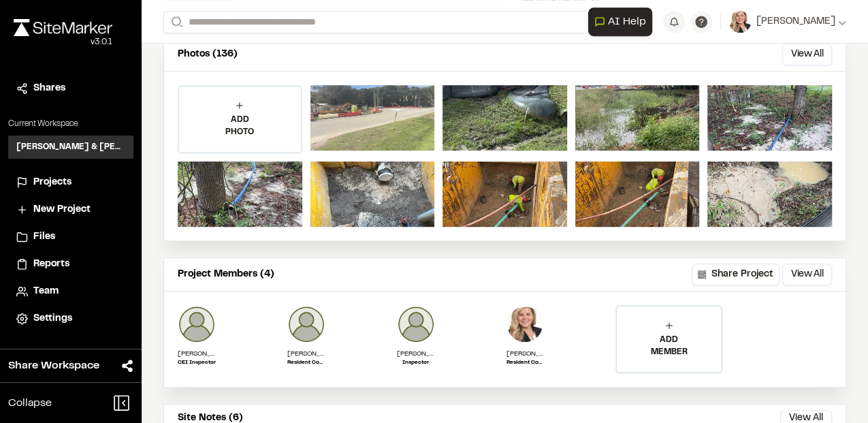
click at [396, 118] on div at bounding box center [373, 117] width 125 height 65
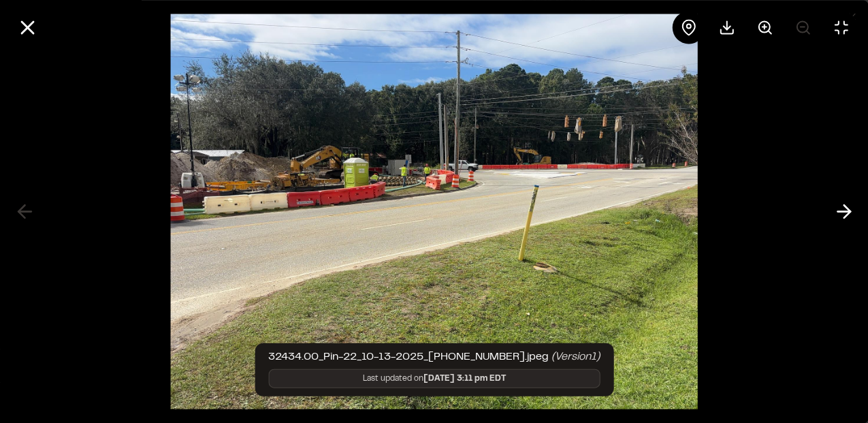
drag, startPoint x: 378, startPoint y: 176, endPoint x: 299, endPoint y: 285, distance: 134.6
drag, startPoint x: 299, startPoint y: 285, endPoint x: 414, endPoint y: 212, distance: 136.2
click at [414, 212] on img at bounding box center [434, 211] width 528 height 423
click at [34, 29] on icon at bounding box center [27, 27] width 23 height 23
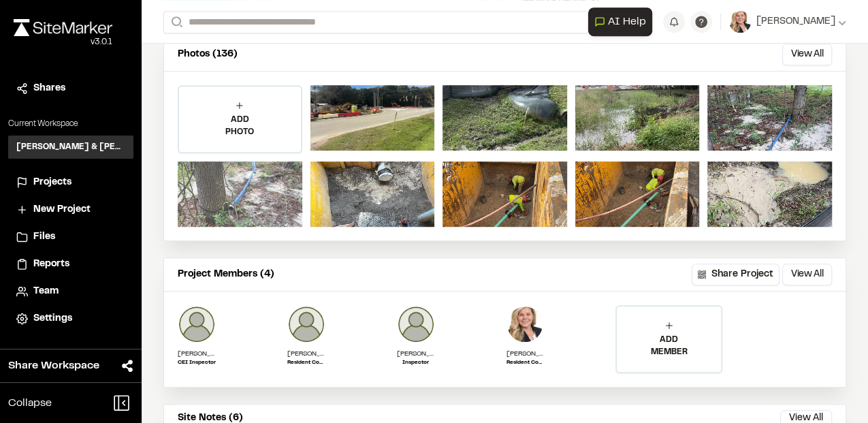
click at [276, 208] on div at bounding box center [240, 193] width 125 height 65
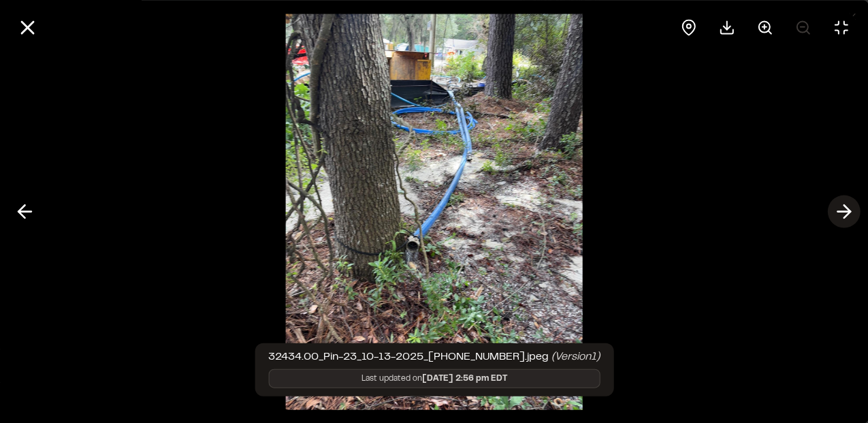
click at [851, 214] on icon at bounding box center [844, 211] width 22 height 23
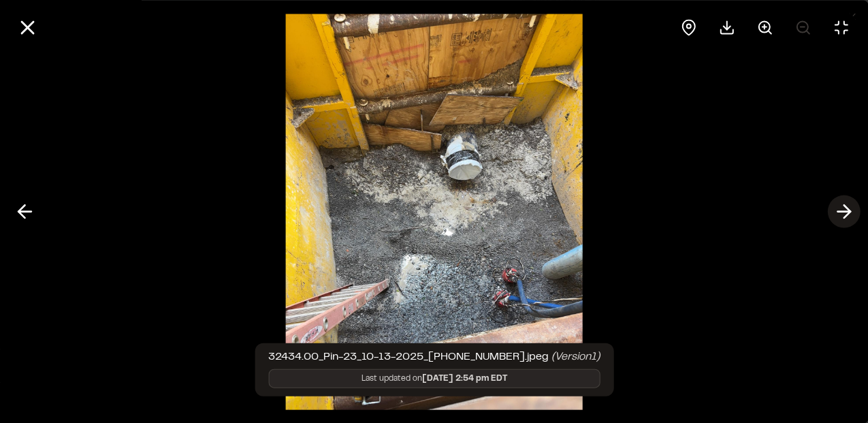
click at [851, 214] on icon at bounding box center [844, 211] width 22 height 23
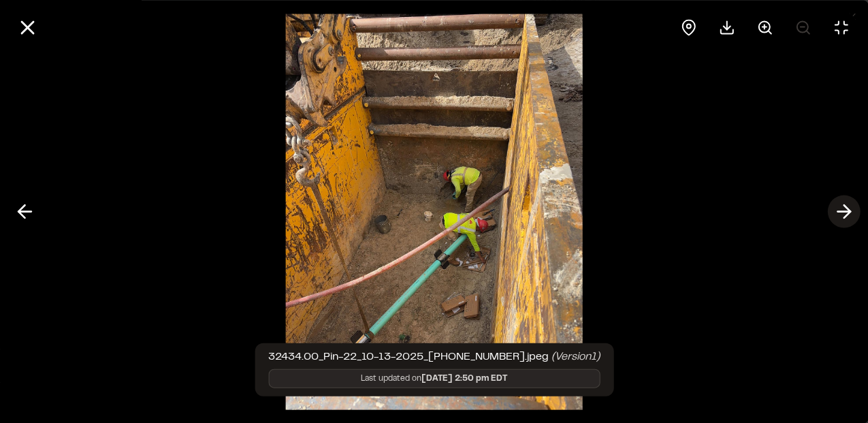
click at [851, 214] on icon at bounding box center [844, 211] width 22 height 23
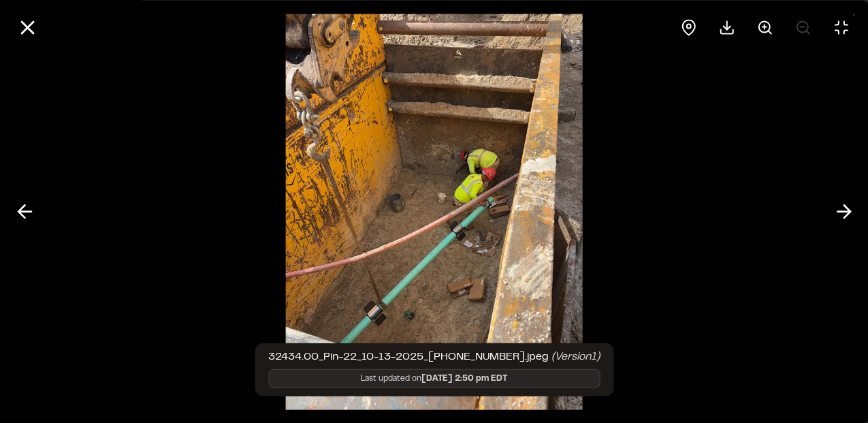
click at [853, 214] on icon at bounding box center [844, 211] width 22 height 23
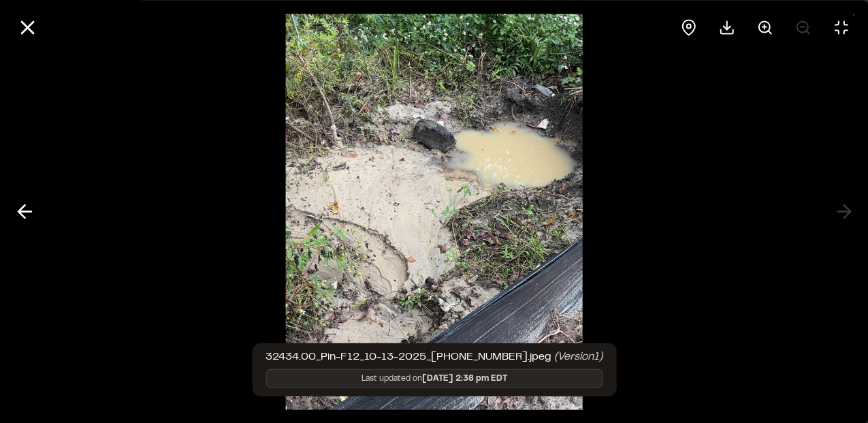
click at [853, 214] on div at bounding box center [434, 211] width 868 height 423
click at [849, 213] on div at bounding box center [434, 211] width 868 height 423
click at [843, 212] on div at bounding box center [434, 211] width 868 height 423
click at [22, 25] on icon at bounding box center [27, 27] width 23 height 23
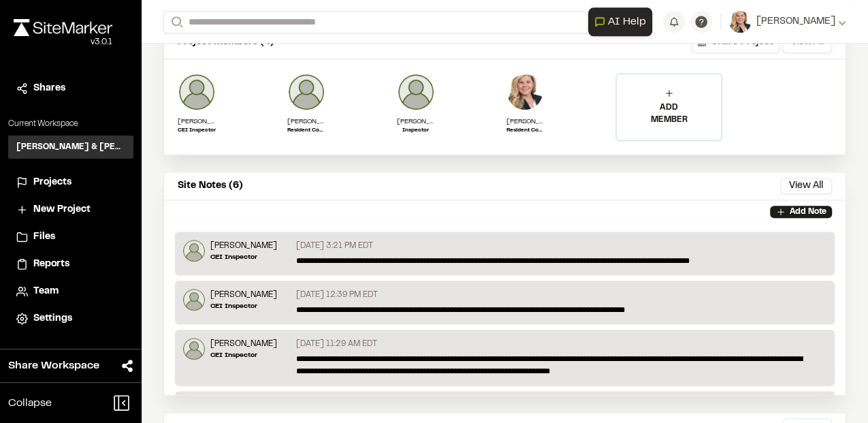
scroll to position [635, 0]
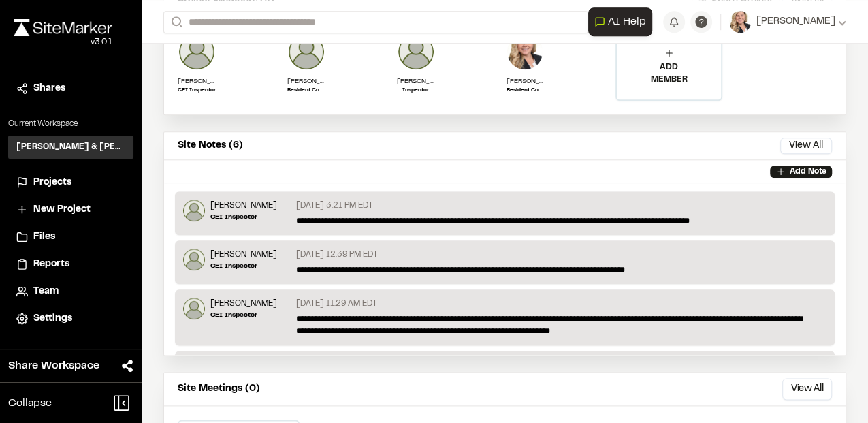
click at [50, 183] on span "Projects" at bounding box center [52, 182] width 38 height 15
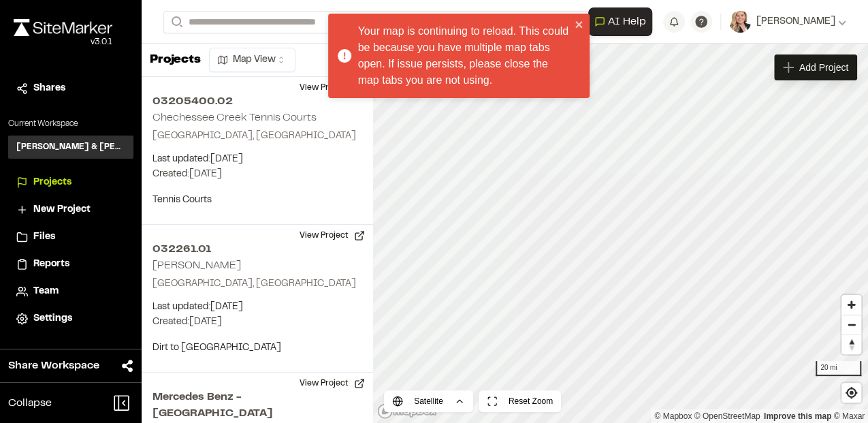
click at [47, 269] on span "Reports" at bounding box center [51, 264] width 36 height 15
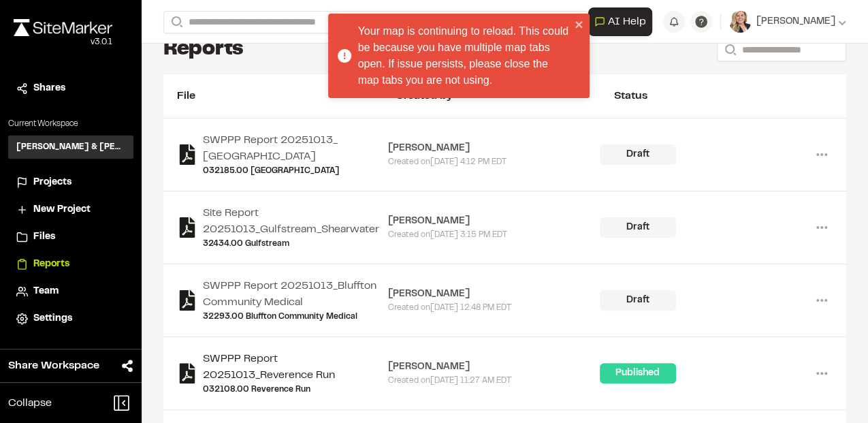
scroll to position [45, 0]
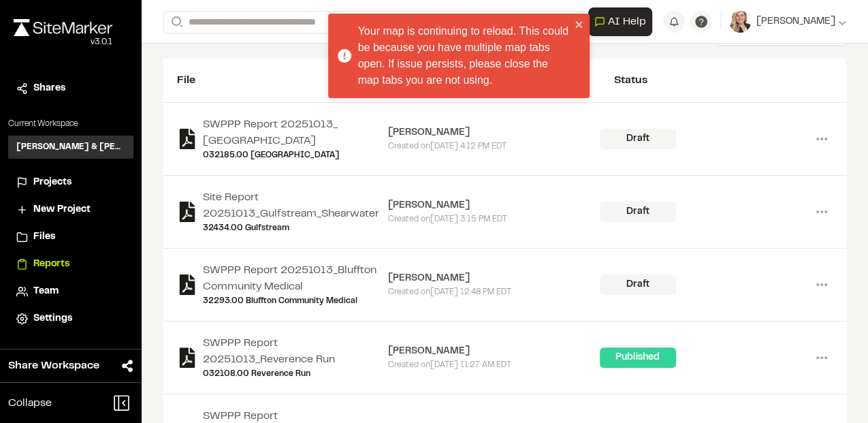
click at [636, 215] on div "Draft" at bounding box center [638, 212] width 76 height 20
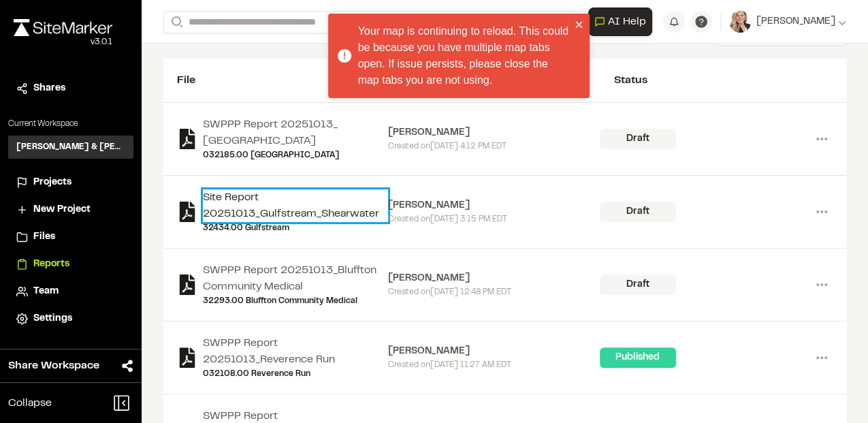
click at [291, 208] on link "Site Report 20251013_Gulfstream_Shearwater" at bounding box center [295, 205] width 185 height 33
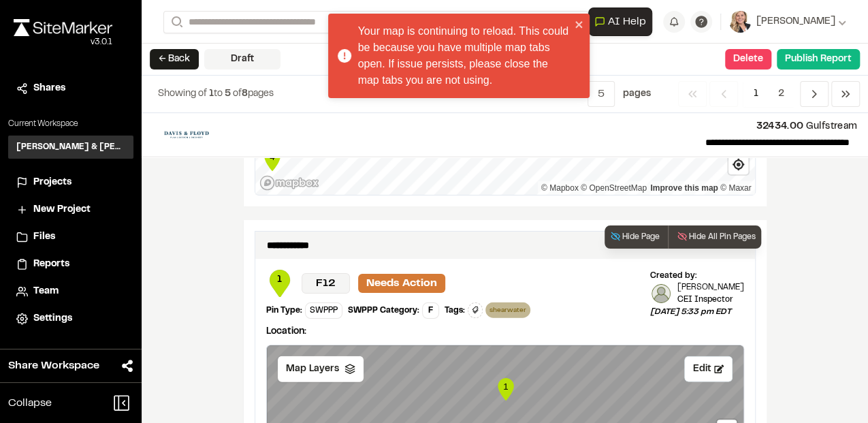
scroll to position [1816, 0]
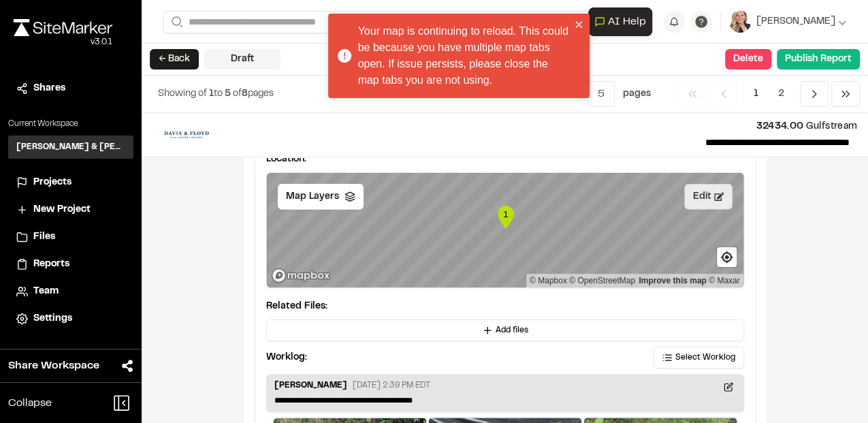
click at [691, 184] on button "Edit" at bounding box center [708, 197] width 48 height 26
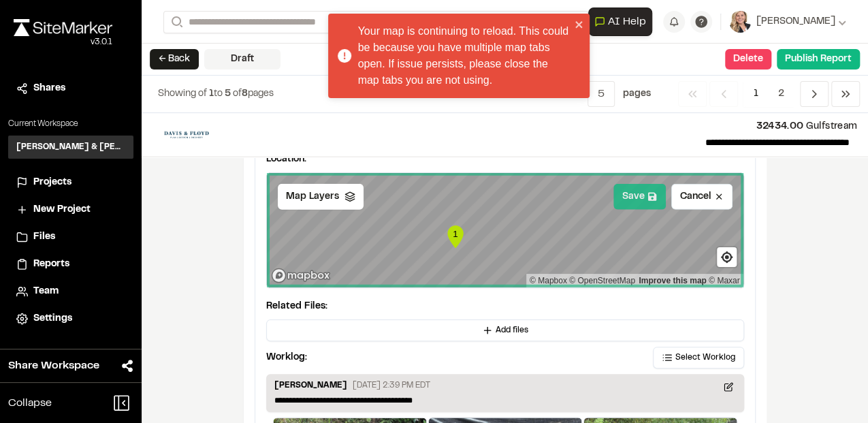
click at [634, 184] on button "Save" at bounding box center [640, 197] width 52 height 26
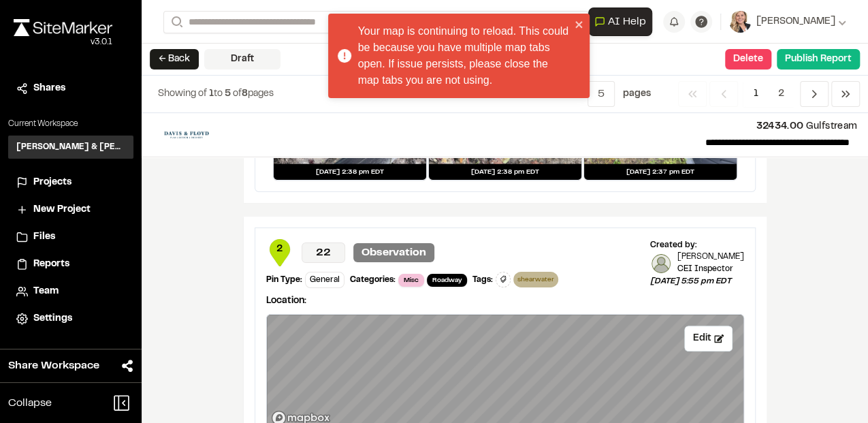
scroll to position [2270, 0]
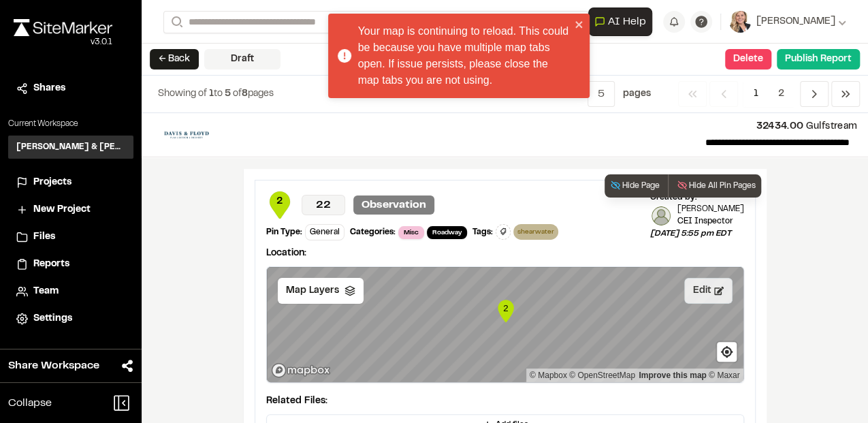
click at [703, 278] on button "Edit" at bounding box center [708, 291] width 48 height 26
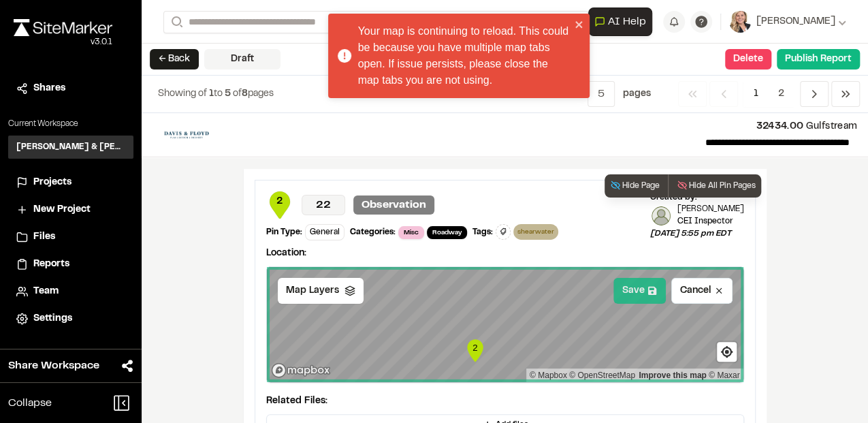
click at [643, 278] on button "Save" at bounding box center [640, 291] width 52 height 26
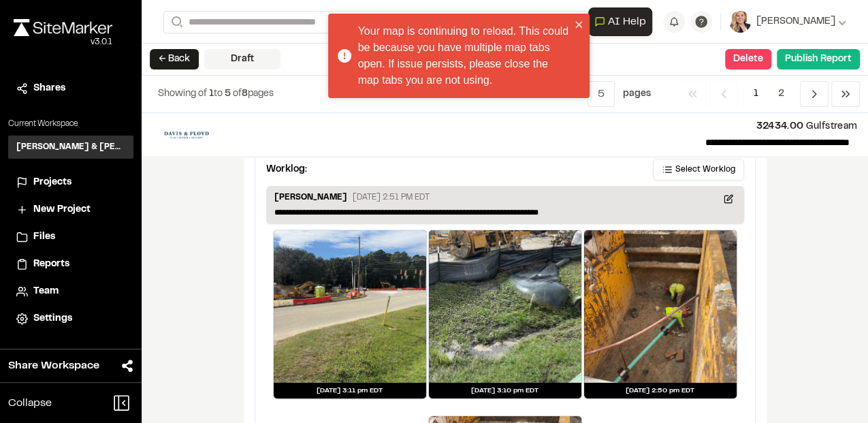
scroll to position [2439, 0]
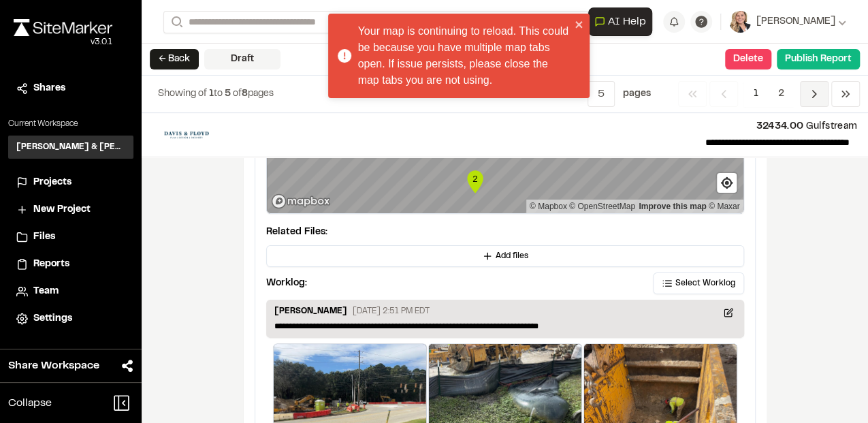
click at [813, 96] on polyline "Navigation" at bounding box center [814, 94] width 3 height 7
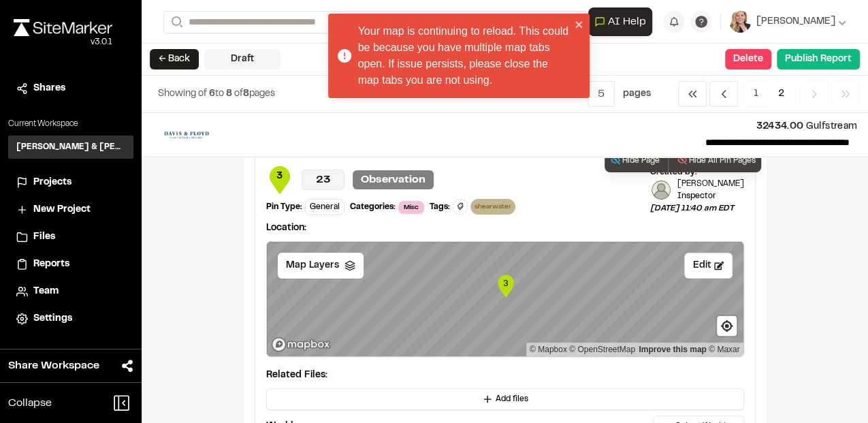
scroll to position [0, 0]
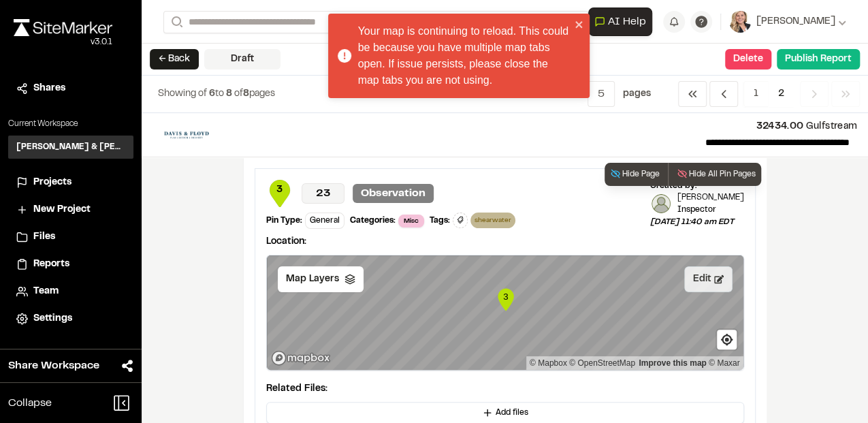
click at [696, 285] on button "Edit" at bounding box center [708, 279] width 48 height 26
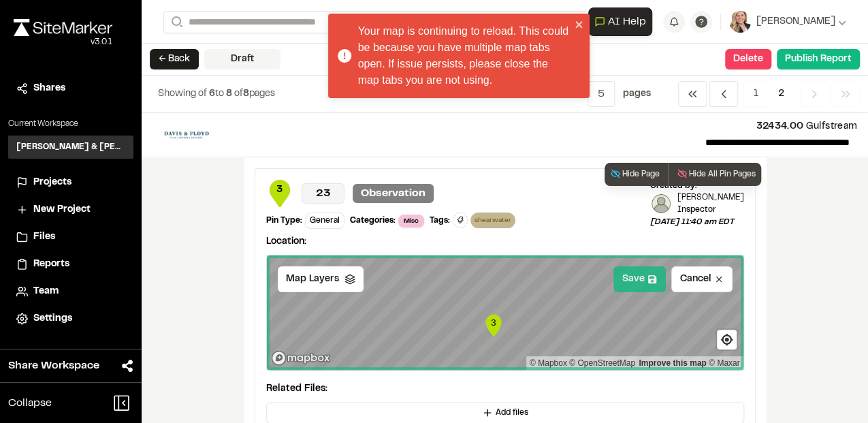
click at [632, 283] on button "Save" at bounding box center [640, 279] width 52 height 26
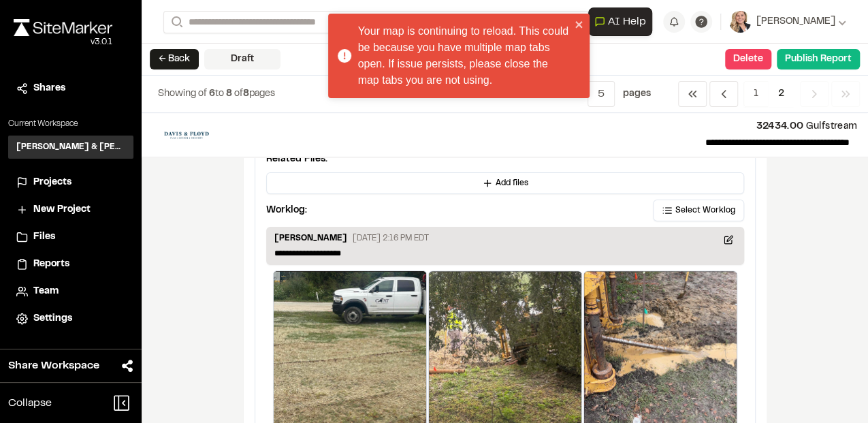
scroll to position [726, 0]
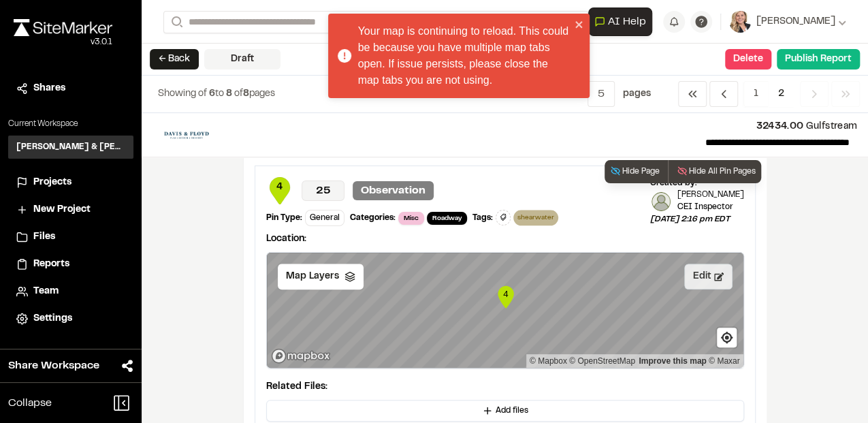
click at [688, 273] on button "Edit" at bounding box center [708, 277] width 48 height 26
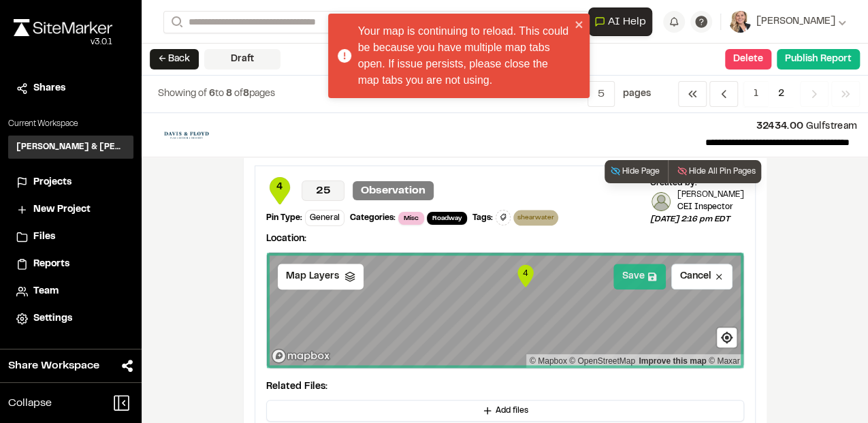
click at [633, 272] on button "Save" at bounding box center [640, 277] width 52 height 26
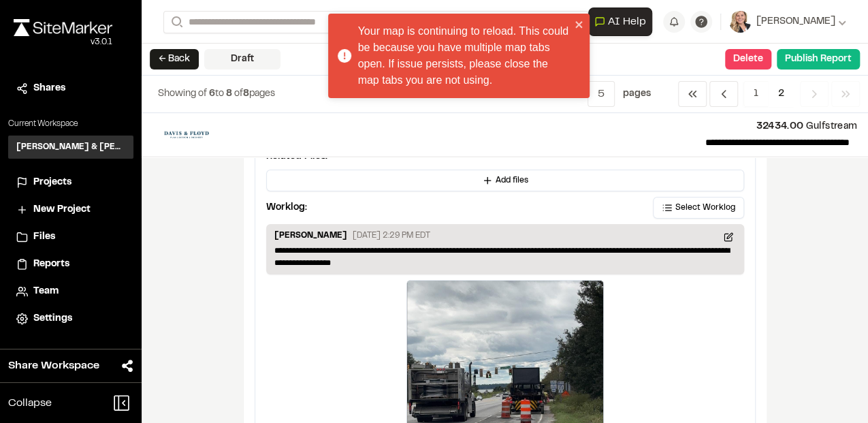
scroll to position [1779, 0]
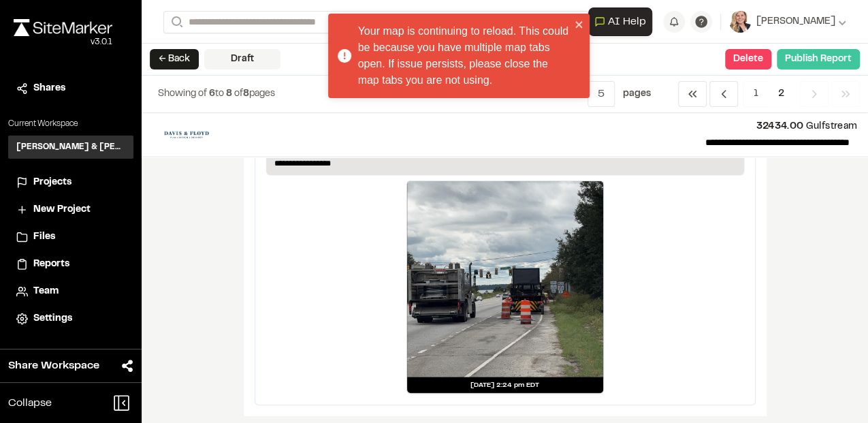
click at [808, 57] on button "Publish Report" at bounding box center [818, 59] width 83 height 20
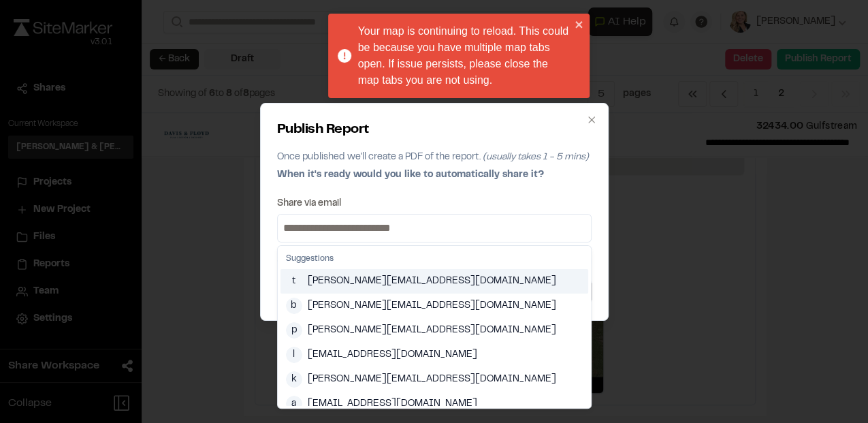
click at [375, 224] on input at bounding box center [435, 228] width 308 height 22
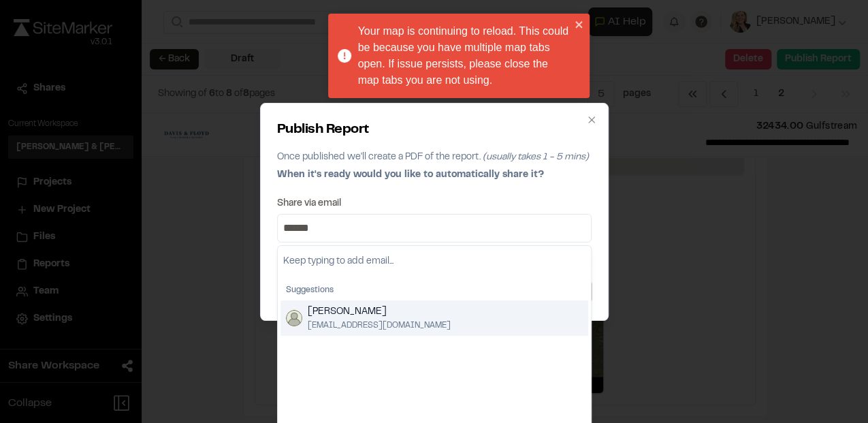
type input "******"
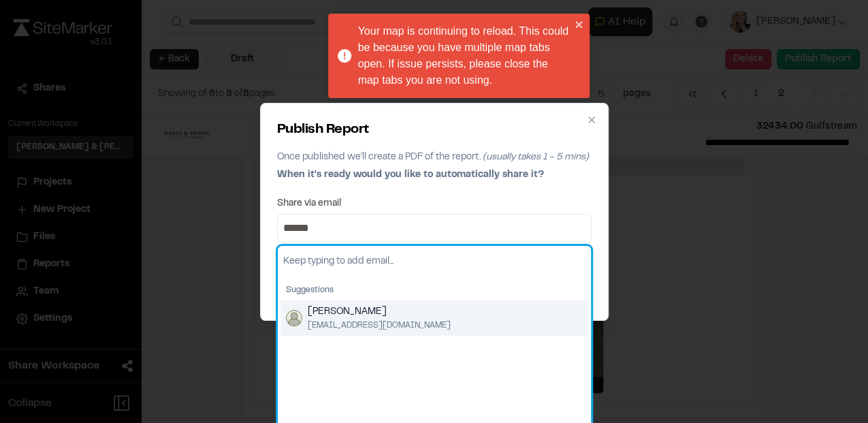
click at [350, 319] on span "[EMAIL_ADDRESS][DOMAIN_NAME]" at bounding box center [379, 325] width 143 height 12
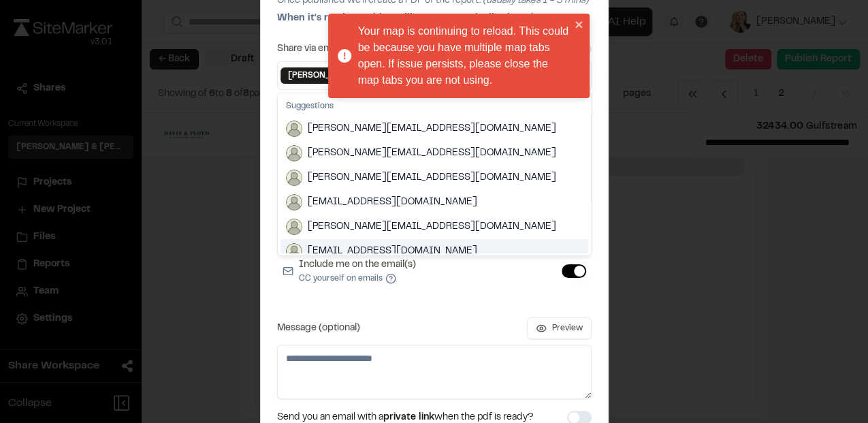
click at [285, 293] on div "Include link in email(s) Include link with specific access Restrict access to s…" at bounding box center [434, 203] width 315 height 195
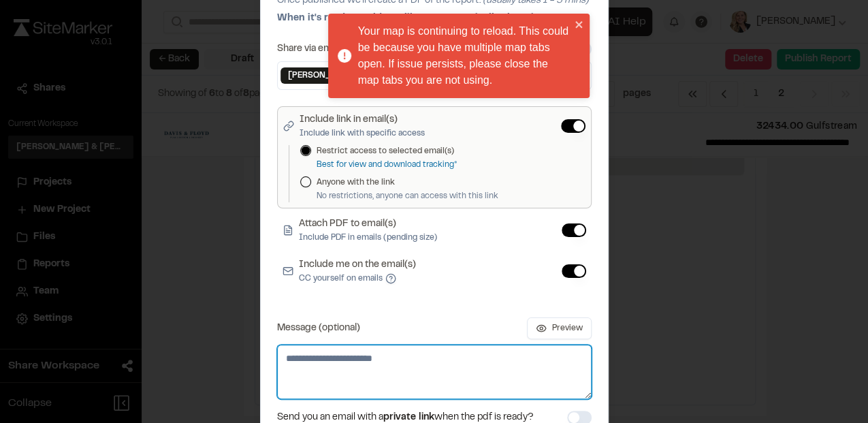
click at [324, 365] on textarea "Message (optional)" at bounding box center [434, 372] width 315 height 54
type textarea "**********"
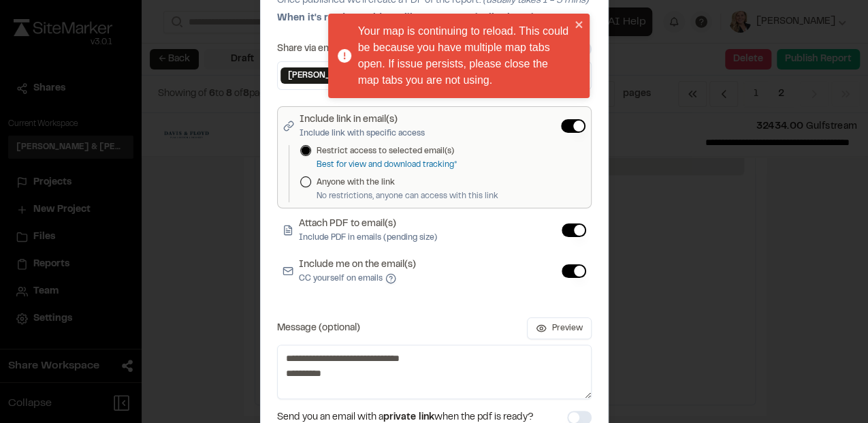
click at [517, 294] on div "Include link in email(s) Include link with specific access Restrict access to s…" at bounding box center [434, 203] width 315 height 195
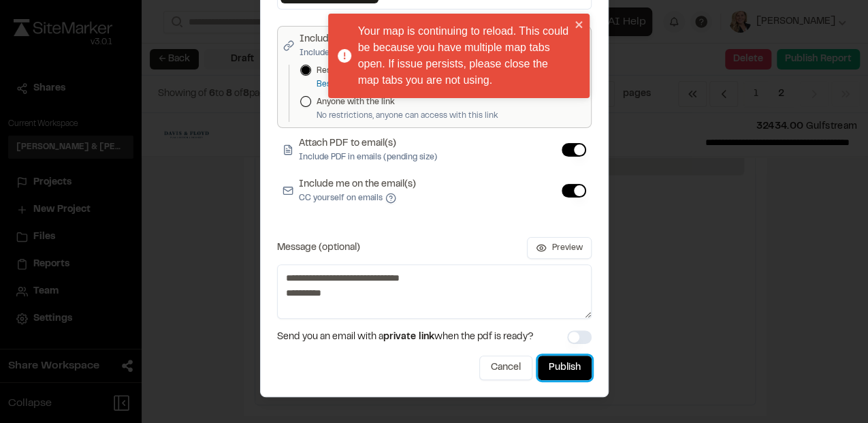
drag, startPoint x: 561, startPoint y: 373, endPoint x: 422, endPoint y: 382, distance: 139.2
click at [421, 383] on div "**********" at bounding box center [434, 131] width 349 height 531
click at [578, 19] on div "**********" at bounding box center [434, 140] width 315 height 357
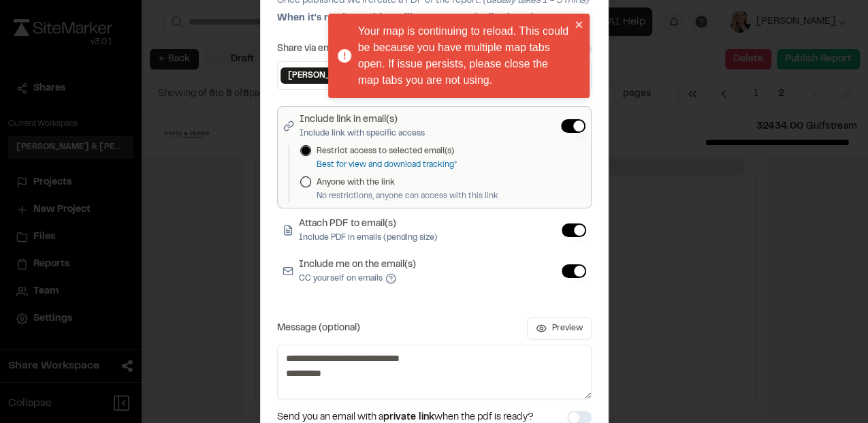
drag, startPoint x: 587, startPoint y: 64, endPoint x: 583, endPoint y: 70, distance: 7.4
click at [587, 64] on div "[PERSON_NAME] Remove [PERSON_NAME]" at bounding box center [434, 75] width 315 height 29
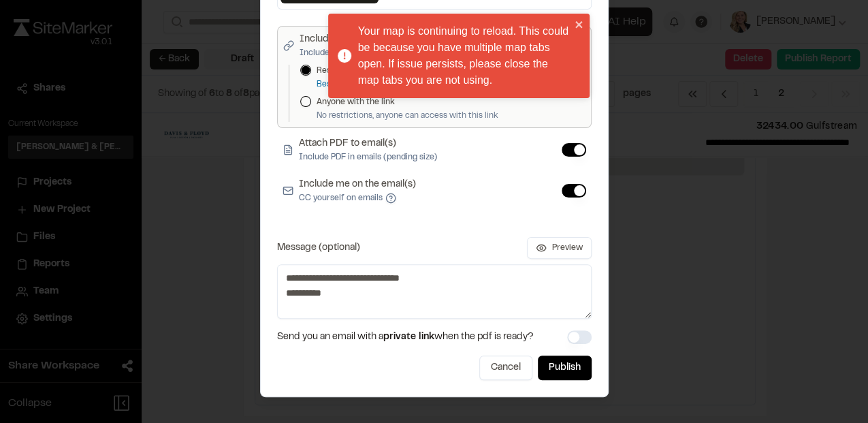
click at [383, 375] on div "Cancel Publish" at bounding box center [434, 368] width 315 height 25
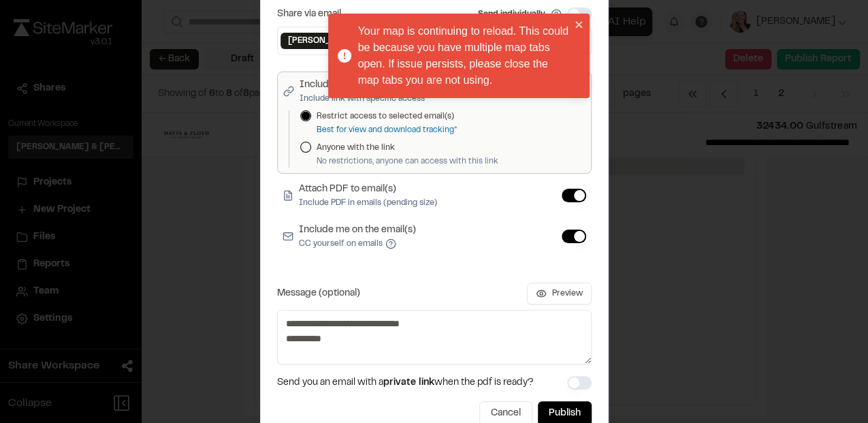
scroll to position [0, 0]
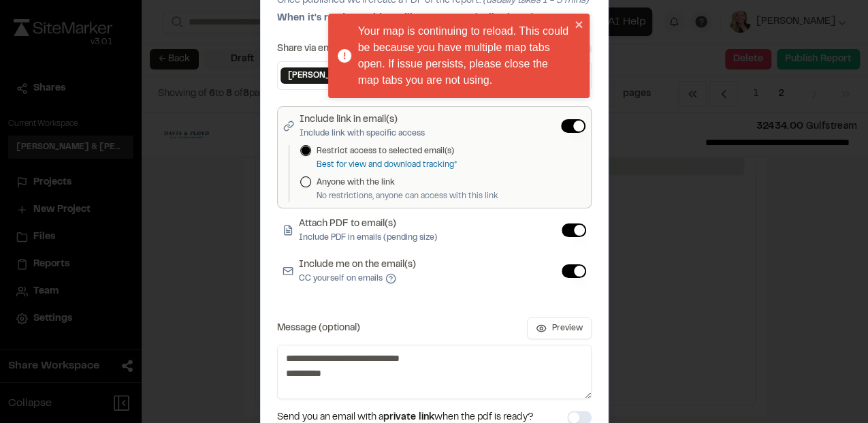
click at [293, 84] on div "[PERSON_NAME] Remove [PERSON_NAME]" at bounding box center [434, 75] width 315 height 29
click at [582, 26] on p "When it's ready would you like to automatically share it?" at bounding box center [434, 18] width 315 height 15
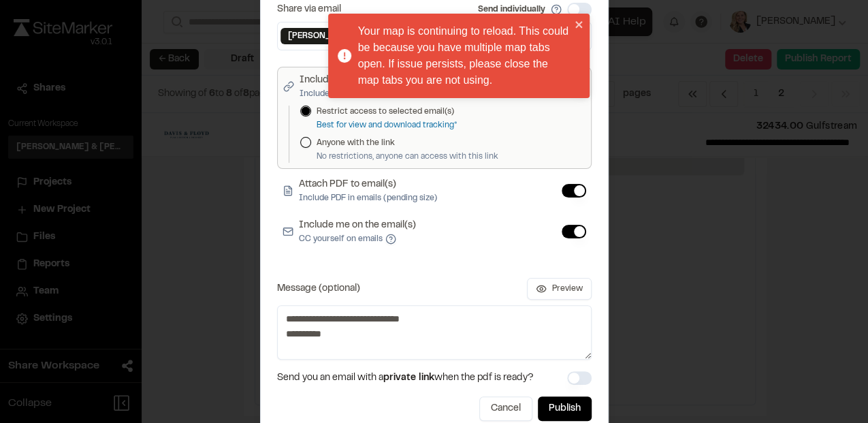
scroll to position [80, 0]
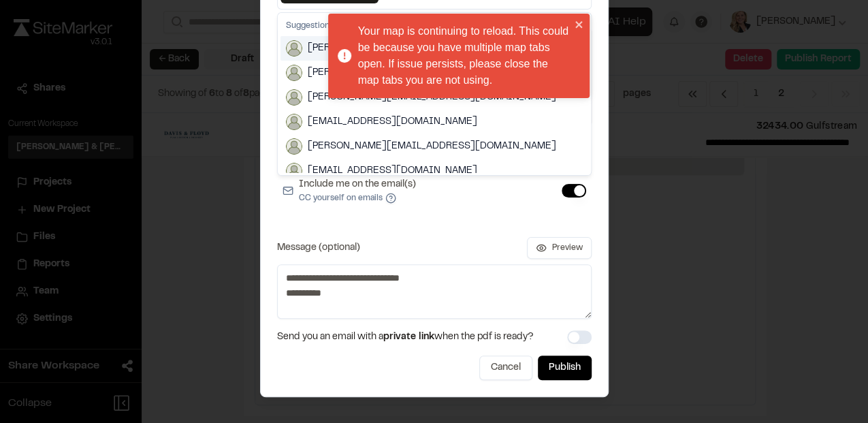
scroll to position [70, 0]
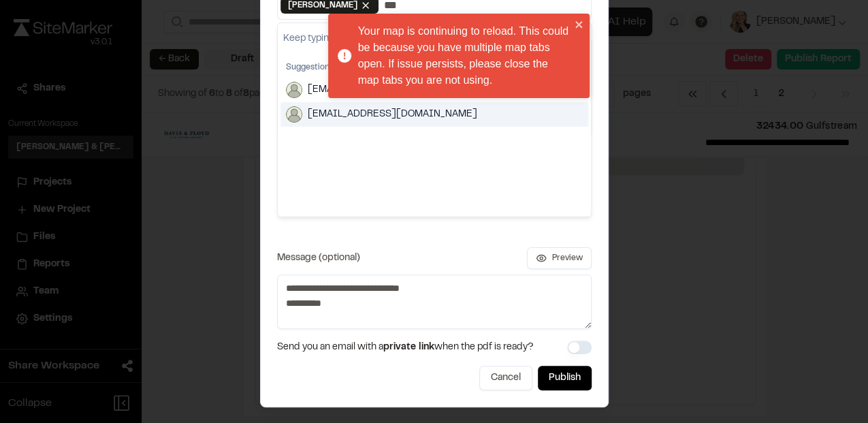
type input "***"
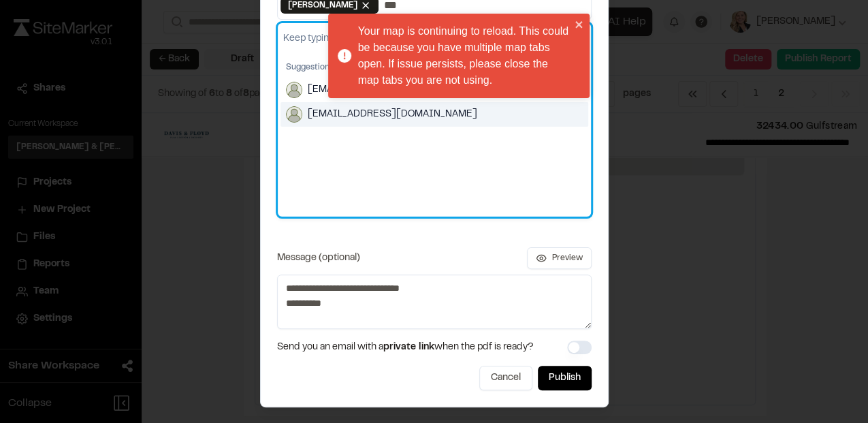
click at [338, 116] on span "[EMAIL_ADDRESS][DOMAIN_NAME]" at bounding box center [393, 114] width 170 height 15
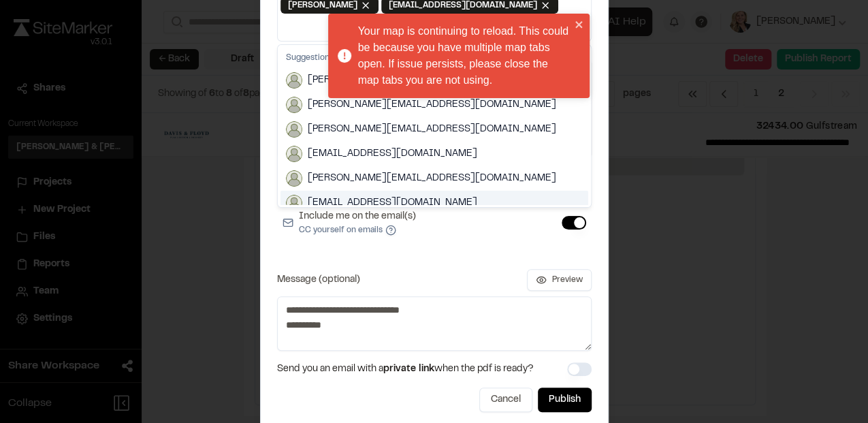
click at [429, 404] on div "Cancel Publish" at bounding box center [434, 400] width 315 height 25
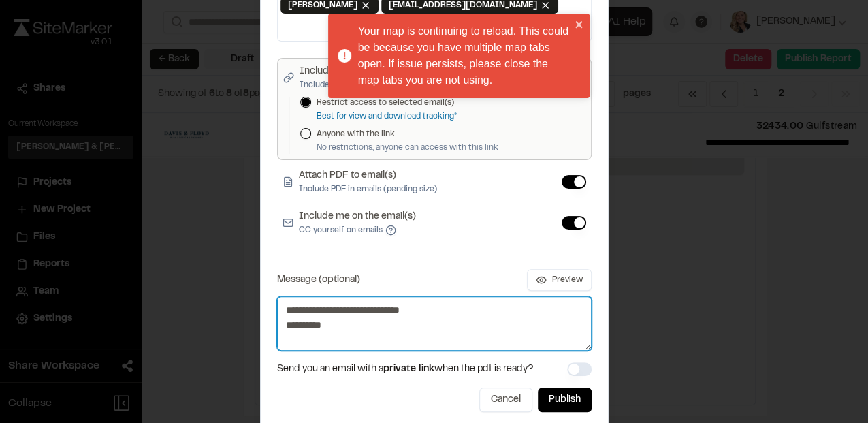
click at [387, 318] on textarea "**********" at bounding box center [434, 323] width 315 height 54
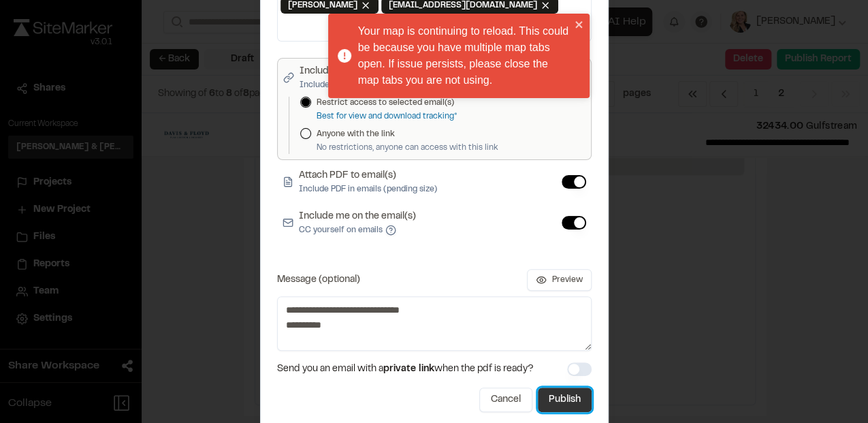
click at [565, 398] on button "Publish" at bounding box center [565, 400] width 54 height 25
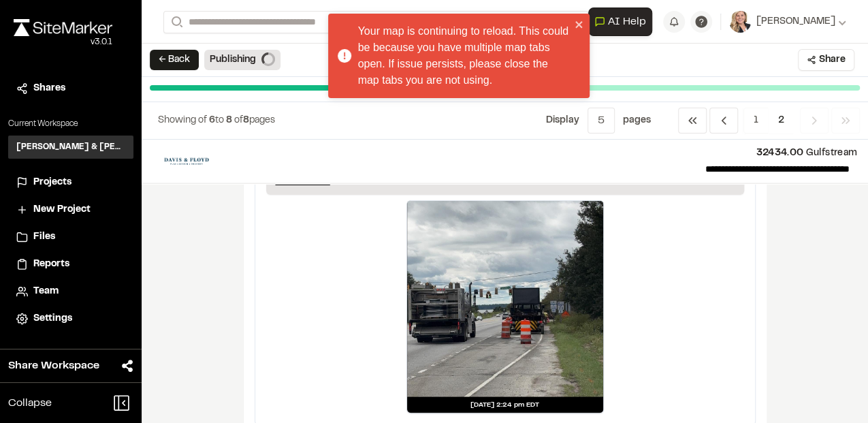
scroll to position [0, 0]
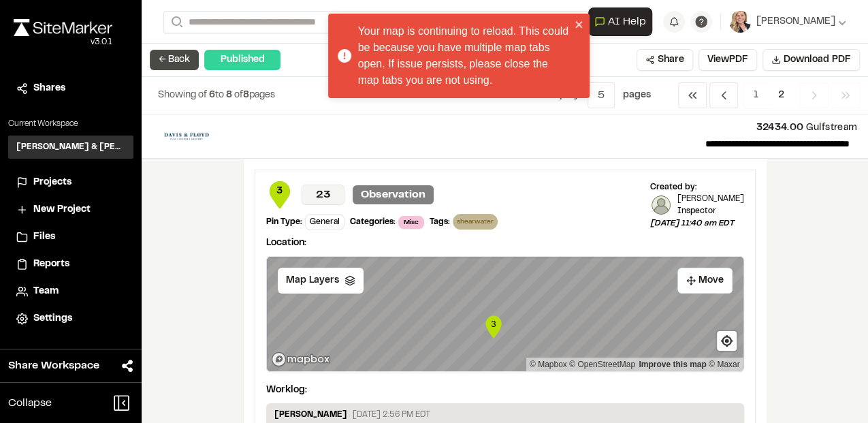
click at [174, 61] on button "← Back" at bounding box center [174, 60] width 49 height 20
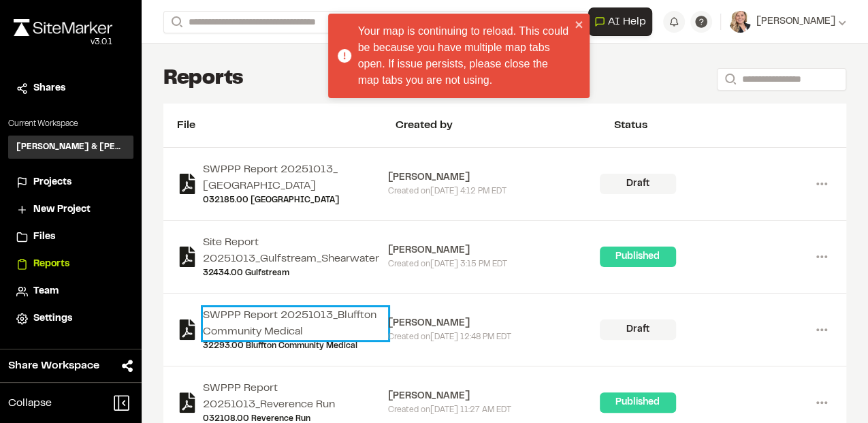
click at [278, 316] on link "SWPPP Report 20251013_Bluffton Community Medical" at bounding box center [295, 323] width 185 height 33
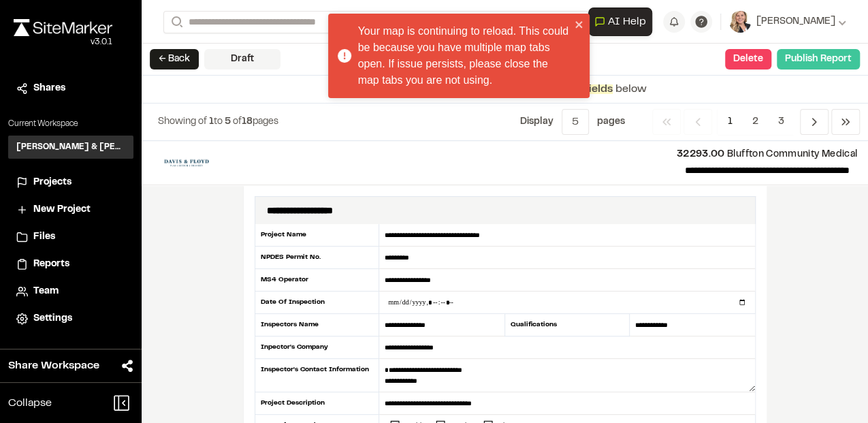
click at [815, 66] on button "Publish Report" at bounding box center [818, 59] width 83 height 20
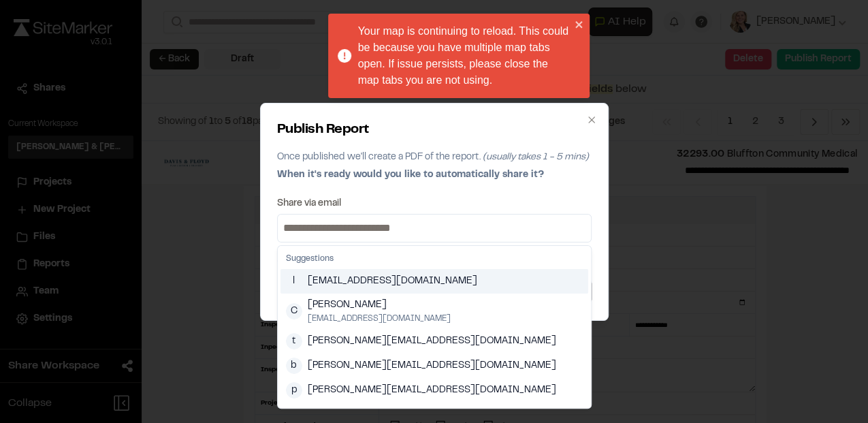
click at [374, 227] on input at bounding box center [435, 228] width 308 height 22
type input "**********"
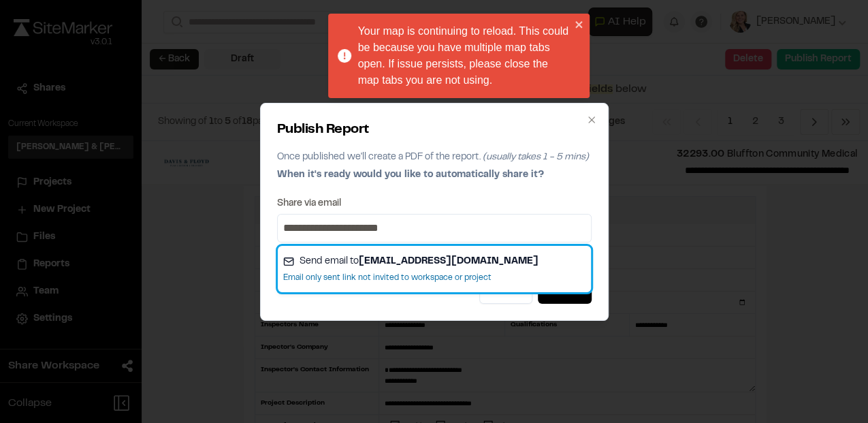
click at [430, 257] on strong "[EMAIL_ADDRESS][DOMAIN_NAME]" at bounding box center [449, 261] width 180 height 8
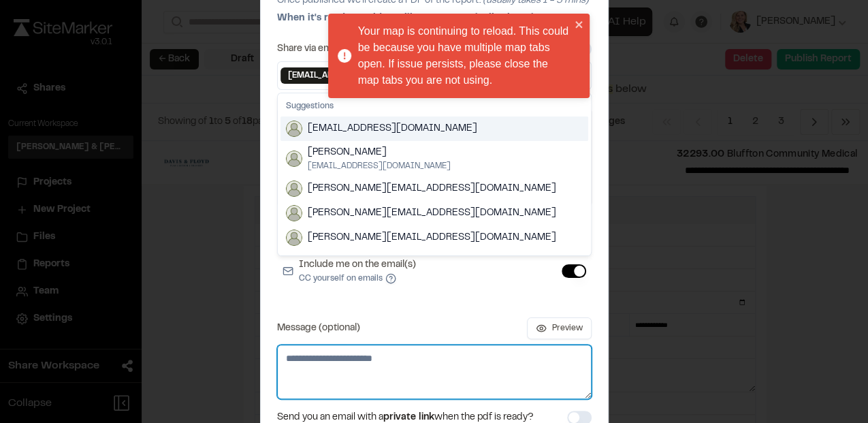
click at [342, 366] on textarea "Message (optional)" at bounding box center [434, 372] width 315 height 54
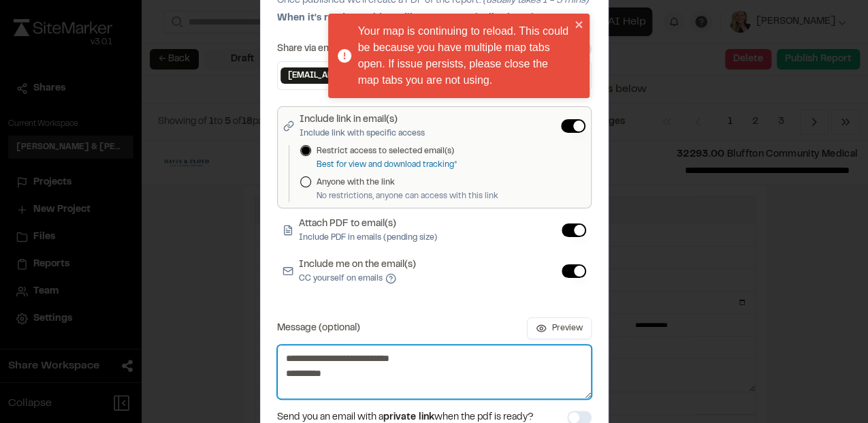
type textarea "**********"
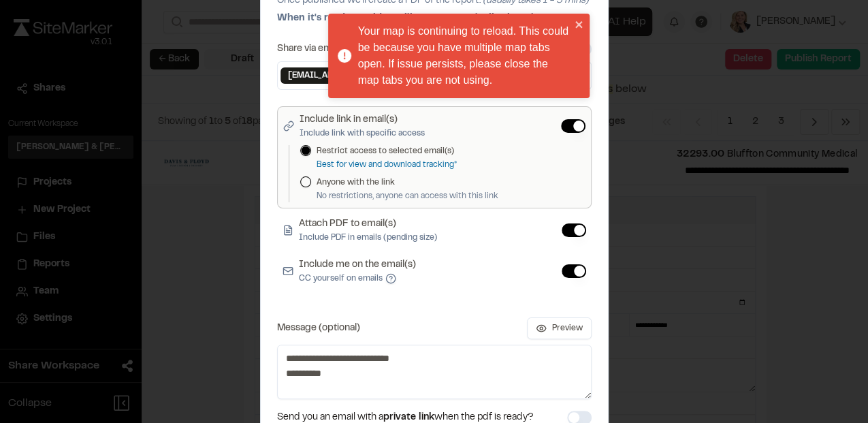
click at [255, 274] on div "**********" at bounding box center [434, 211] width 868 height 423
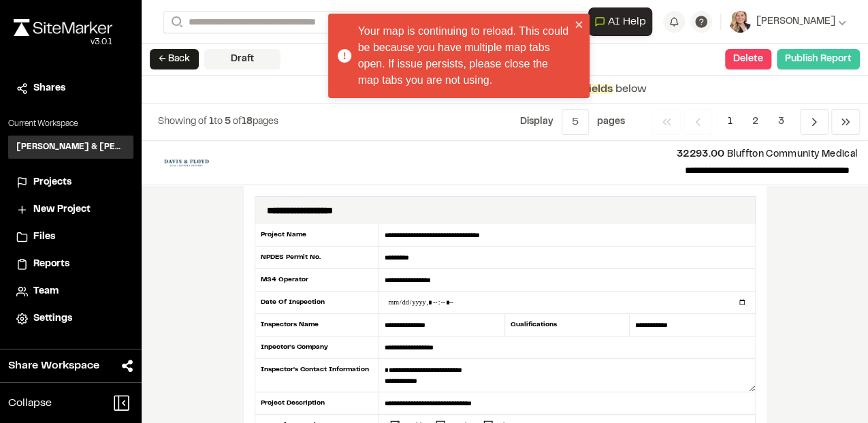
click at [825, 58] on button "Publish Report" at bounding box center [818, 59] width 83 height 20
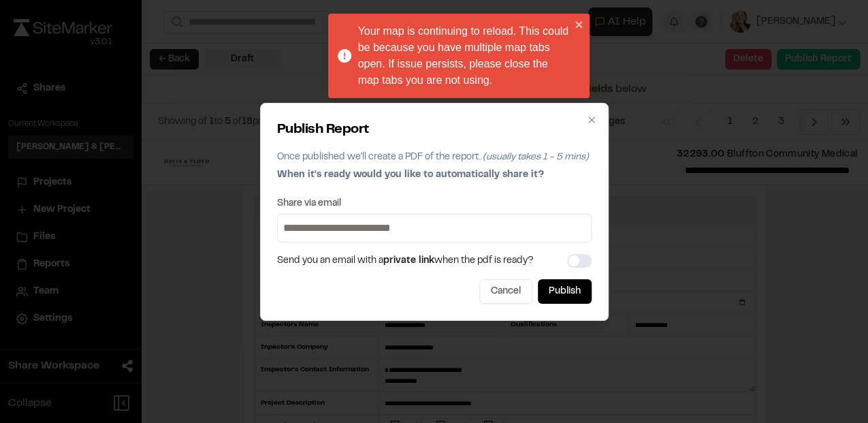
click at [437, 215] on div at bounding box center [434, 228] width 315 height 29
click at [425, 225] on input at bounding box center [435, 228] width 308 height 22
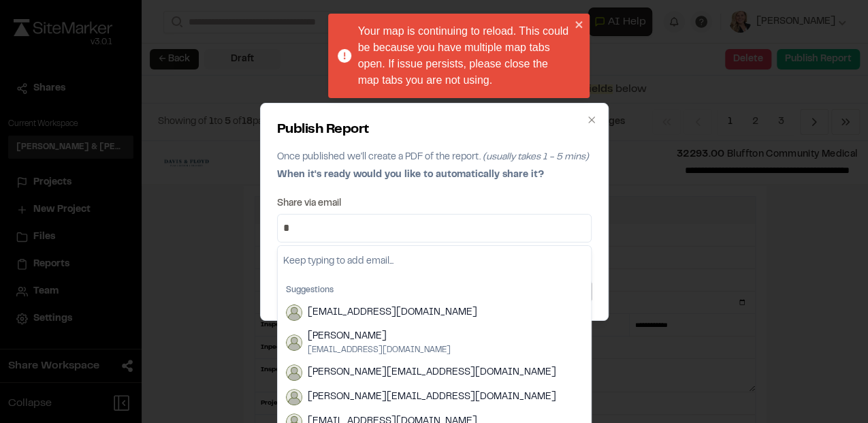
type input "**********"
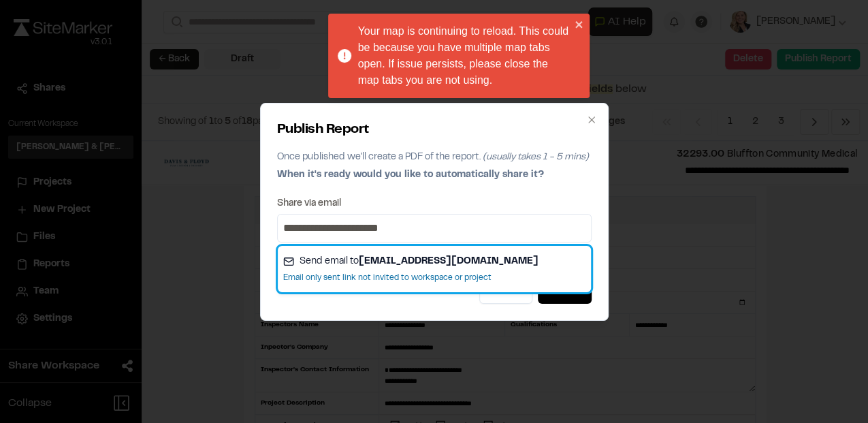
click at [396, 266] on span "Send email to [EMAIL_ADDRESS][DOMAIN_NAME]" at bounding box center [419, 261] width 239 height 15
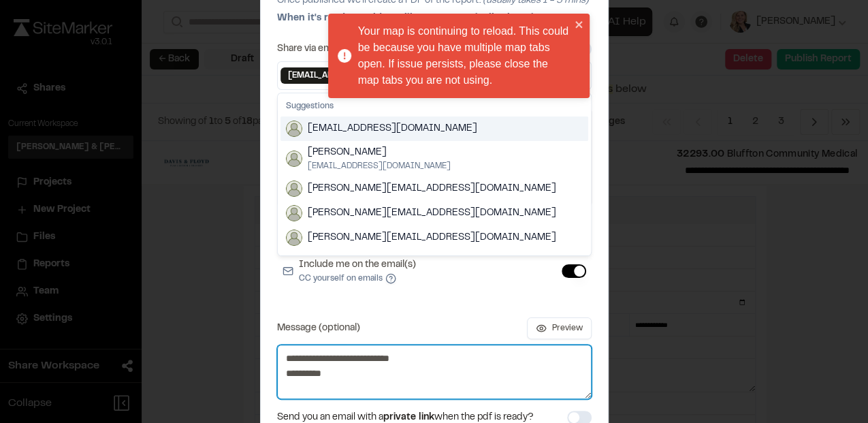
click at [377, 387] on textarea "**********" at bounding box center [434, 372] width 315 height 54
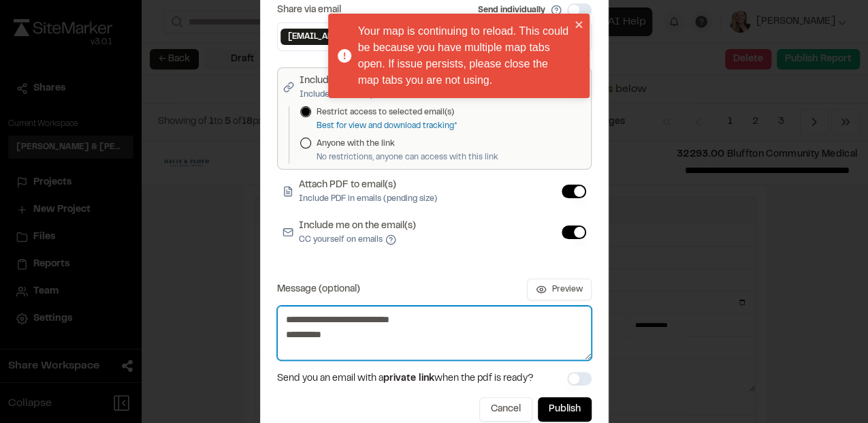
scroll to position [80, 0]
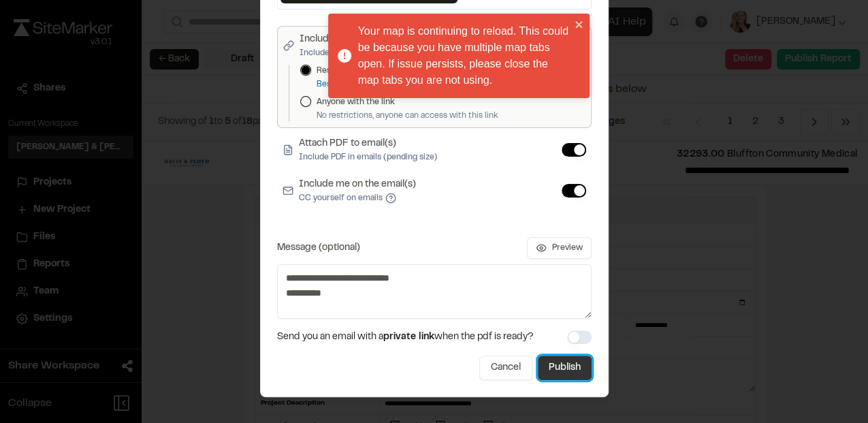
click at [563, 366] on button "Publish" at bounding box center [565, 368] width 54 height 25
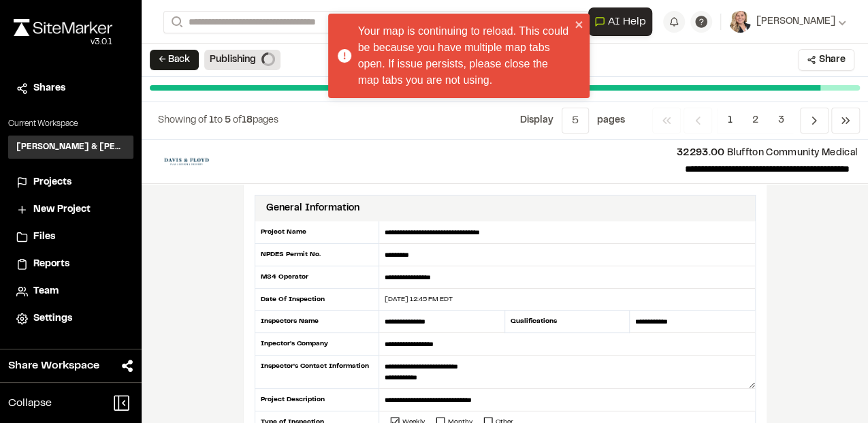
click at [43, 185] on span "Projects" at bounding box center [52, 182] width 38 height 15
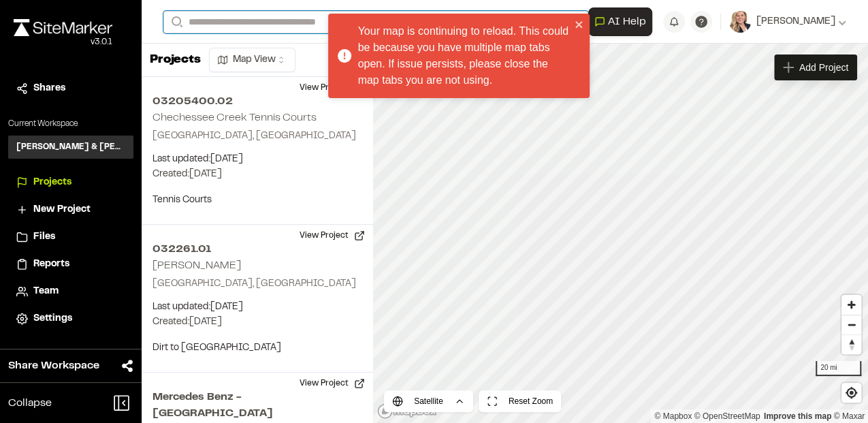
click at [221, 18] on input "Search" at bounding box center [375, 22] width 425 height 22
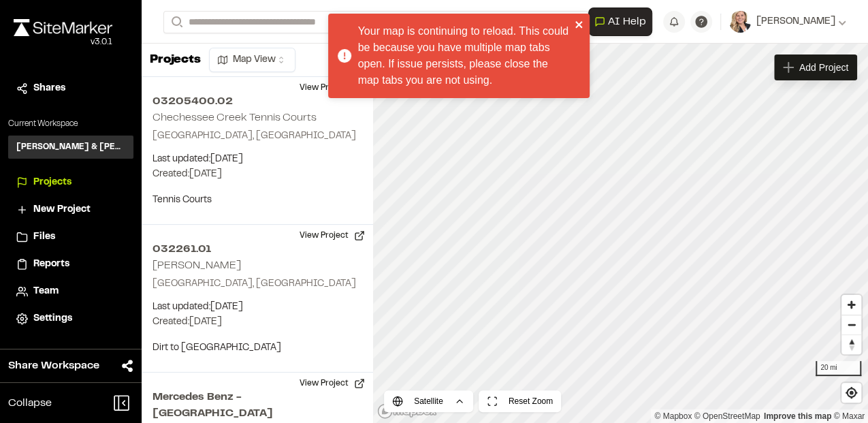
drag, startPoint x: 578, startPoint y: 22, endPoint x: 556, endPoint y: 22, distance: 22.5
click at [578, 22] on icon "close" at bounding box center [580, 24] width 10 height 11
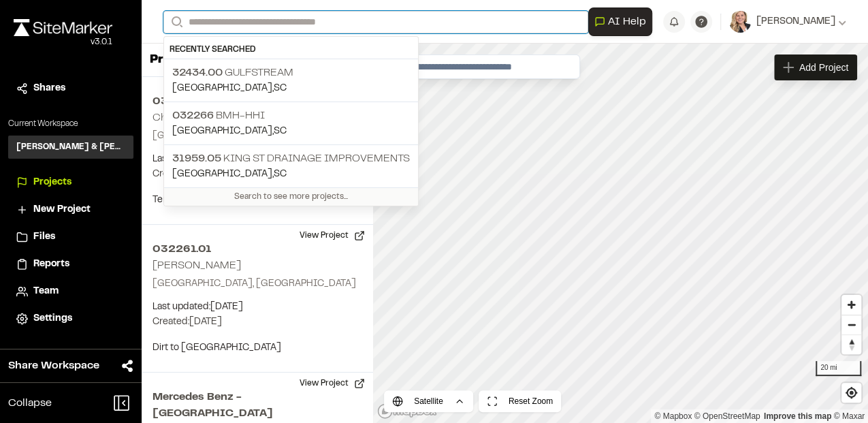
click at [331, 12] on input "Search" at bounding box center [375, 22] width 425 height 22
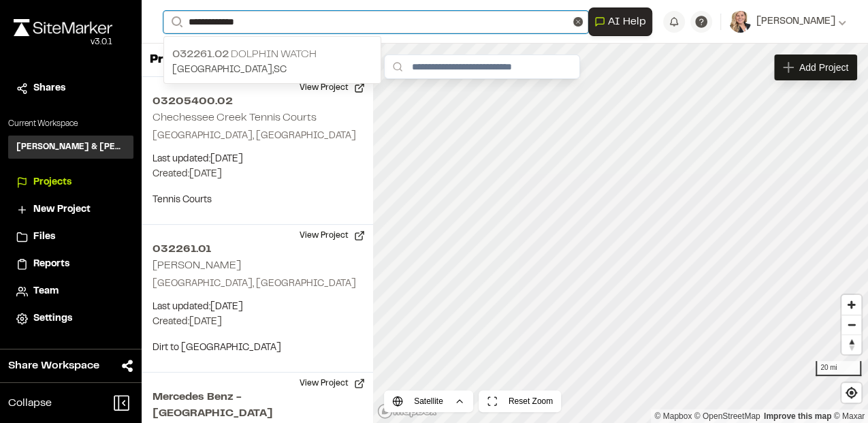
type input "**********"
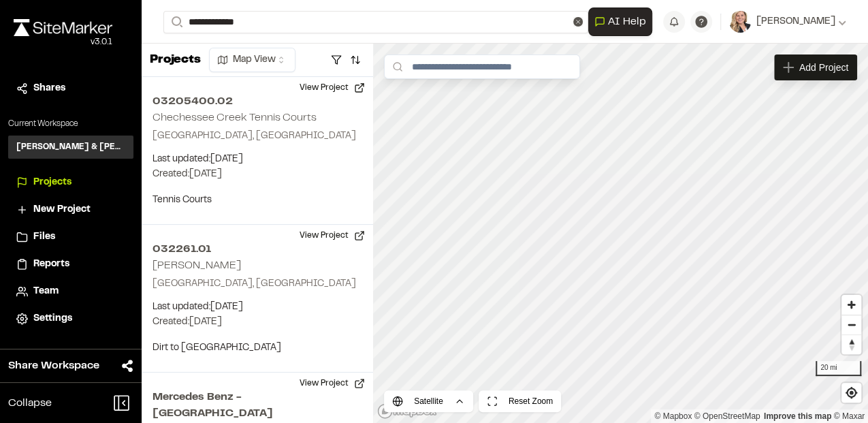
click at [298, 58] on p "032261.02 Dolphin watch" at bounding box center [272, 54] width 200 height 16
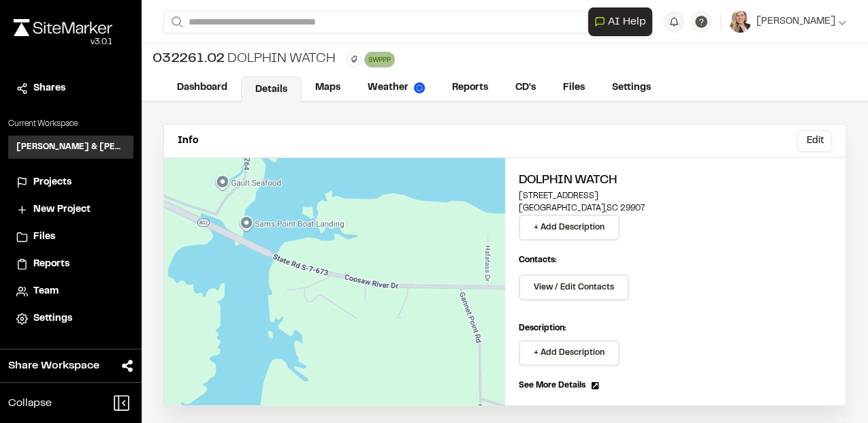
click at [46, 181] on span "Projects" at bounding box center [52, 182] width 38 height 15
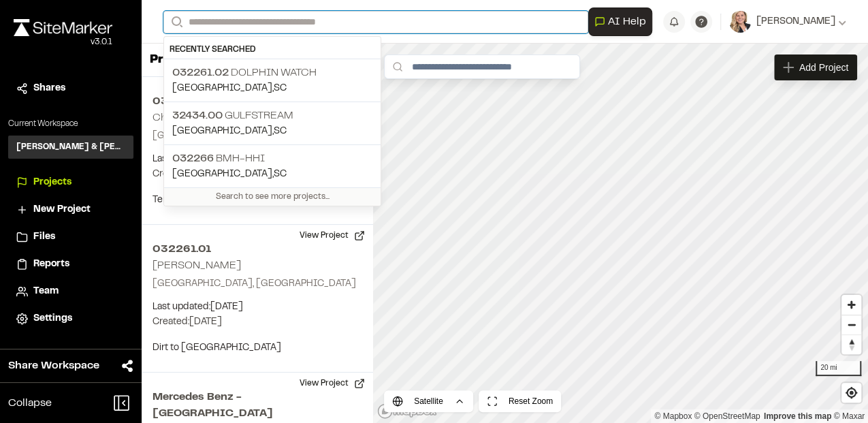
click at [244, 23] on input "Search" at bounding box center [375, 22] width 425 height 22
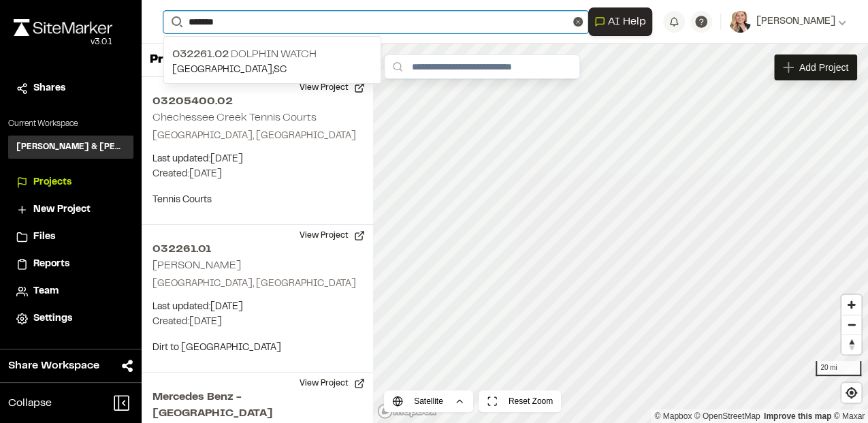
drag, startPoint x: 239, startPoint y: 16, endPoint x: 170, endPoint y: 17, distance: 69.5
click at [170, 17] on form "Search *******" at bounding box center [375, 22] width 425 height 22
type input "*********"
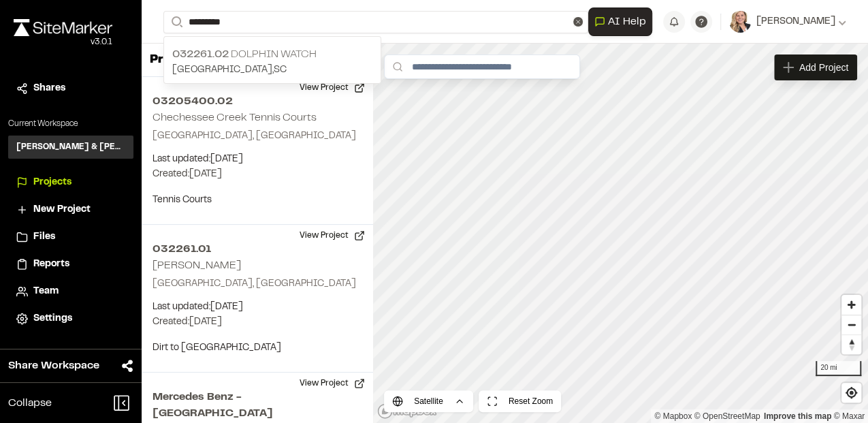
click at [245, 53] on p "032261.02 Dolphin watch" at bounding box center [272, 54] width 200 height 16
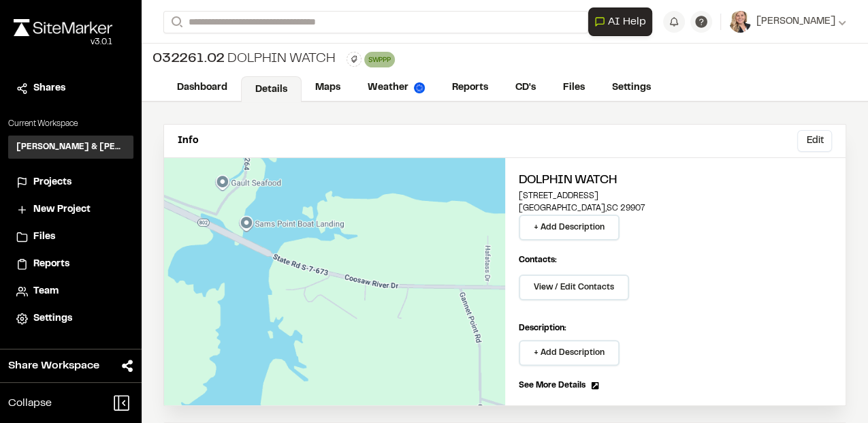
click at [50, 189] on span "Projects" at bounding box center [52, 182] width 38 height 15
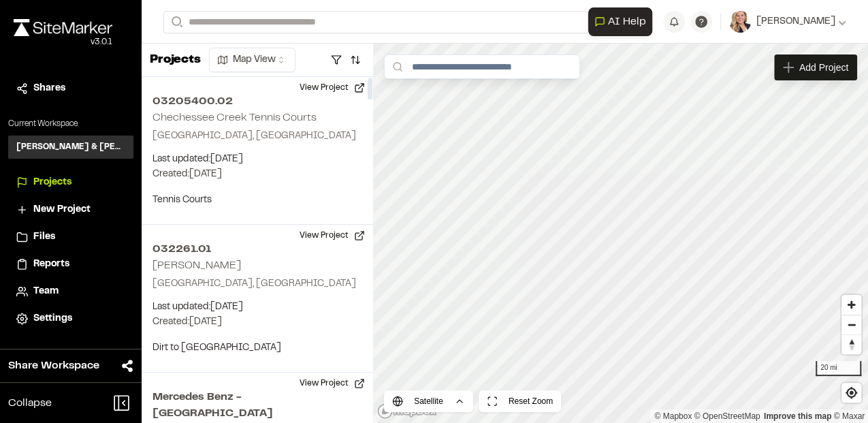
drag, startPoint x: 369, startPoint y: 189, endPoint x: 377, endPoint y: 65, distance: 124.9
click at [373, 78] on div at bounding box center [370, 89] width 5 height 22
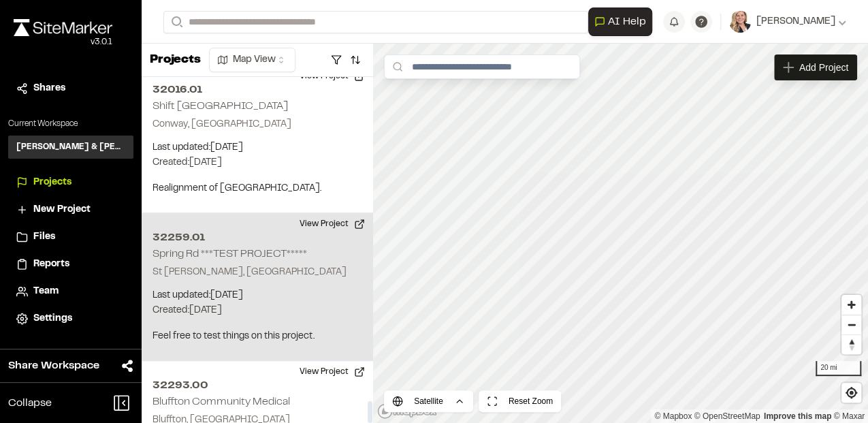
scroll to position [5122, 0]
